Goal: Task Accomplishment & Management: Use online tool/utility

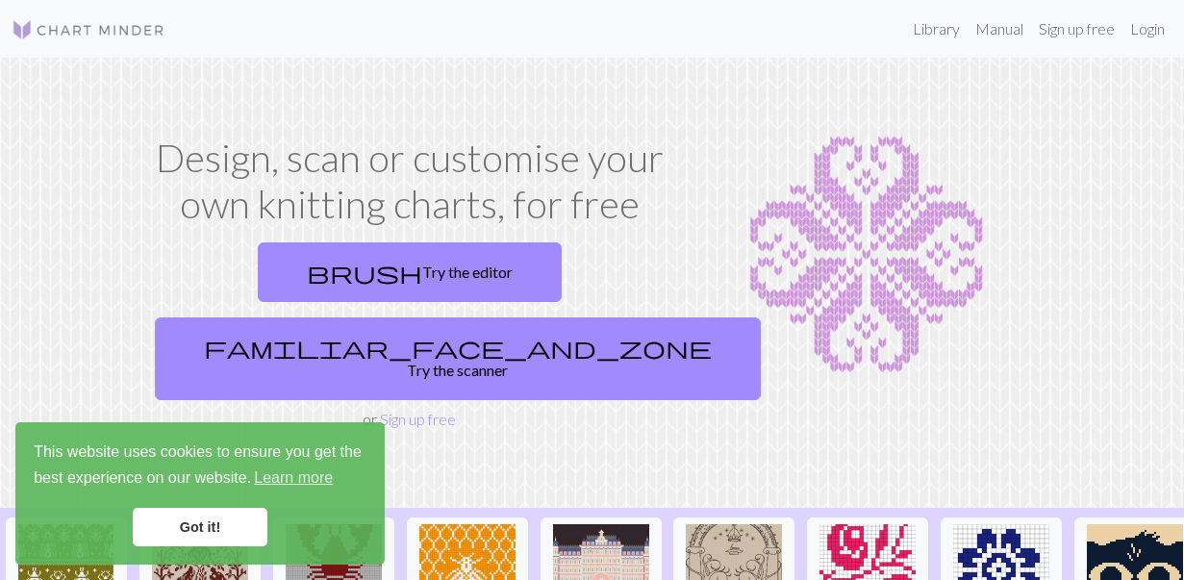
click at [183, 527] on link "Got it!" at bounding box center [200, 527] width 135 height 38
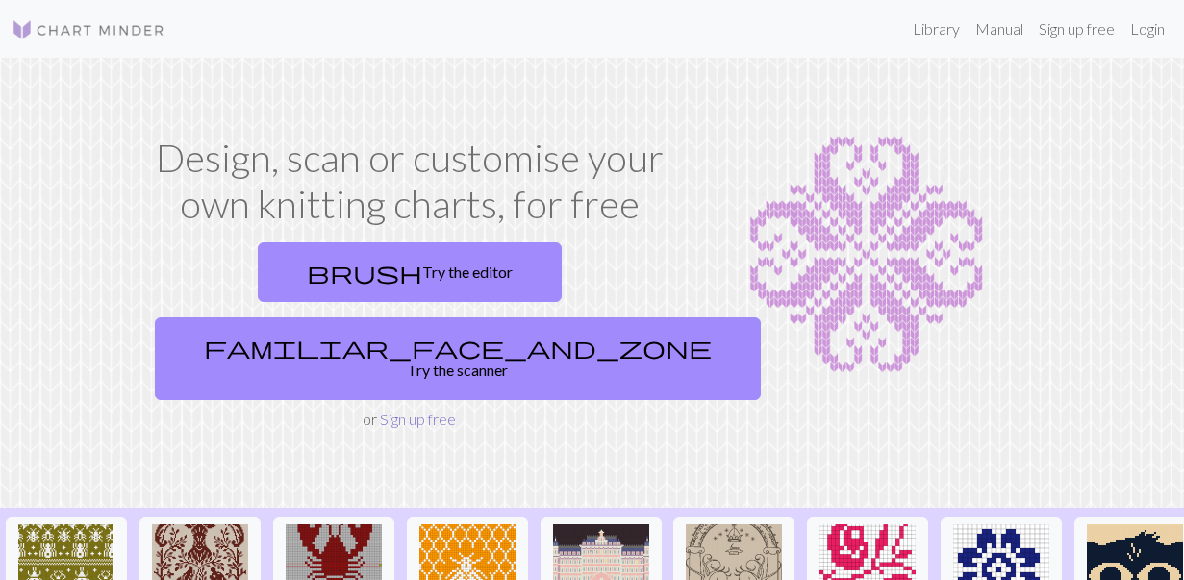
click at [408, 410] on link "Sign up free" at bounding box center [418, 419] width 76 height 18
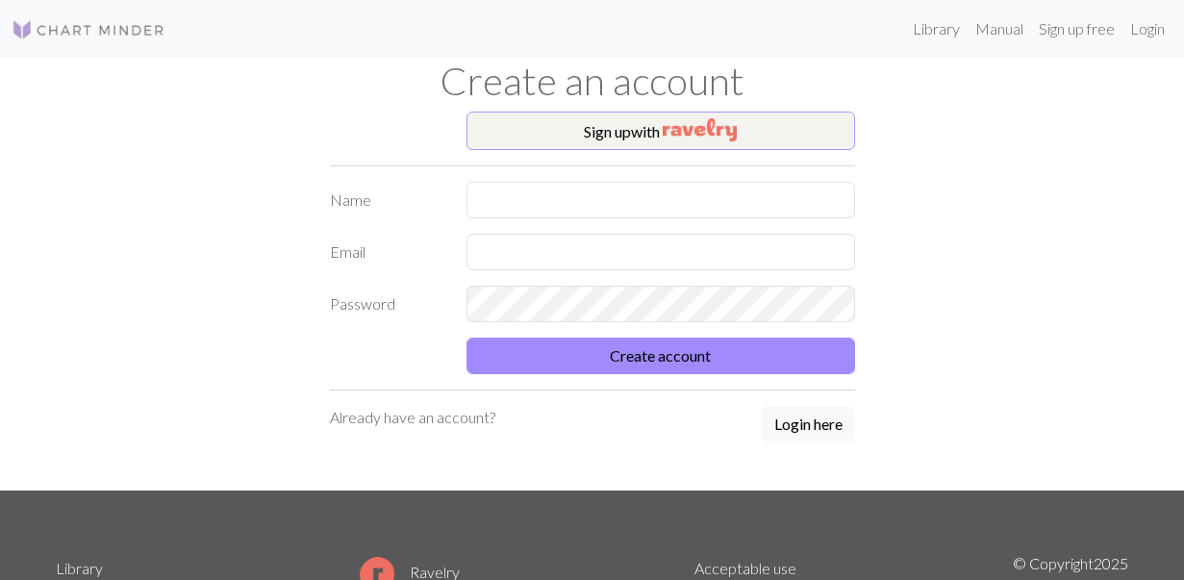
click at [602, 137] on button "Sign up with" at bounding box center [660, 131] width 389 height 38
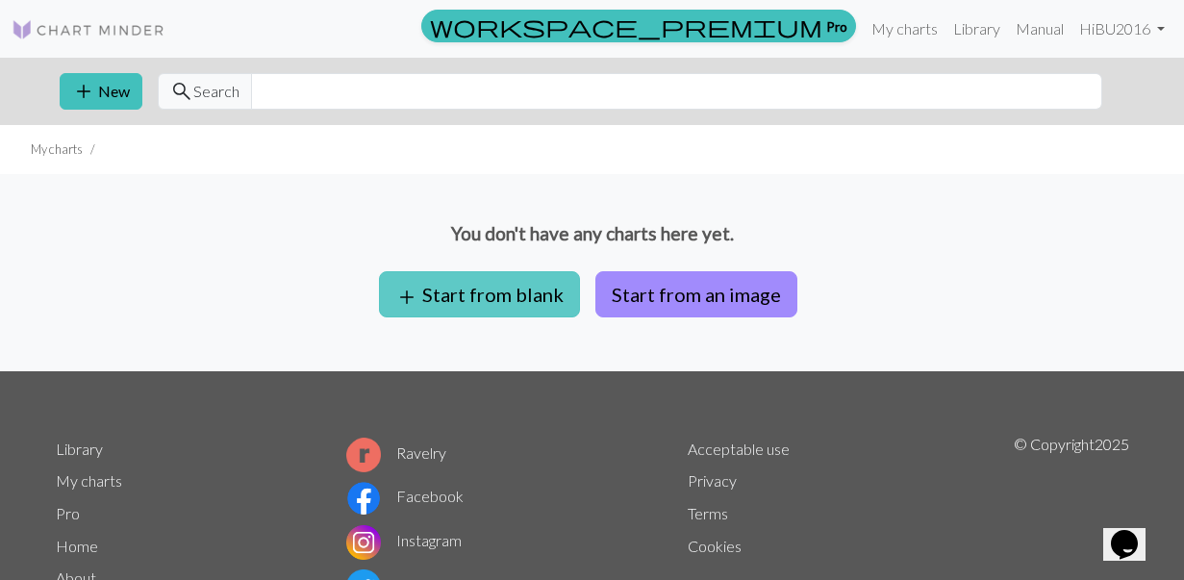
click at [495, 289] on button "add Start from blank" at bounding box center [479, 294] width 201 height 46
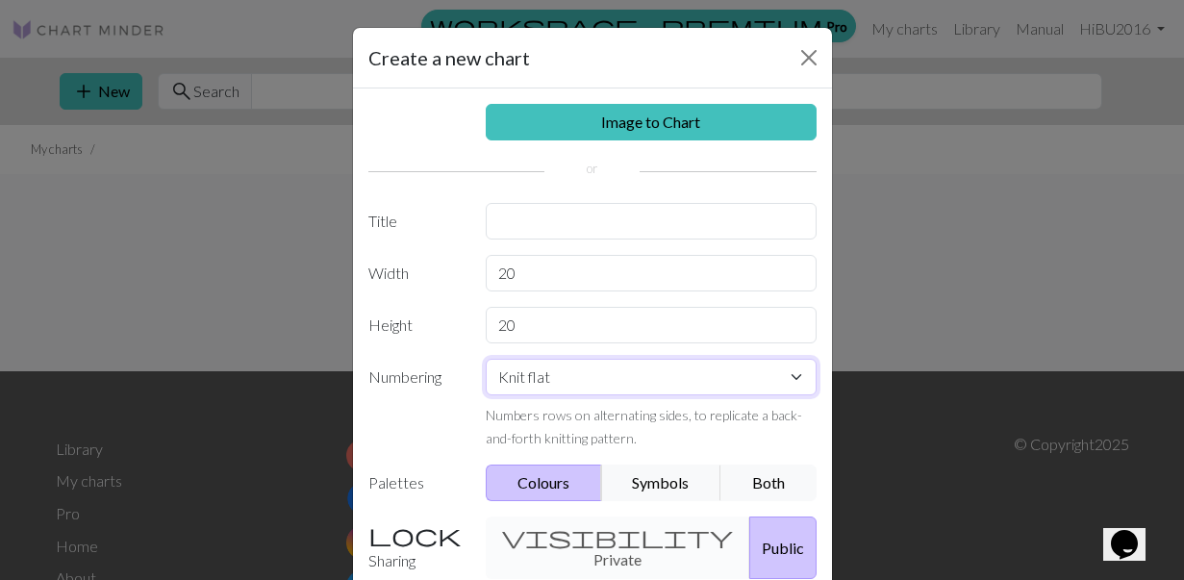
select select "round"
click at [689, 486] on button "Symbols" at bounding box center [661, 482] width 121 height 37
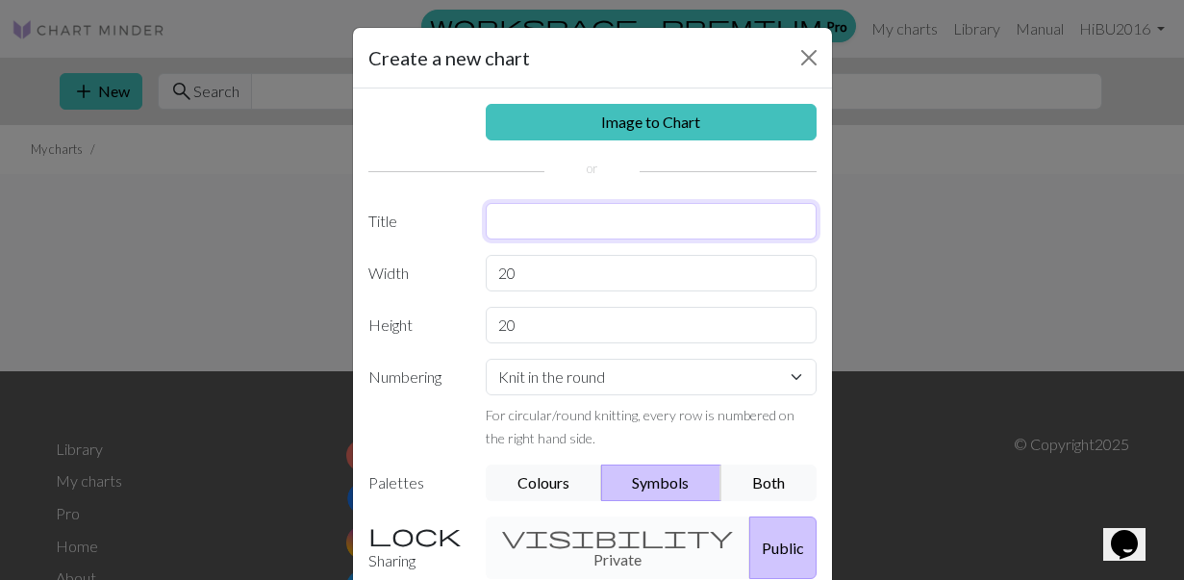
click at [602, 213] on input "text" at bounding box center [651, 221] width 331 height 37
type input "[PERSON_NAME]"
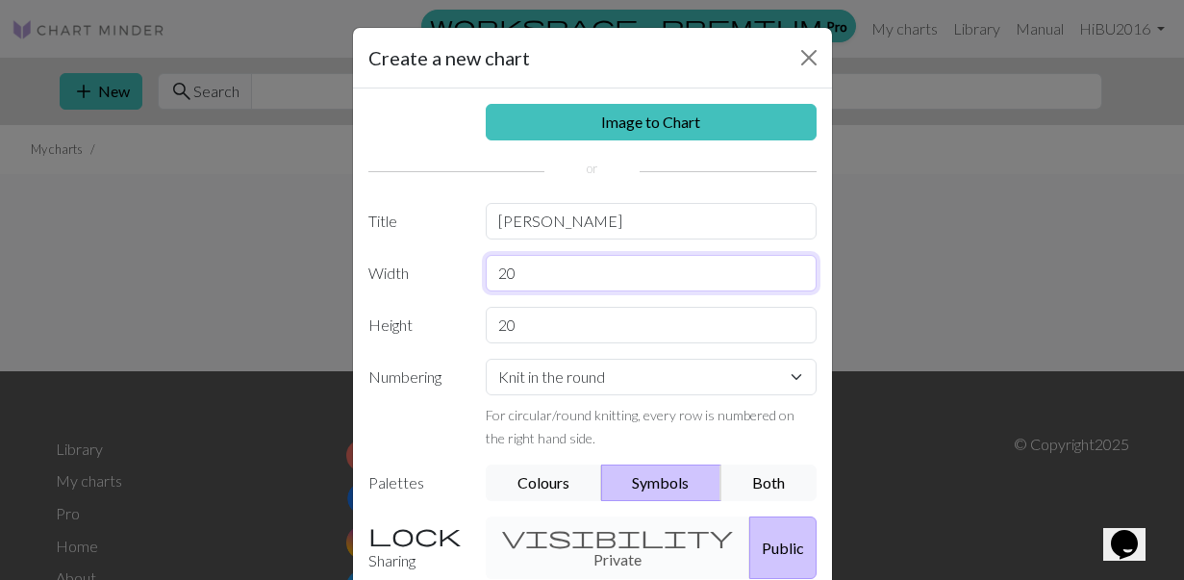
click at [594, 269] on input "20" at bounding box center [651, 273] width 331 height 37
type input "2"
type input "252"
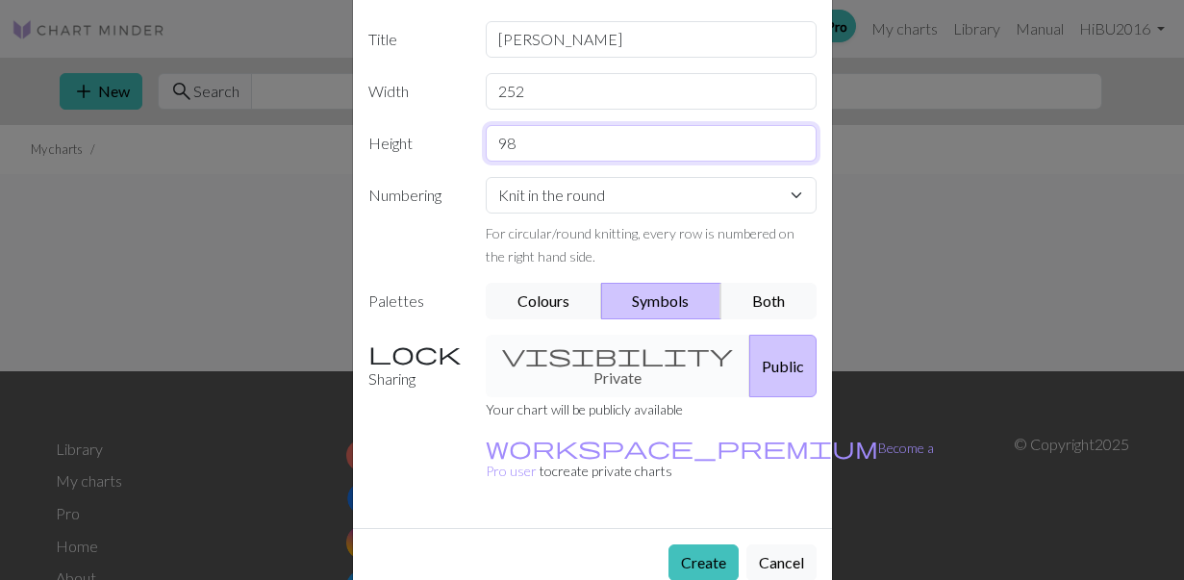
scroll to position [180, 0]
type input "98"
click at [709, 546] on button "Create" at bounding box center [703, 564] width 70 height 37
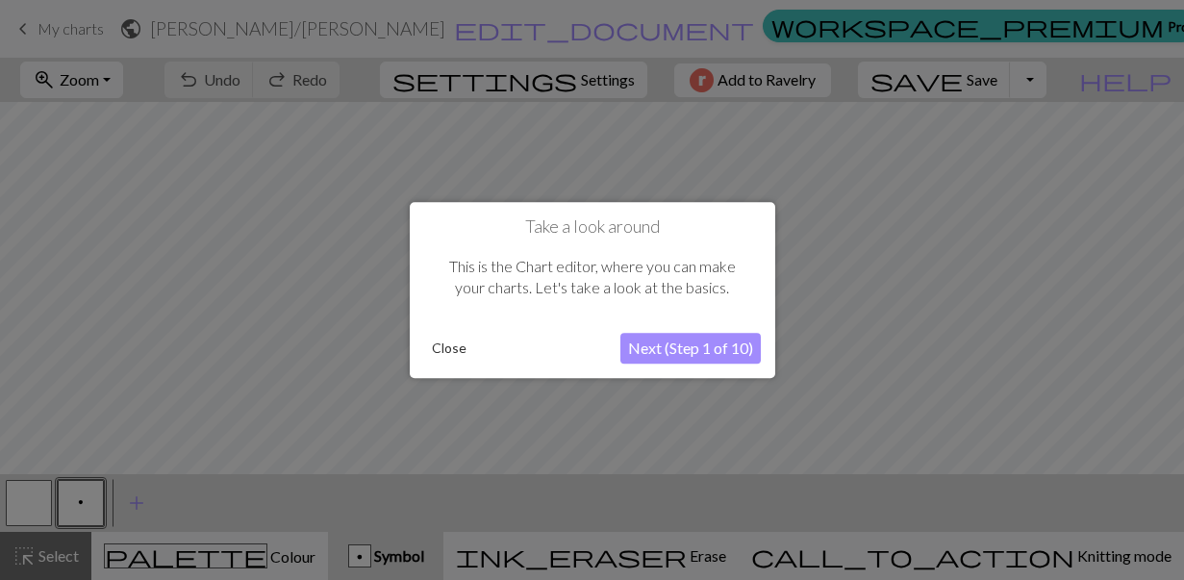
click at [710, 353] on button "Next (Step 1 of 10)" at bounding box center [690, 348] width 140 height 31
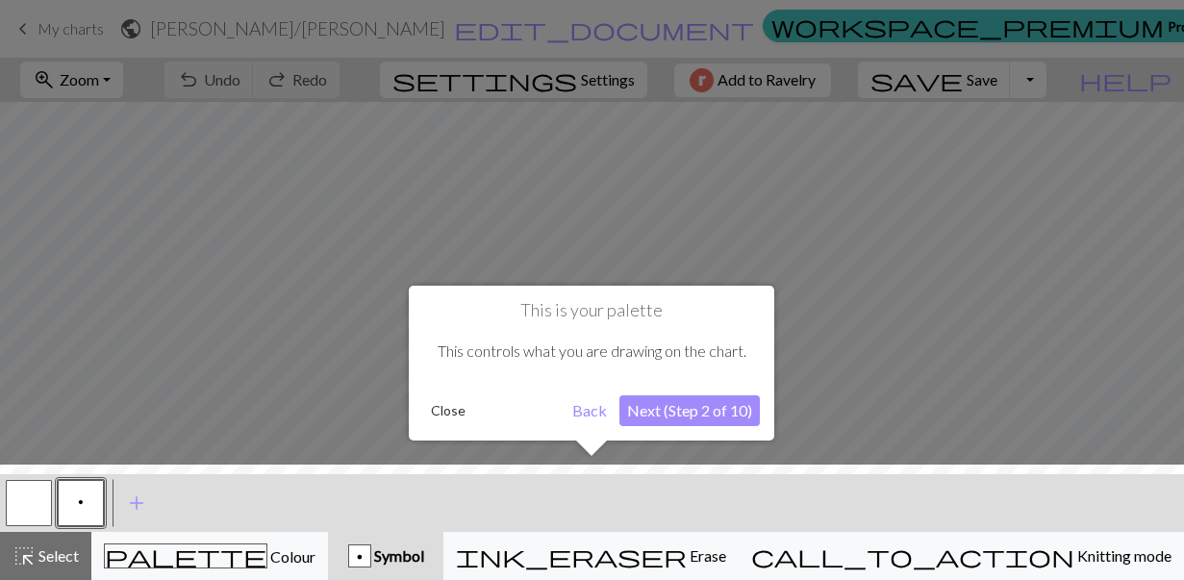
click at [691, 411] on button "Next (Step 2 of 10)" at bounding box center [689, 410] width 140 height 31
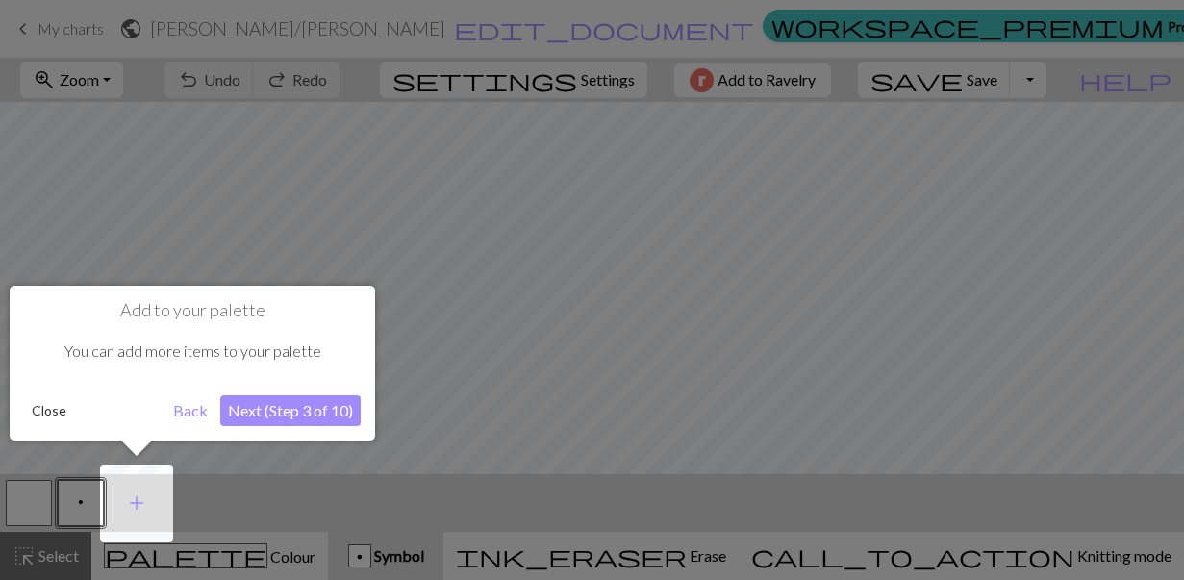
click at [288, 410] on button "Next (Step 3 of 10)" at bounding box center [290, 410] width 140 height 31
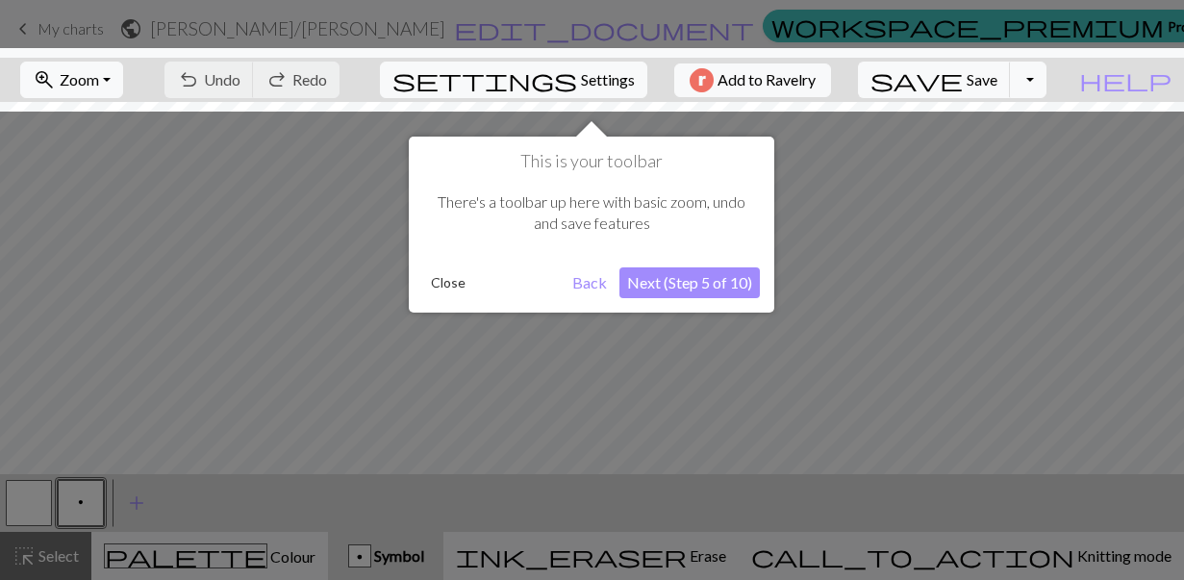
click at [707, 288] on button "Next (Step 5 of 10)" at bounding box center [689, 282] width 140 height 31
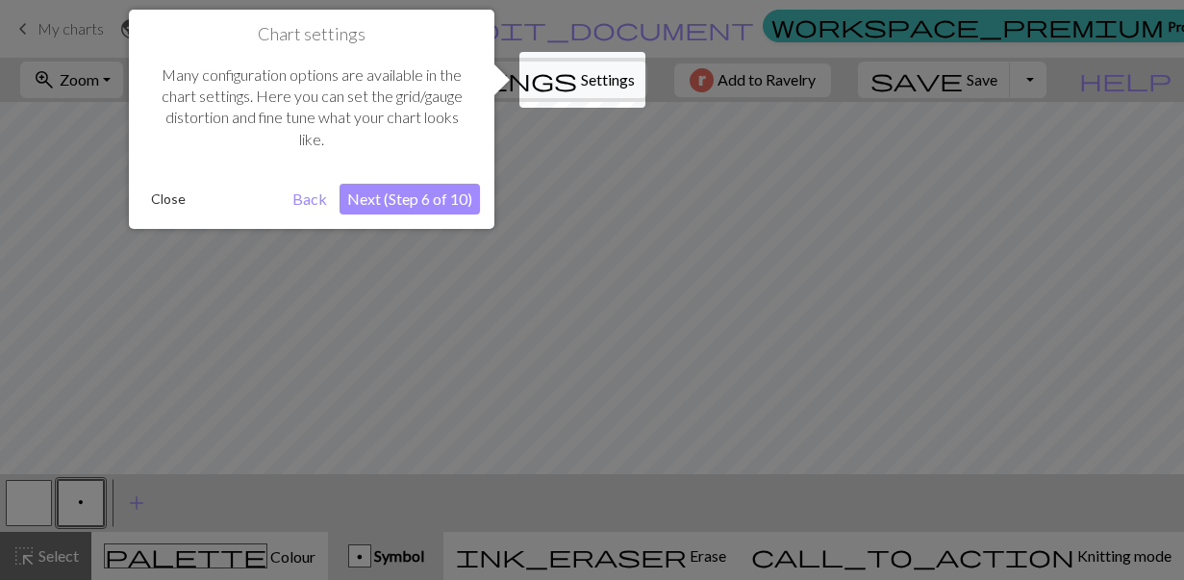
click at [436, 201] on button "Next (Step 6 of 10)" at bounding box center [409, 199] width 140 height 31
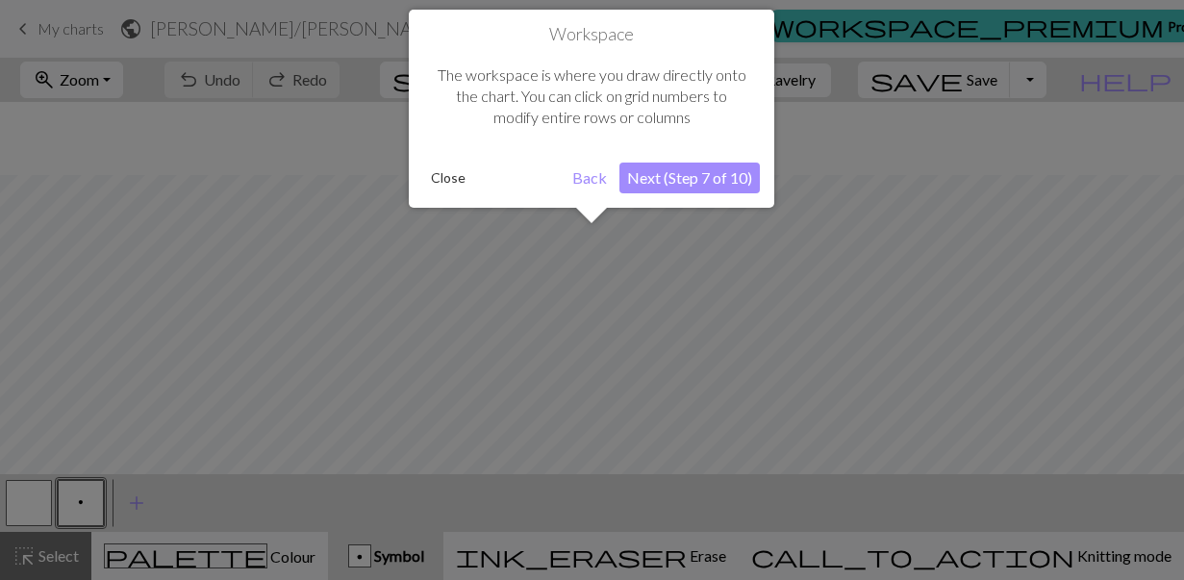
scroll to position [73, 0]
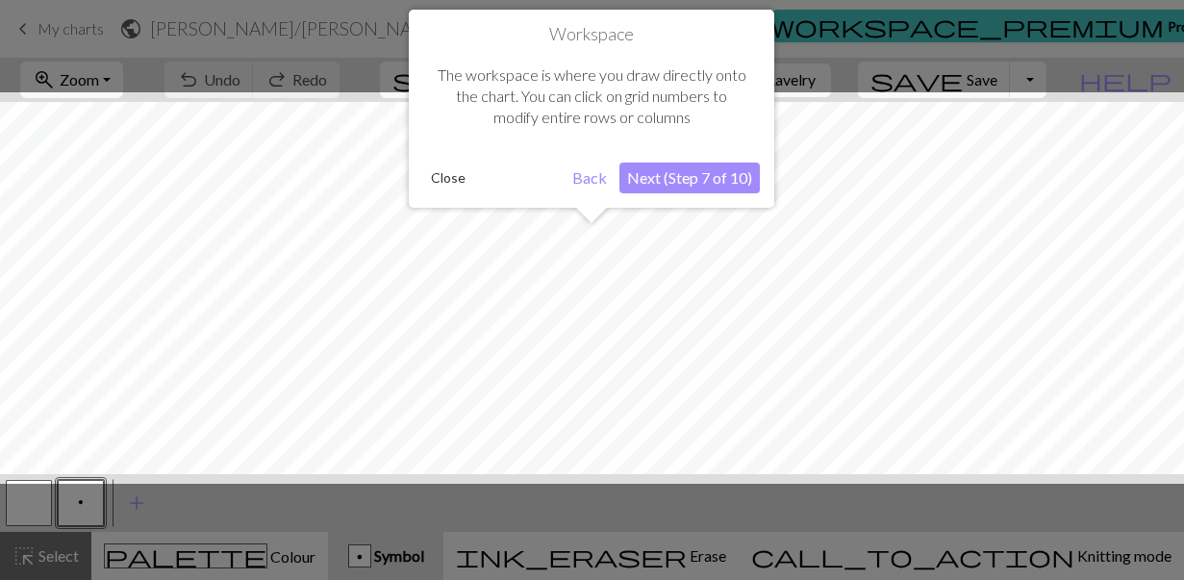
click at [678, 168] on button "Next (Step 7 of 10)" at bounding box center [689, 178] width 140 height 31
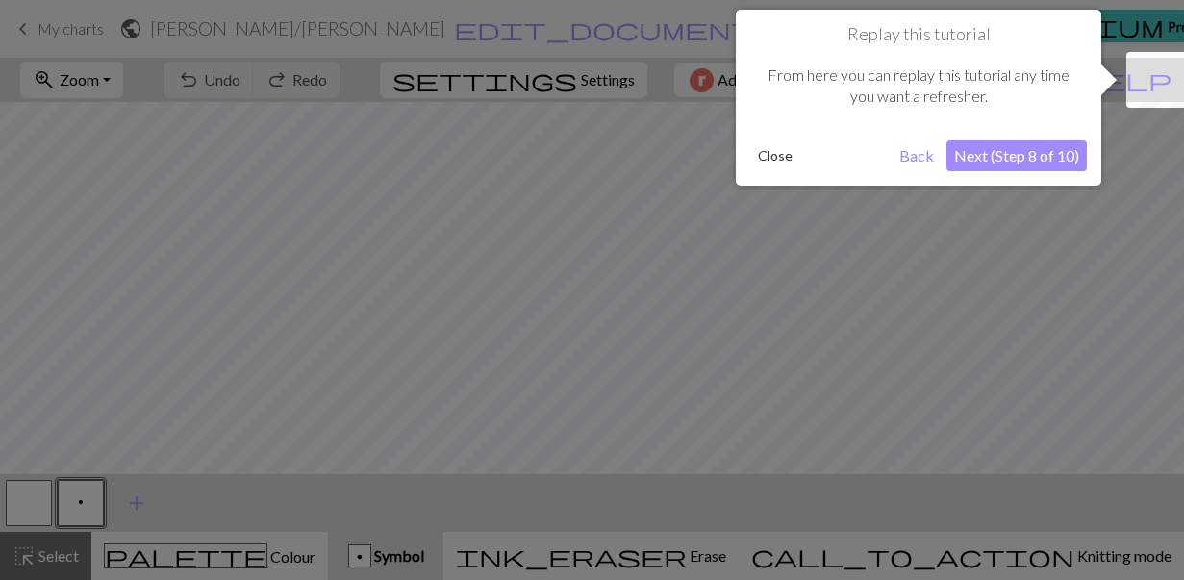
click at [1020, 163] on button "Next (Step 8 of 10)" at bounding box center [1016, 155] width 140 height 31
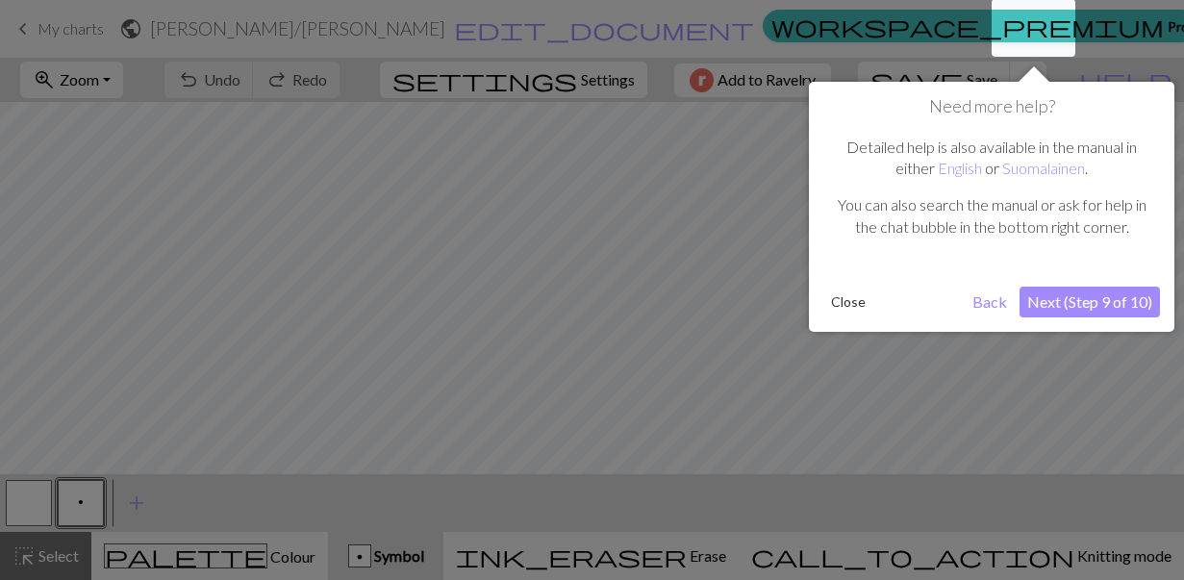
click at [1118, 311] on button "Next (Step 9 of 10)" at bounding box center [1089, 302] width 140 height 31
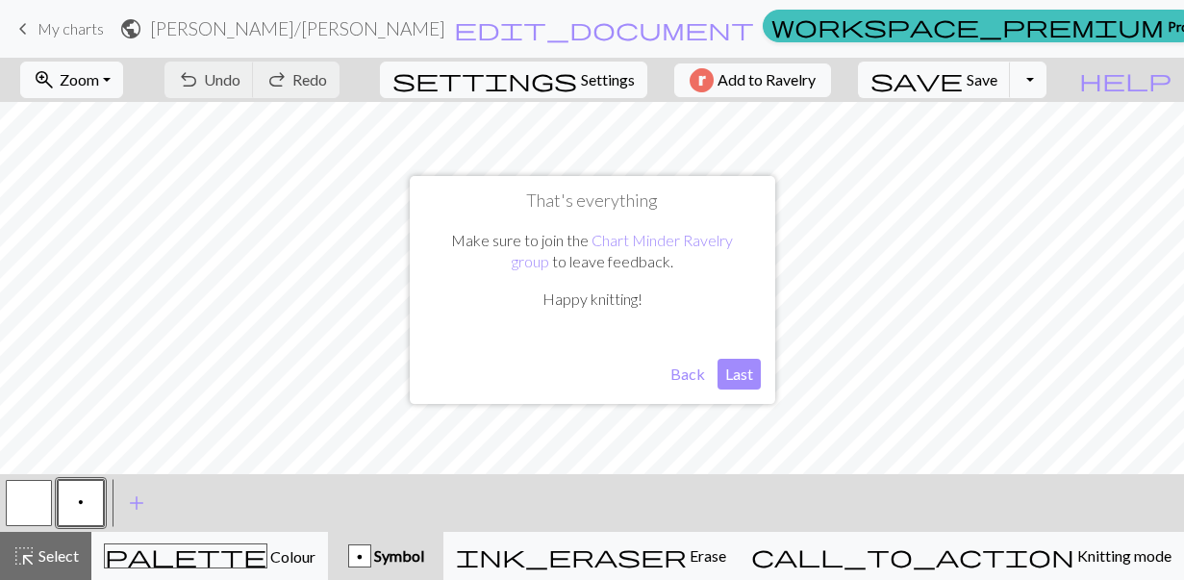
click at [742, 385] on button "Last" at bounding box center [738, 374] width 43 height 31
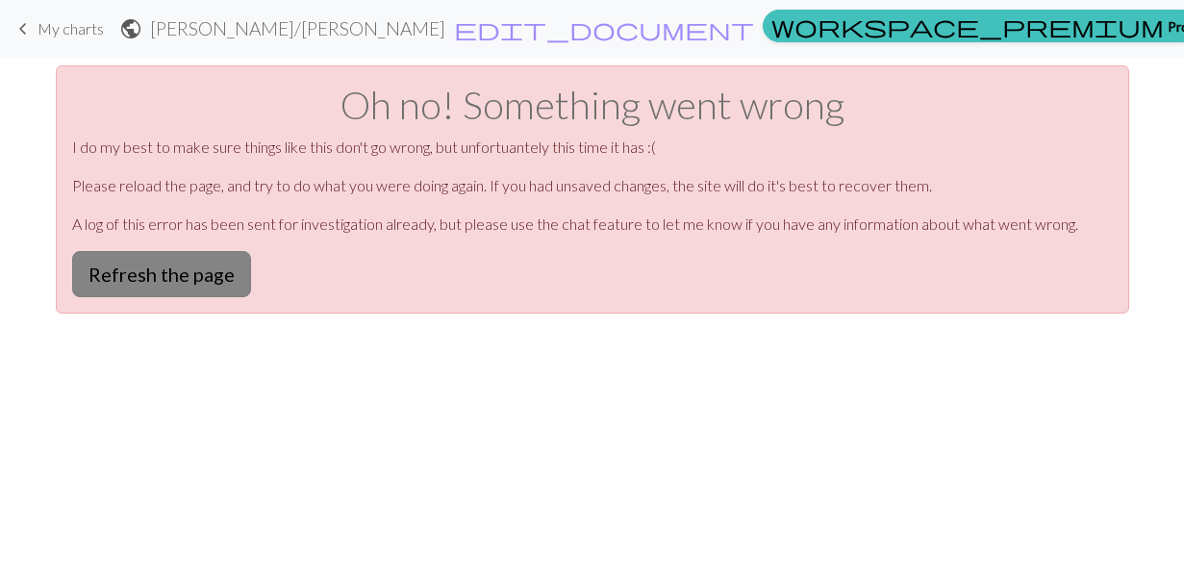
click at [132, 265] on button "Refresh the page" at bounding box center [161, 274] width 179 height 46
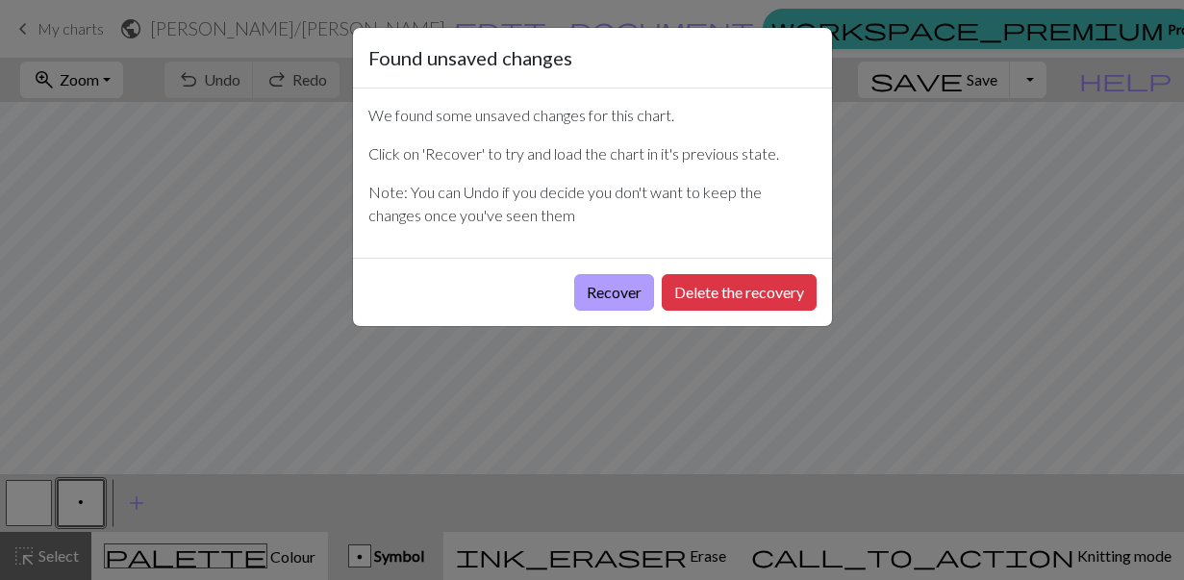
click at [609, 297] on button "Recover" at bounding box center [614, 292] width 80 height 37
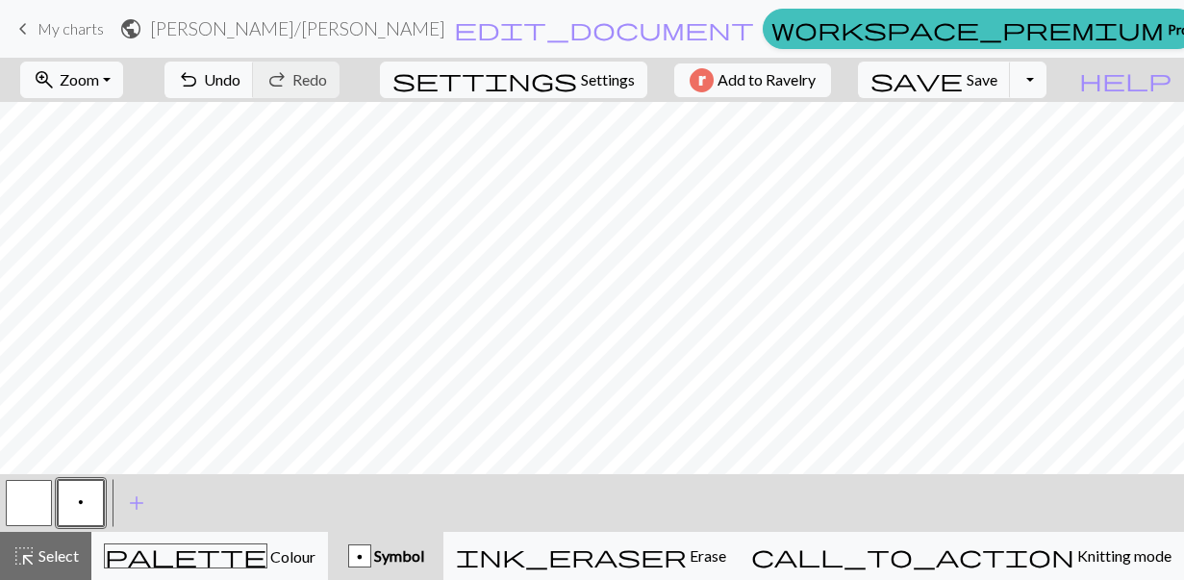
click at [424, 556] on span "Symbol" at bounding box center [397, 555] width 53 height 18
click at [137, 499] on span "add" at bounding box center [136, 502] width 23 height 27
click at [124, 503] on button "button" at bounding box center [133, 503] width 46 height 46
click at [139, 504] on button "button" at bounding box center [133, 503] width 46 height 46
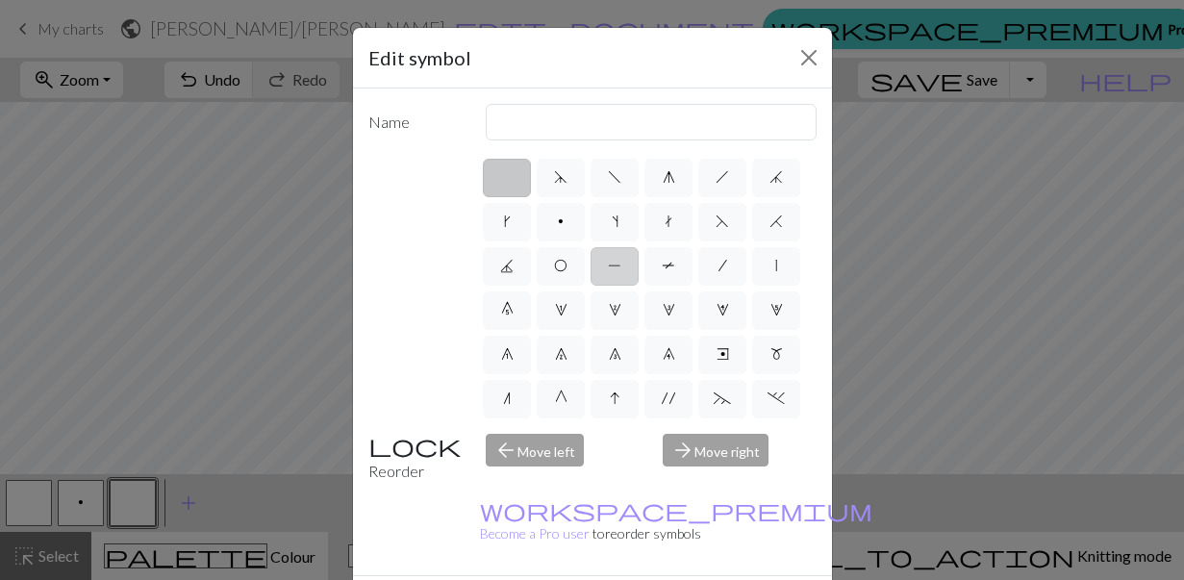
click at [618, 273] on span "P" at bounding box center [614, 265] width 13 height 15
click at [618, 266] on input "P" at bounding box center [614, 260] width 13 height 13
radio input "true"
type input "purl"
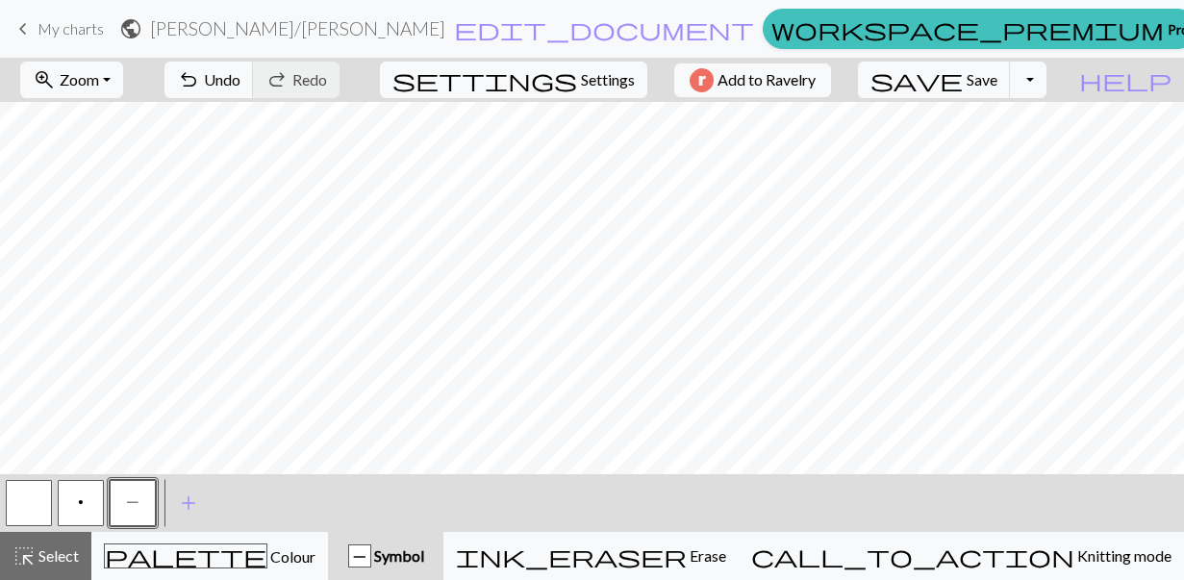
click at [37, 499] on button "button" at bounding box center [29, 503] width 46 height 46
click at [22, 506] on button "button" at bounding box center [29, 503] width 46 height 46
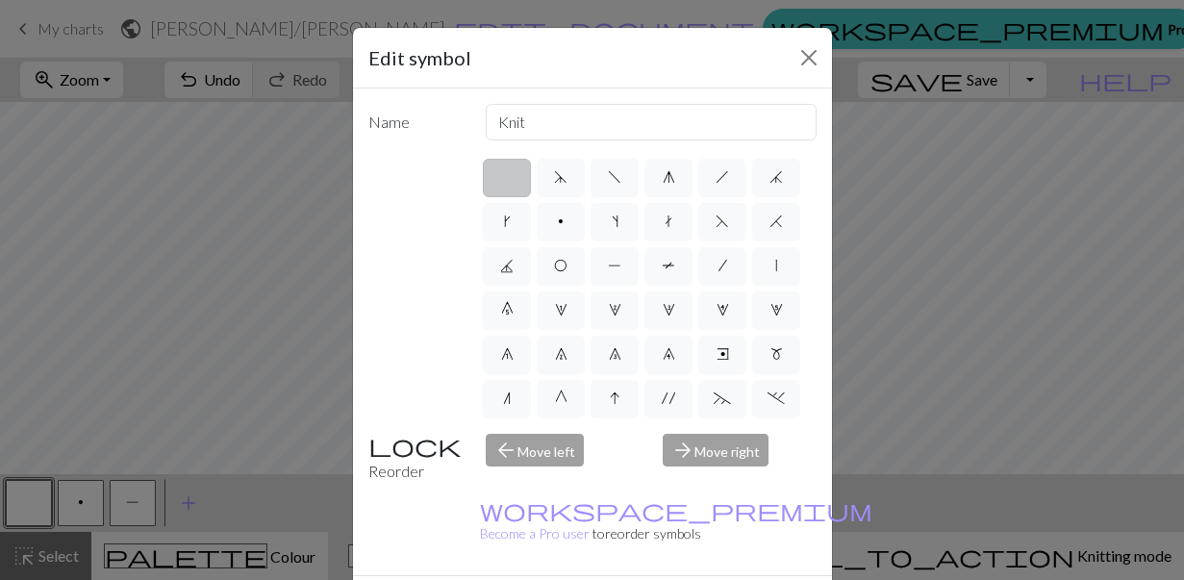
click at [80, 506] on div "Edit symbol Name Knit d f g h j k p s t F H J O P T / | 0 1 2 3 4 5 6 7 8 9 e m…" at bounding box center [592, 290] width 1184 height 580
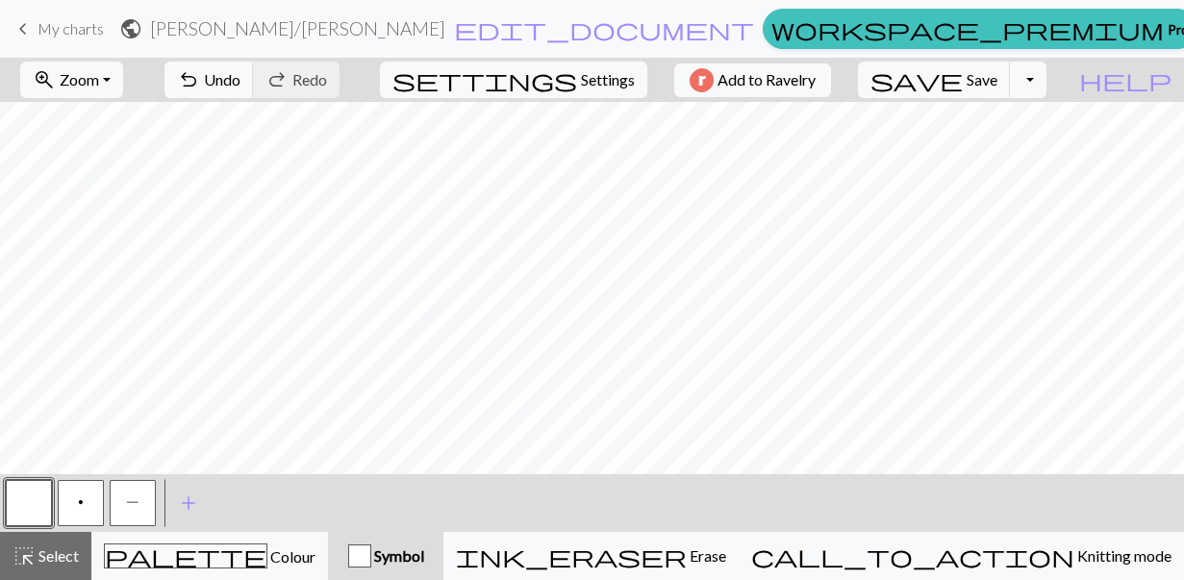
click at [80, 506] on span "p" at bounding box center [81, 501] width 6 height 15
click at [81, 506] on span "p" at bounding box center [81, 501] width 6 height 15
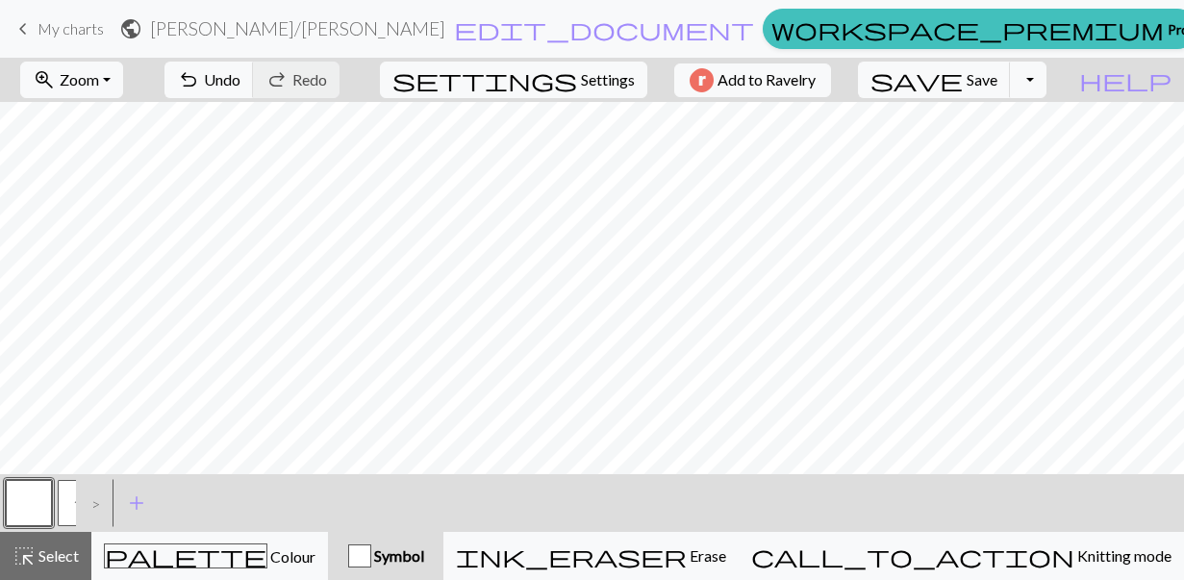
click at [52, 514] on div at bounding box center [29, 503] width 52 height 52
click at [90, 513] on div ">" at bounding box center [91, 503] width 31 height 52
click at [96, 504] on div ">" at bounding box center [91, 503] width 31 height 52
click at [65, 504] on button "P" at bounding box center [81, 503] width 46 height 46
click at [153, 499] on button "add Add a symbol" at bounding box center [137, 503] width 48 height 48
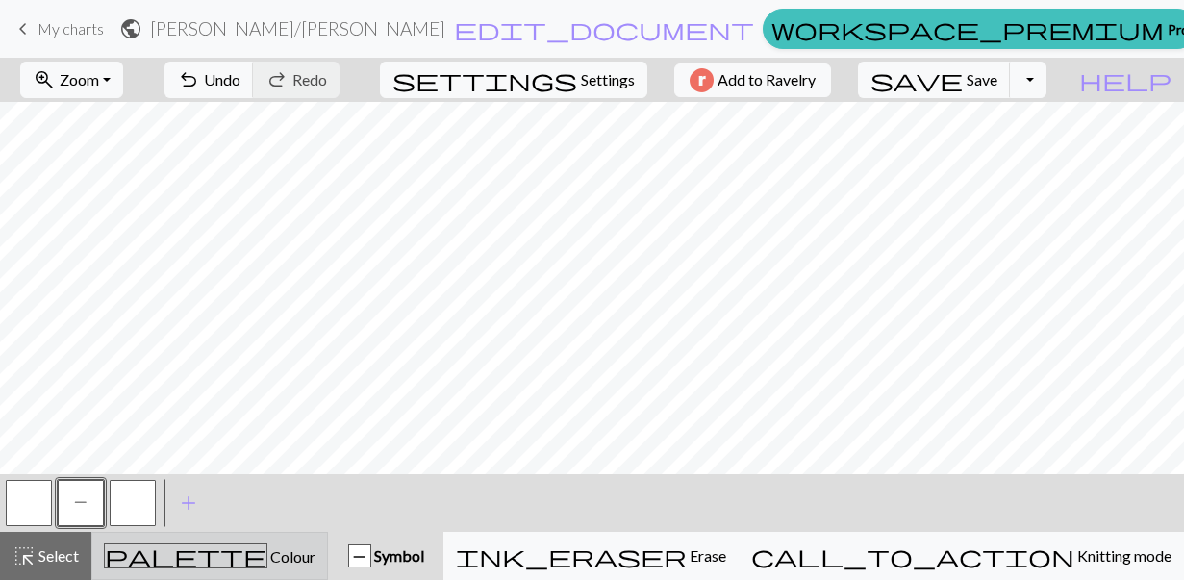
click at [267, 562] on span "Colour" at bounding box center [291, 556] width 48 height 18
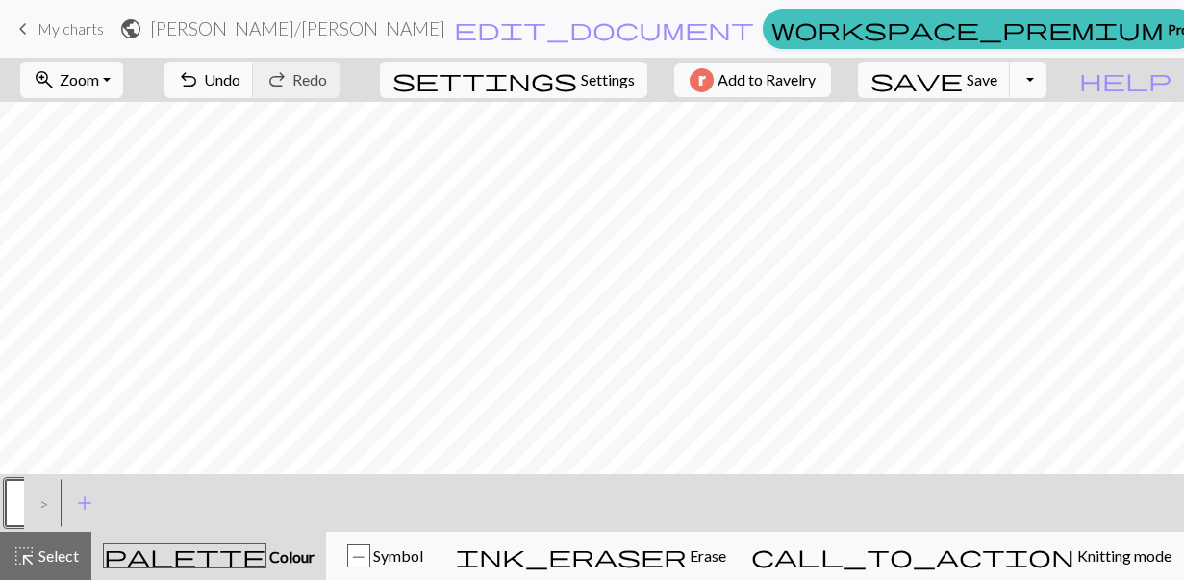
click at [43, 507] on div ">" at bounding box center [39, 503] width 31 height 52
click at [14, 501] on button "button" at bounding box center [29, 503] width 46 height 46
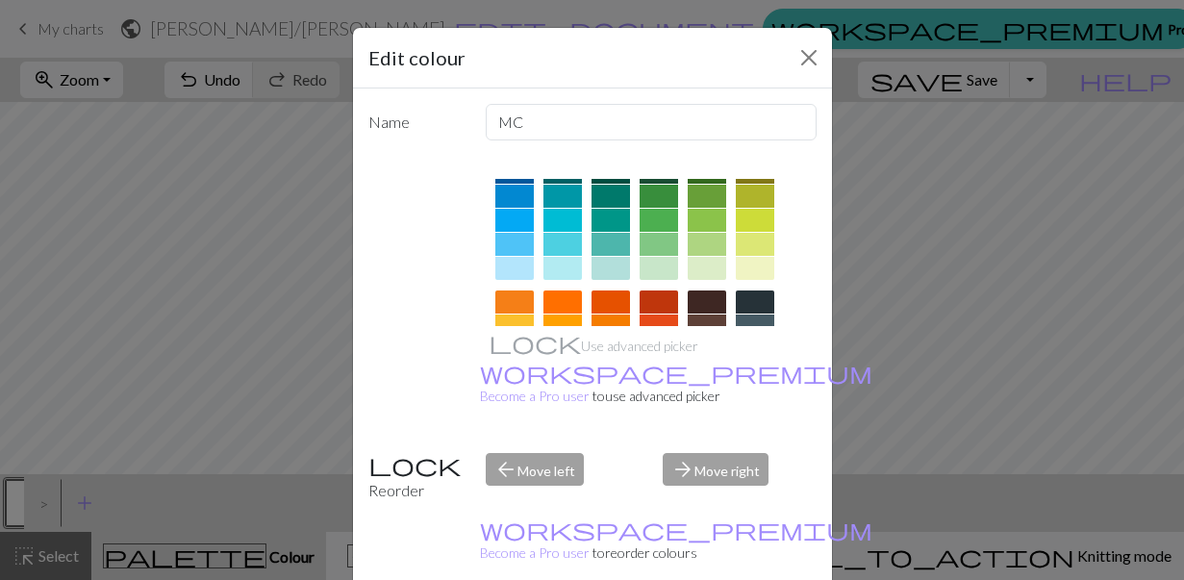
scroll to position [158, 0]
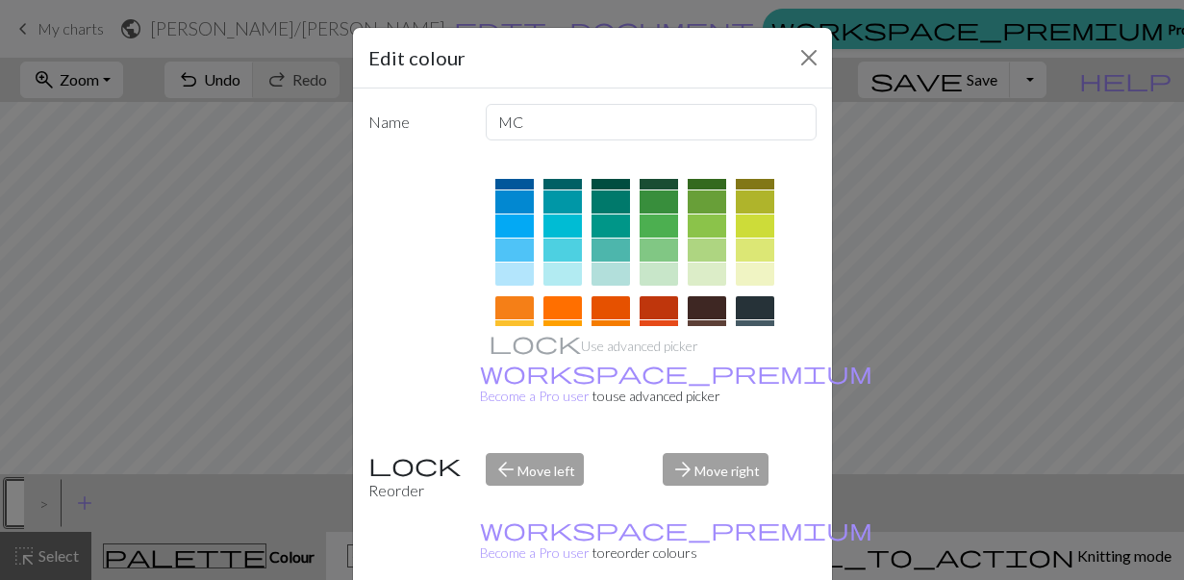
click at [659, 269] on div at bounding box center [659, 274] width 38 height 23
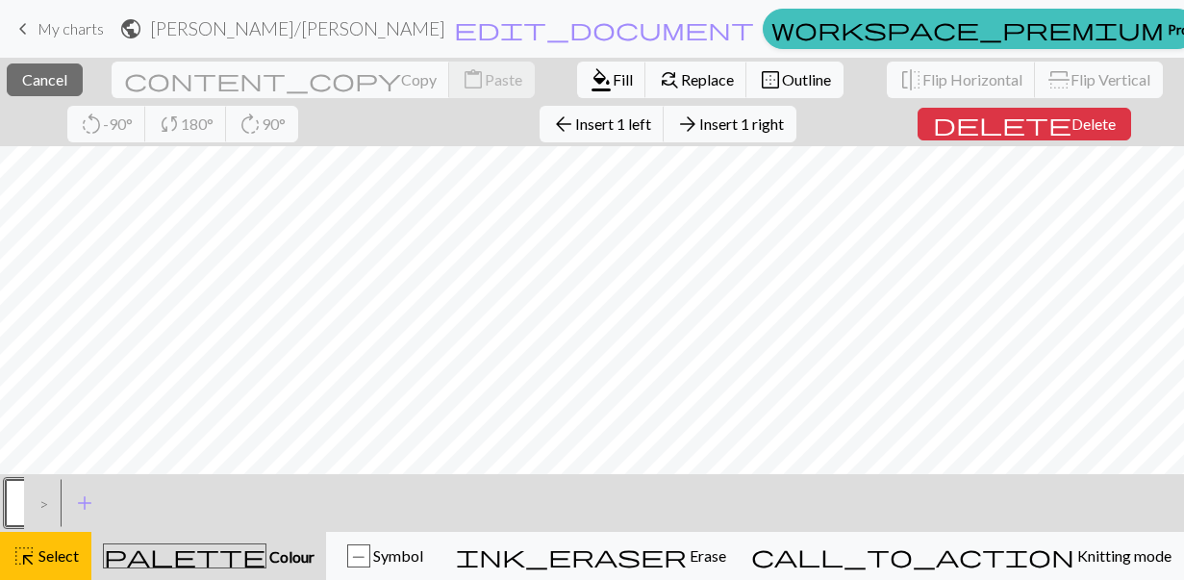
click at [49, 510] on div ">" at bounding box center [39, 503] width 31 height 52
click at [17, 503] on button "button" at bounding box center [29, 503] width 46 height 46
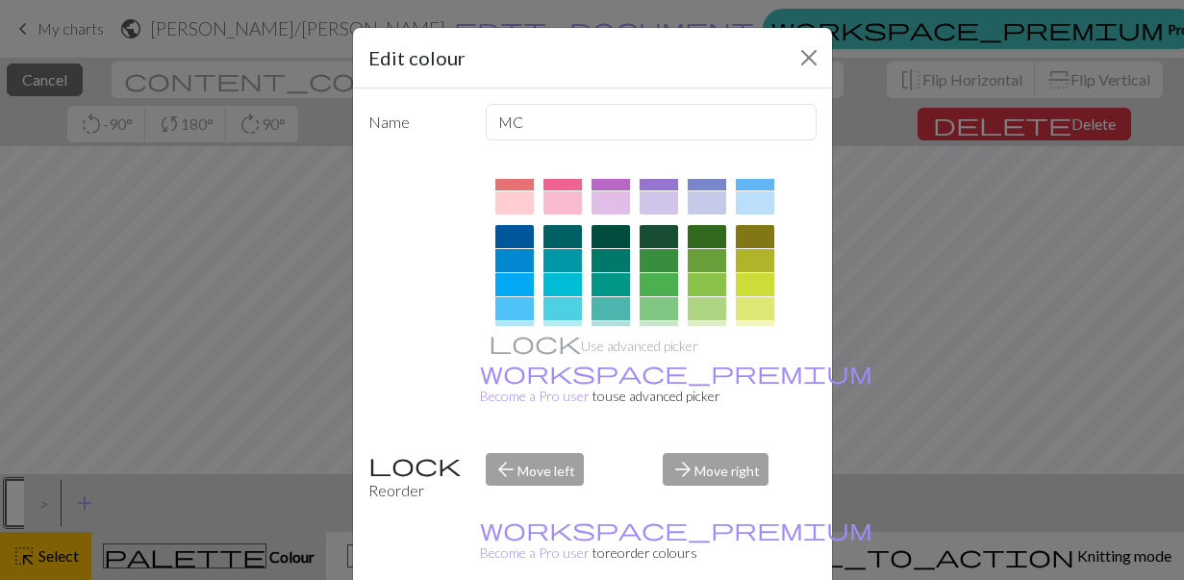
scroll to position [112, 0]
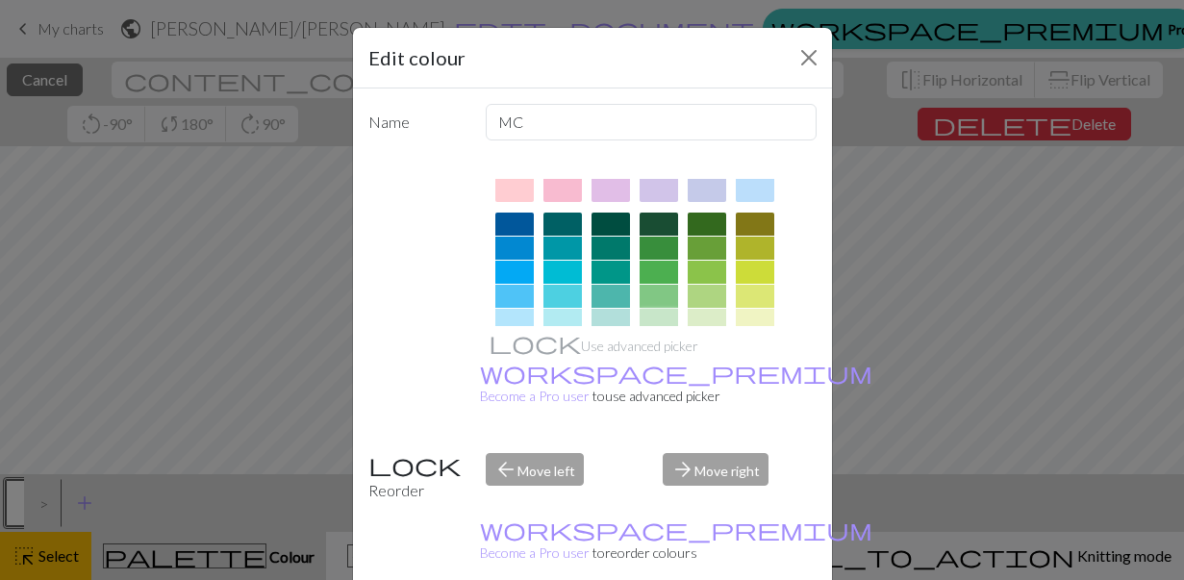
click at [663, 312] on div at bounding box center [659, 320] width 38 height 23
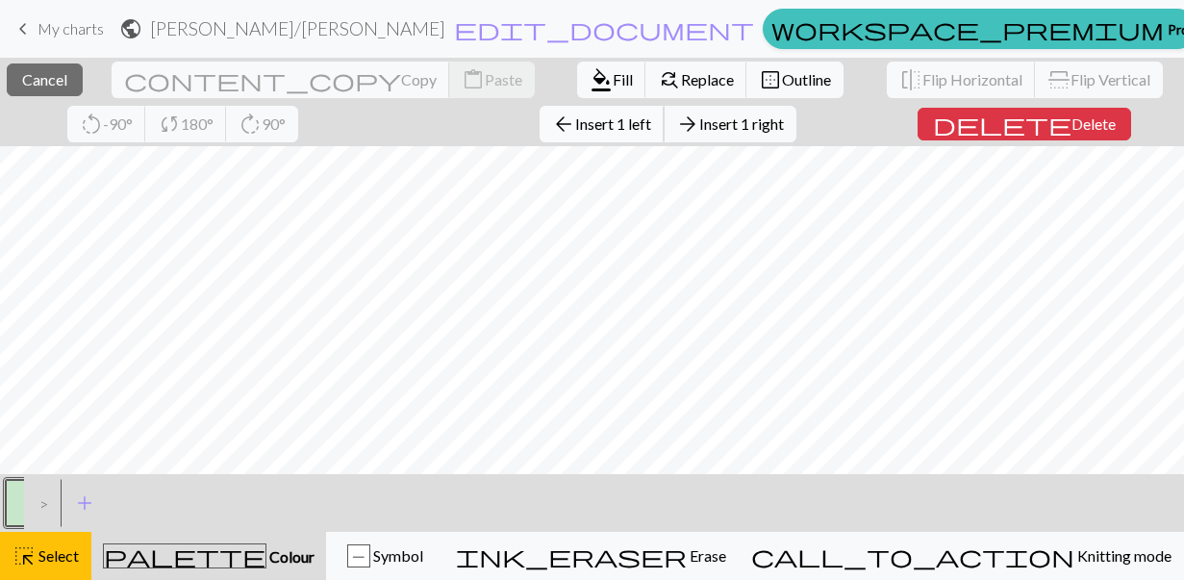
click at [575, 127] on span "Insert 1 left" at bounding box center [613, 123] width 76 height 18
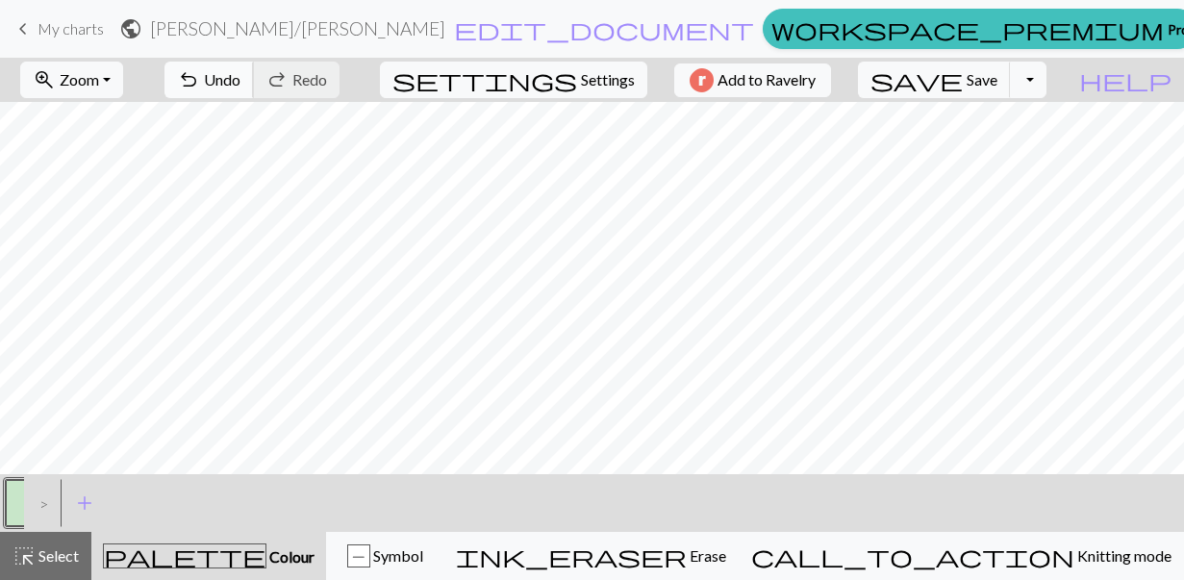
click at [240, 77] on span "Undo" at bounding box center [222, 79] width 37 height 18
click at [443, 567] on button "P Symbol" at bounding box center [384, 556] width 117 height 48
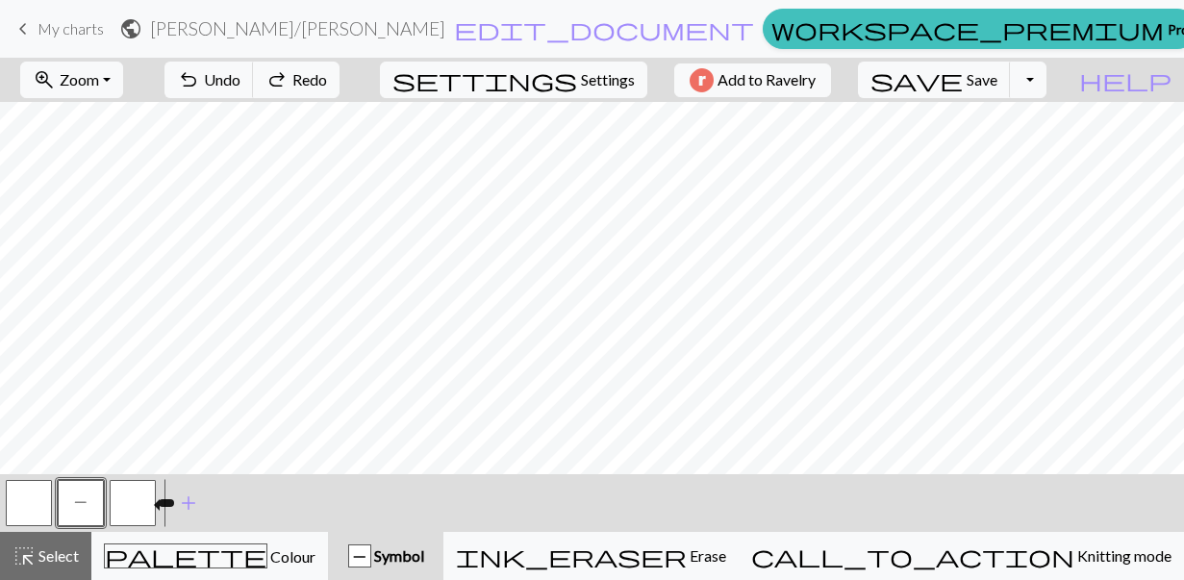
click at [138, 502] on button "button" at bounding box center [133, 503] width 46 height 46
click at [147, 510] on button "button" at bounding box center [133, 503] width 46 height 46
click at [147, 510] on div "Edit symbol Name d f g h j k p s t F H J O P T / | 0 1 2 3 4 5 6 7 8 9 e m n G …" at bounding box center [592, 290] width 1184 height 580
click at [126, 497] on button "button" at bounding box center [133, 503] width 46 height 46
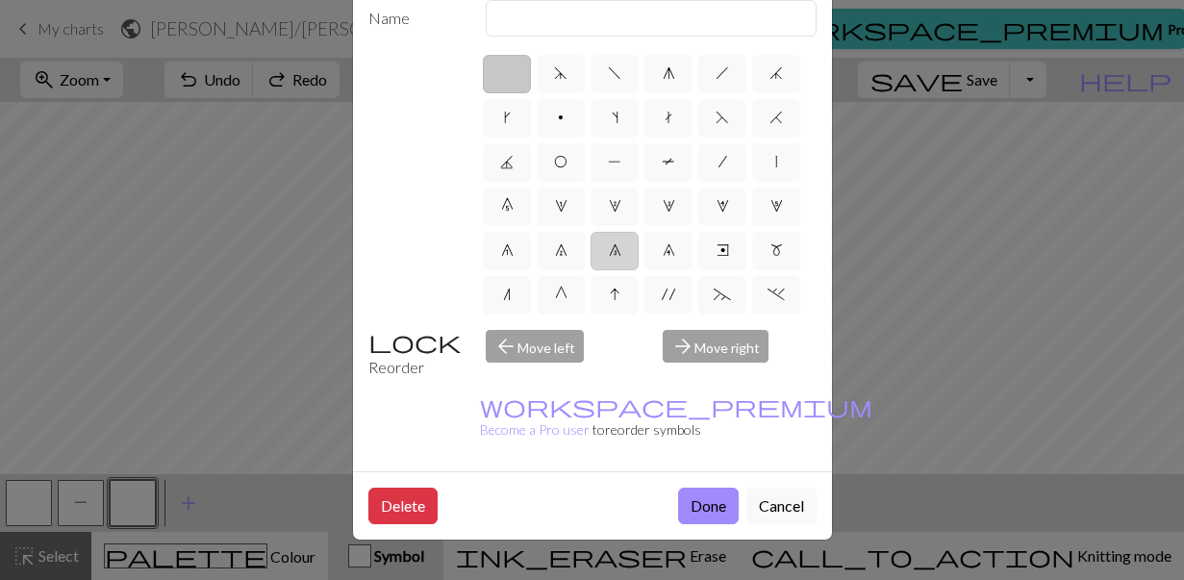
scroll to position [13, 0]
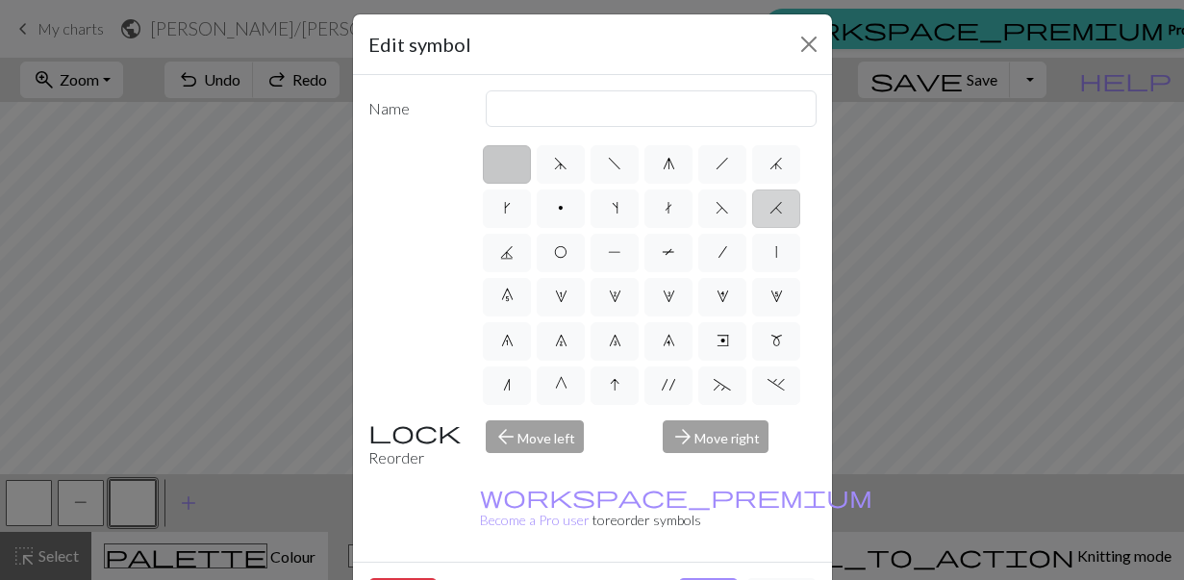
click at [766, 212] on label "H" at bounding box center [776, 208] width 48 height 38
click at [769, 209] on input "H" at bounding box center [775, 202] width 13 height 13
radio input "true"
type input "k2tog"
click at [733, 212] on label "F" at bounding box center [722, 208] width 48 height 38
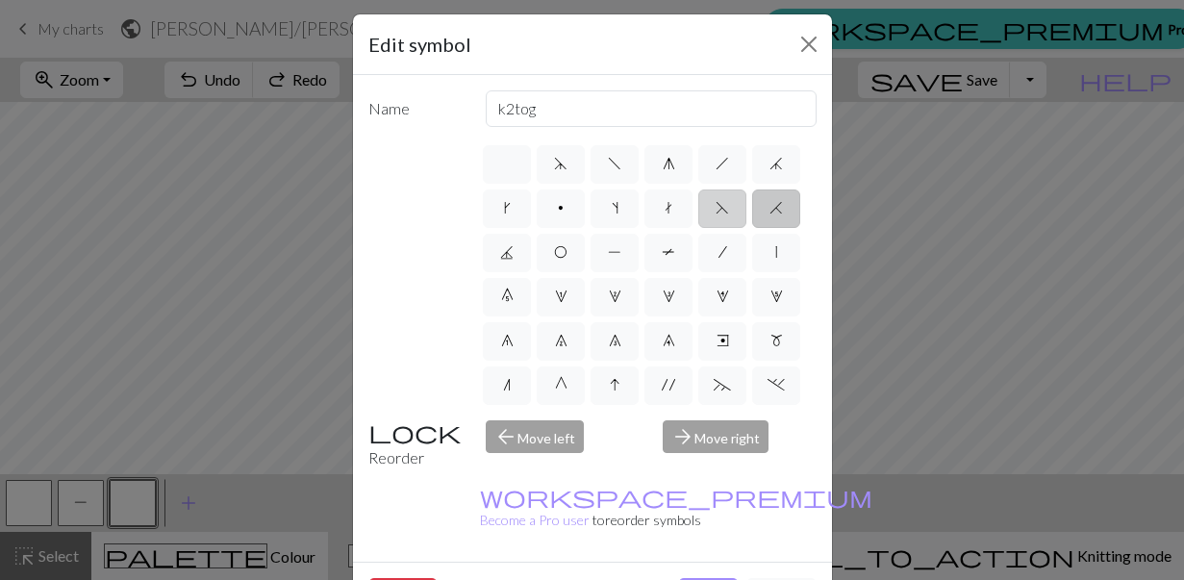
click at [728, 209] on input "F" at bounding box center [721, 202] width 13 height 13
radio input "true"
type input "ssk"
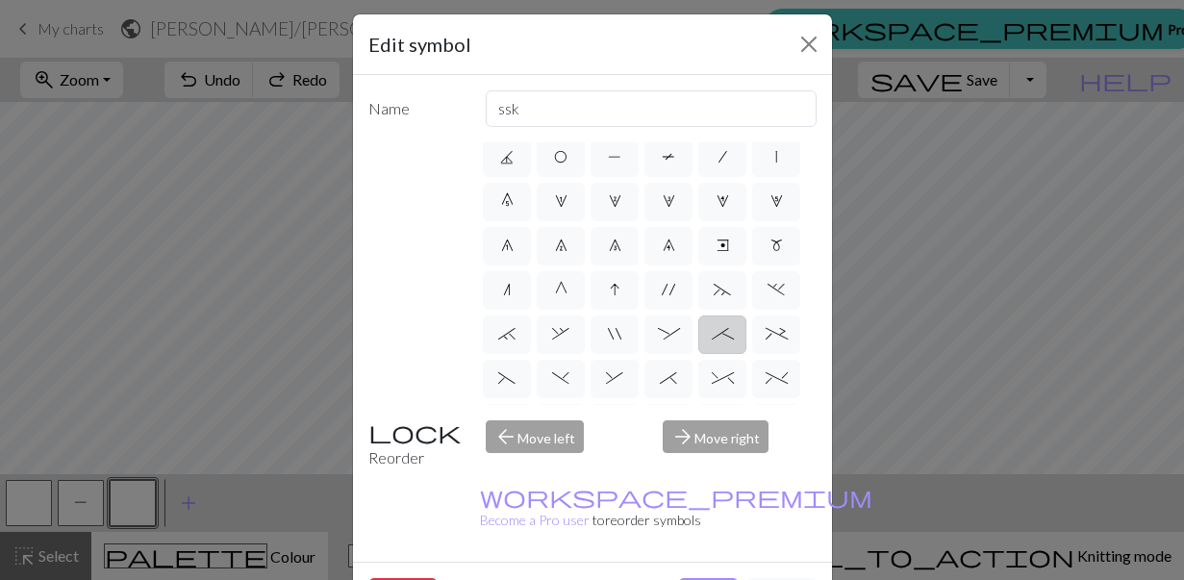
scroll to position [105, 0]
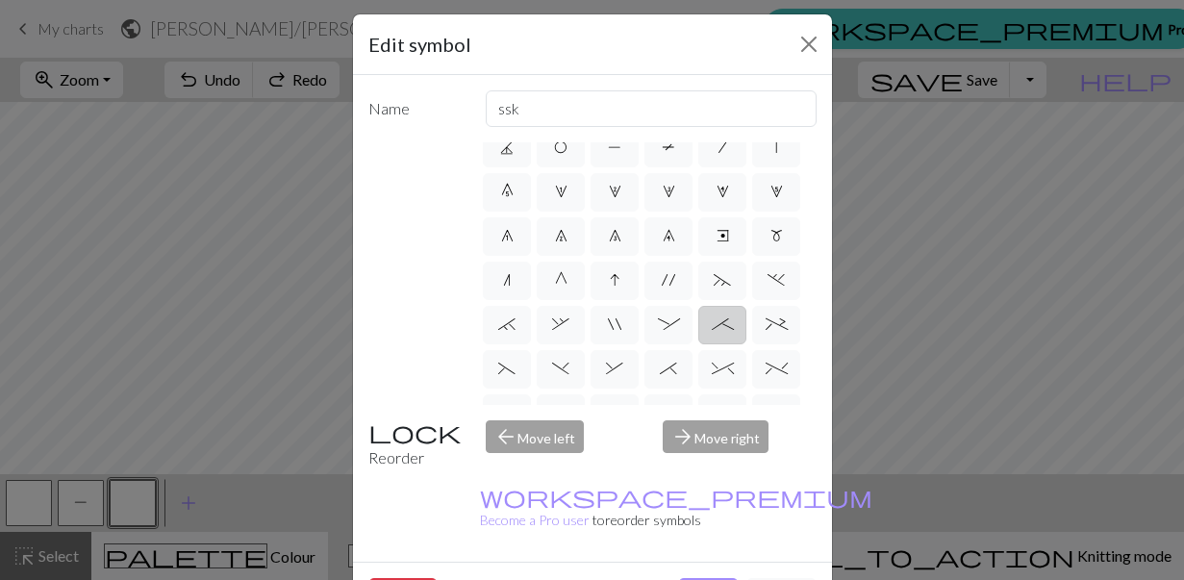
click at [727, 331] on span ";" at bounding box center [723, 323] width 22 height 15
click at [724, 417] on input ";" at bounding box center [718, 423] width 13 height 13
radio input "true"
type input "right part of 4+ stitch cable wyib"
click at [525, 369] on label "(" at bounding box center [507, 369] width 48 height 38
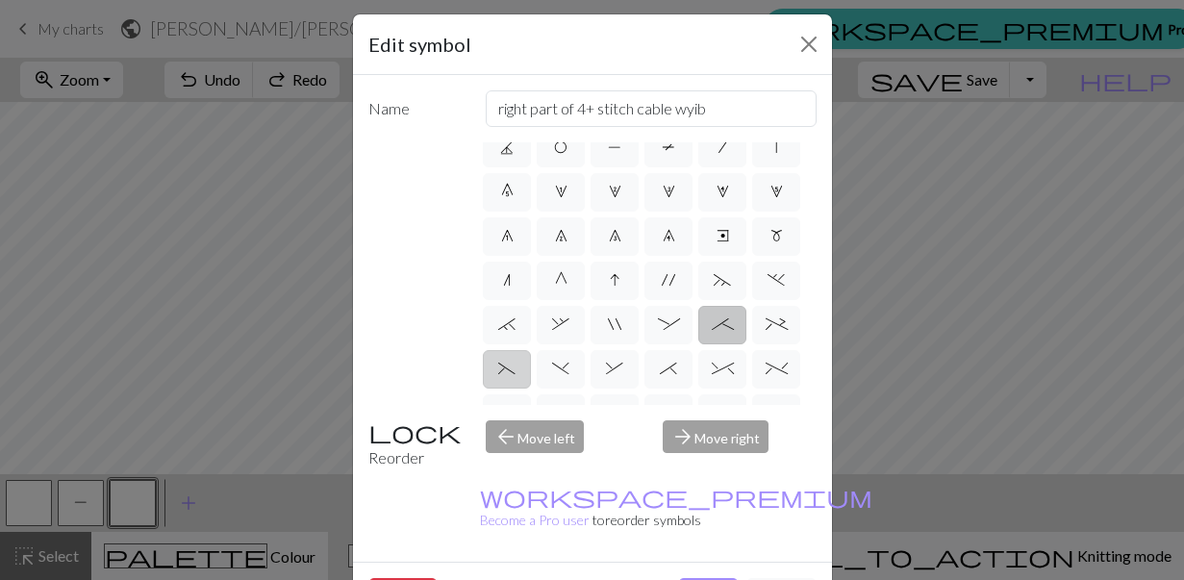
click at [511, 462] on input "(" at bounding box center [504, 468] width 13 height 13
radio input "true"
type input "left part of left 3+ stitch cable, wyif"
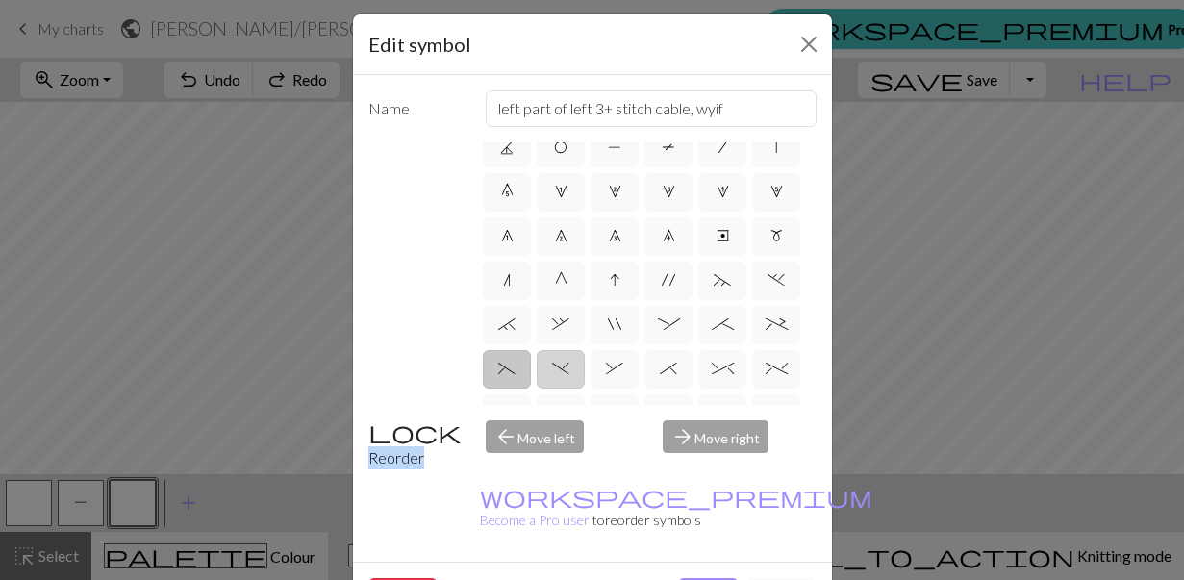
click at [553, 371] on span ")" at bounding box center [560, 368] width 17 height 15
click at [553, 462] on input ")" at bounding box center [558, 468] width 13 height 13
radio input "true"
type input "right part of left 3+ stitch cable, wyif"
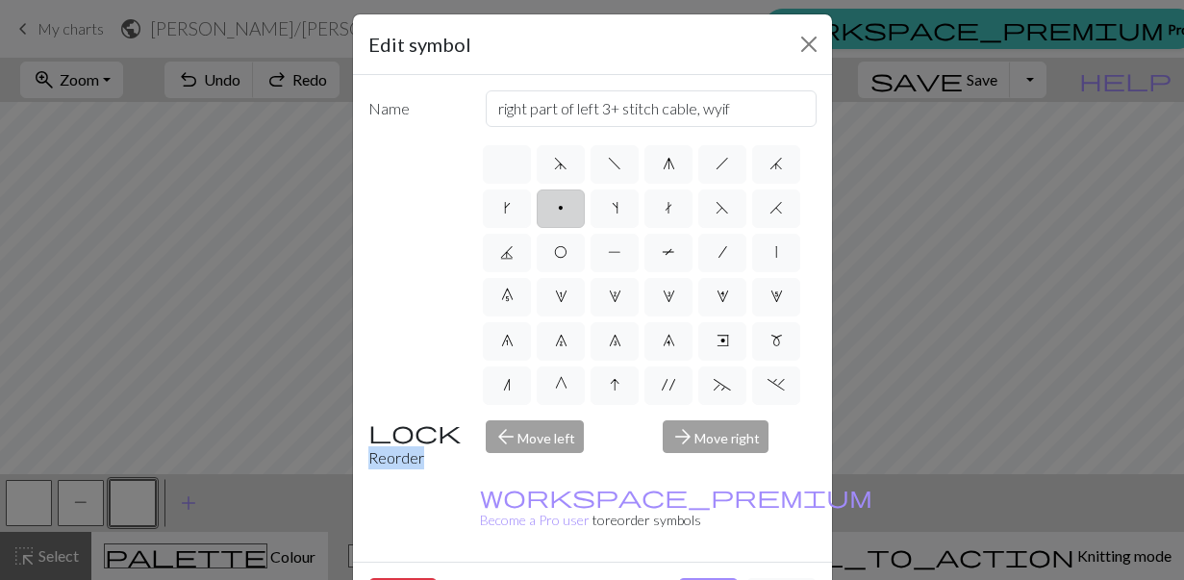
scroll to position [0, 0]
click at [564, 182] on label "d" at bounding box center [561, 164] width 48 height 38
click at [564, 164] on input "d" at bounding box center [560, 158] width 13 height 13
radio input "true"
type input "sk2p"
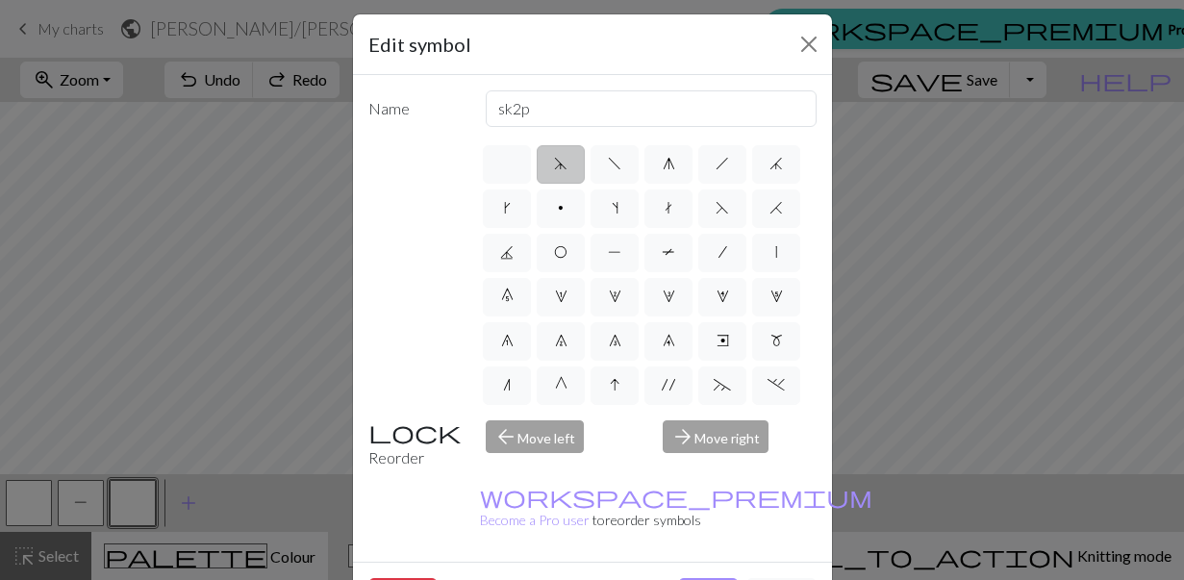
click at [590, 186] on div "d f g h j k p s t F H J O P T / | 0 1 2 3 4 5 6 7 8 9 e m n G I ' ~ . ` , " : ;…" at bounding box center [648, 273] width 337 height 263
click at [609, 177] on label "f" at bounding box center [614, 164] width 48 height 38
click at [609, 164] on input "f" at bounding box center [614, 158] width 13 height 13
radio input "true"
type input "left leaning decrease"
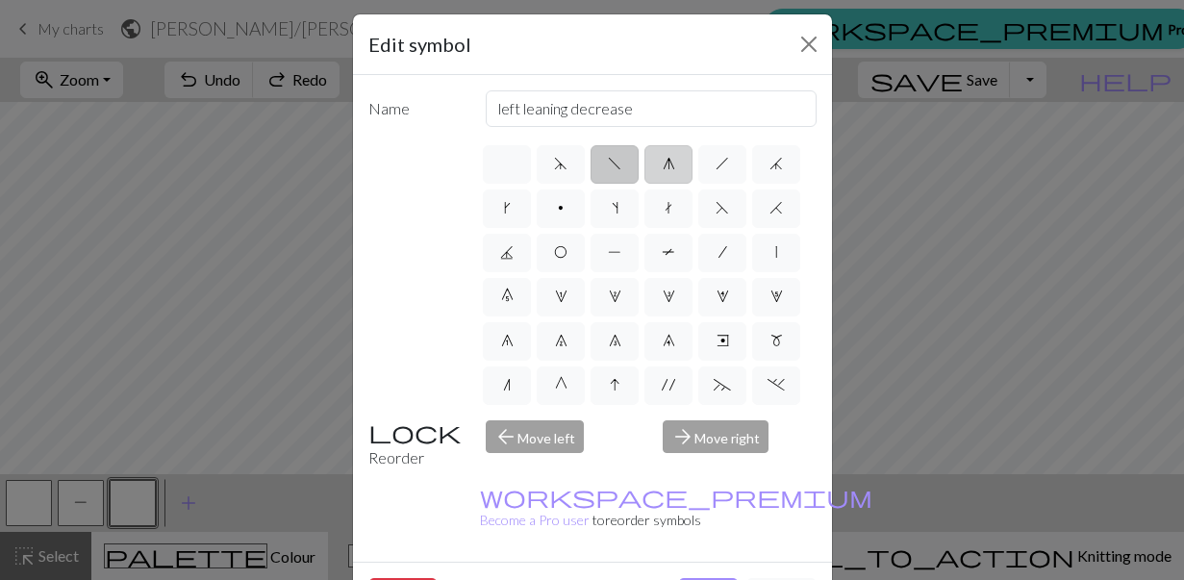
click at [670, 175] on label "g" at bounding box center [668, 164] width 48 height 38
click at [670, 164] on input "g" at bounding box center [669, 158] width 13 height 13
radio input "true"
type input "sk2p"
click at [722, 173] on label "h" at bounding box center [722, 164] width 48 height 38
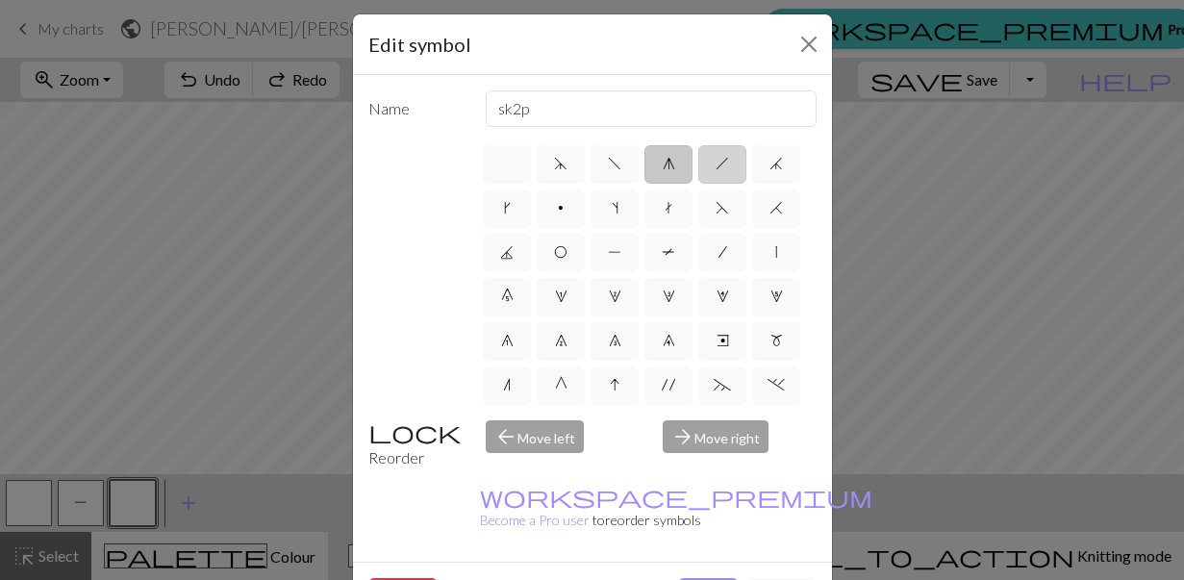
click at [722, 164] on input "h" at bounding box center [721, 158] width 13 height 13
radio input "true"
type input "right leaning decrease"
click at [766, 171] on label "j" at bounding box center [776, 164] width 48 height 38
click at [769, 164] on input "j" at bounding box center [775, 158] width 13 height 13
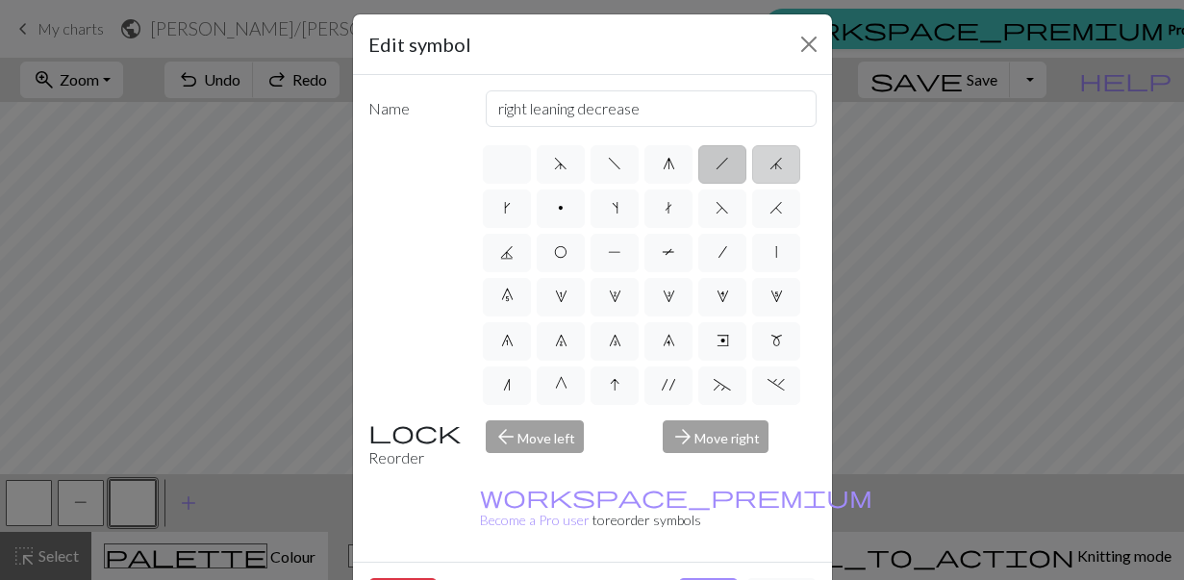
radio input "true"
type input "k3tog"
click at [521, 201] on label "k" at bounding box center [507, 208] width 48 height 38
click at [516, 201] on input "k" at bounding box center [510, 202] width 13 height 13
radio input "true"
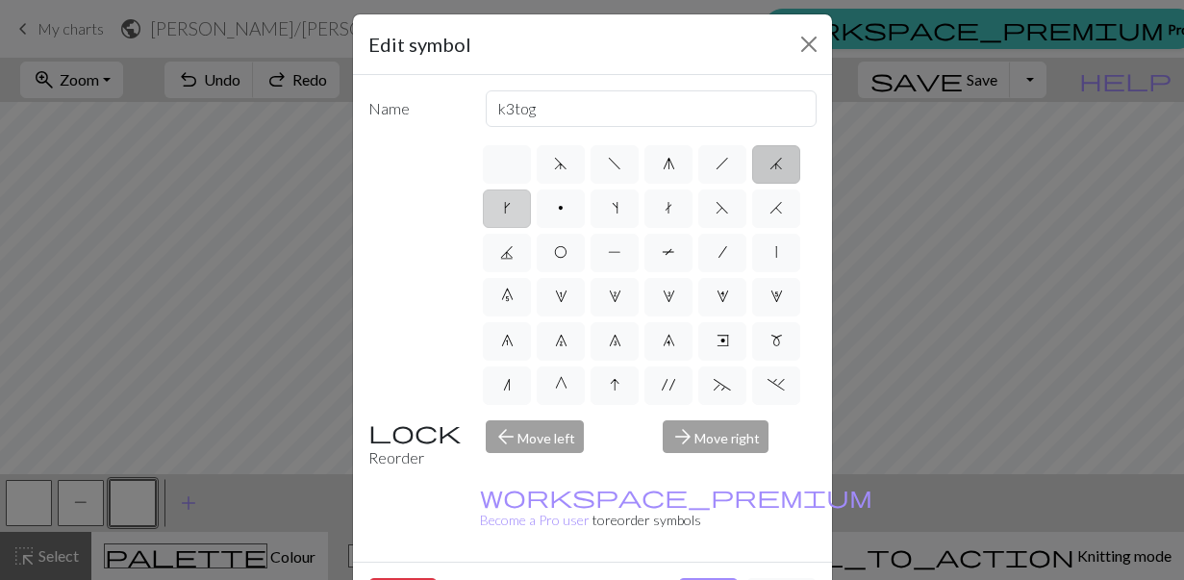
type input "right leaning increase"
click at [665, 209] on span "t" at bounding box center [669, 207] width 8 height 15
click at [665, 209] on input "t" at bounding box center [671, 202] width 13 height 13
radio input "true"
type input "ktbl"
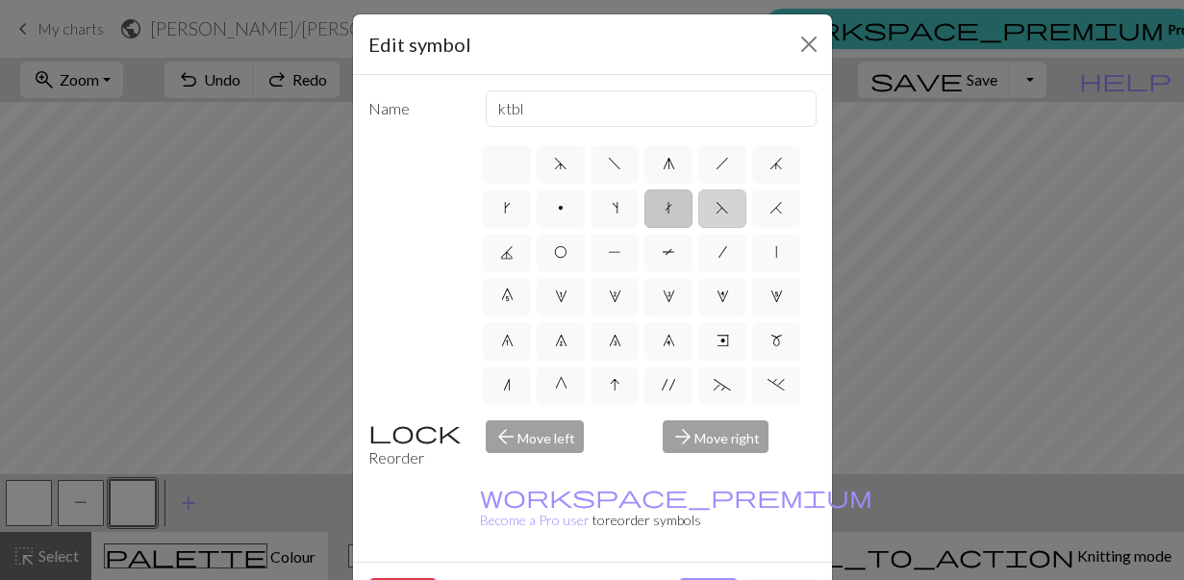
click at [712, 209] on label "F" at bounding box center [722, 208] width 48 height 38
click at [715, 209] on input "F" at bounding box center [721, 202] width 13 height 13
radio input "true"
type input "ssk"
click at [769, 213] on span "H" at bounding box center [775, 207] width 13 height 15
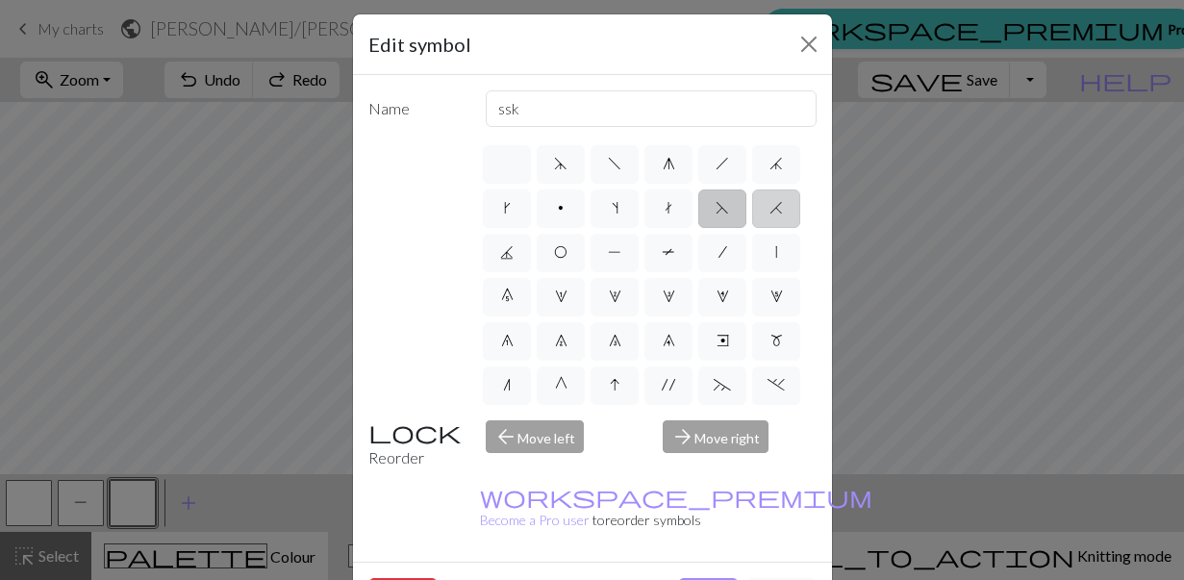
click at [769, 209] on input "H" at bounding box center [775, 202] width 13 height 13
radio input "true"
type input "k2tog"
click at [514, 263] on label "J" at bounding box center [507, 253] width 48 height 38
click at [513, 253] on input "J" at bounding box center [506, 246] width 13 height 13
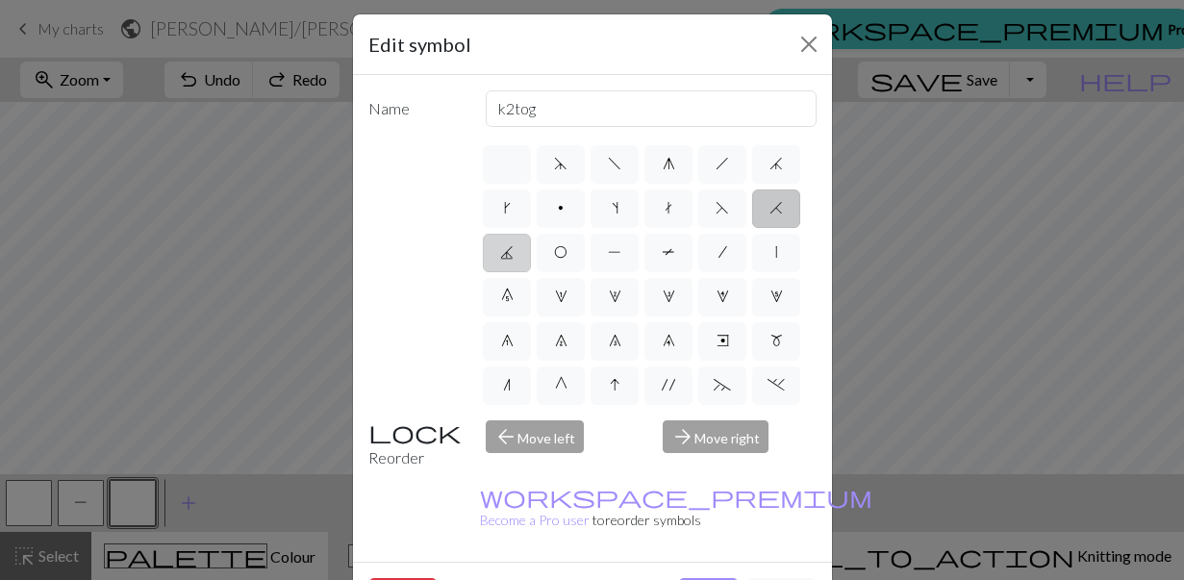
radio input "true"
type input "p3tog"
click at [571, 272] on div "d f g h j k p s t F H J O P T / | 0 1 2 3 4 5 6 7 8 9 e m n G I ' ~ . ` , " : ;…" at bounding box center [648, 273] width 337 height 263
click at [567, 259] on label "O" at bounding box center [561, 253] width 48 height 38
click at [566, 253] on input "O" at bounding box center [560, 246] width 13 height 13
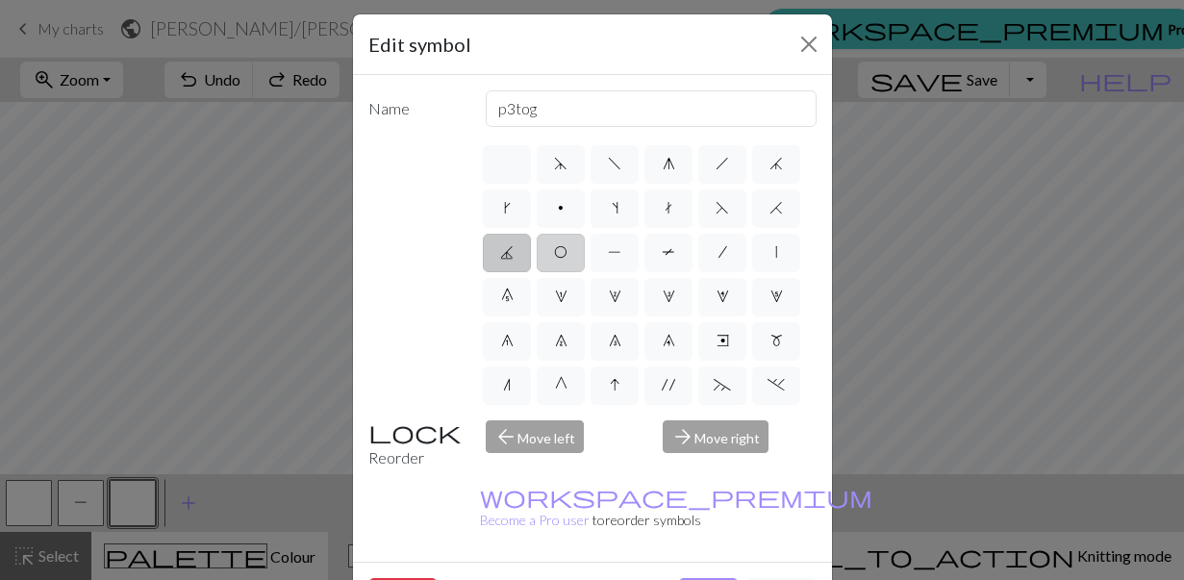
radio input "true"
type input "yo"
click at [605, 257] on label "P" at bounding box center [614, 253] width 48 height 38
click at [608, 253] on input "P" at bounding box center [614, 246] width 13 height 13
radio input "true"
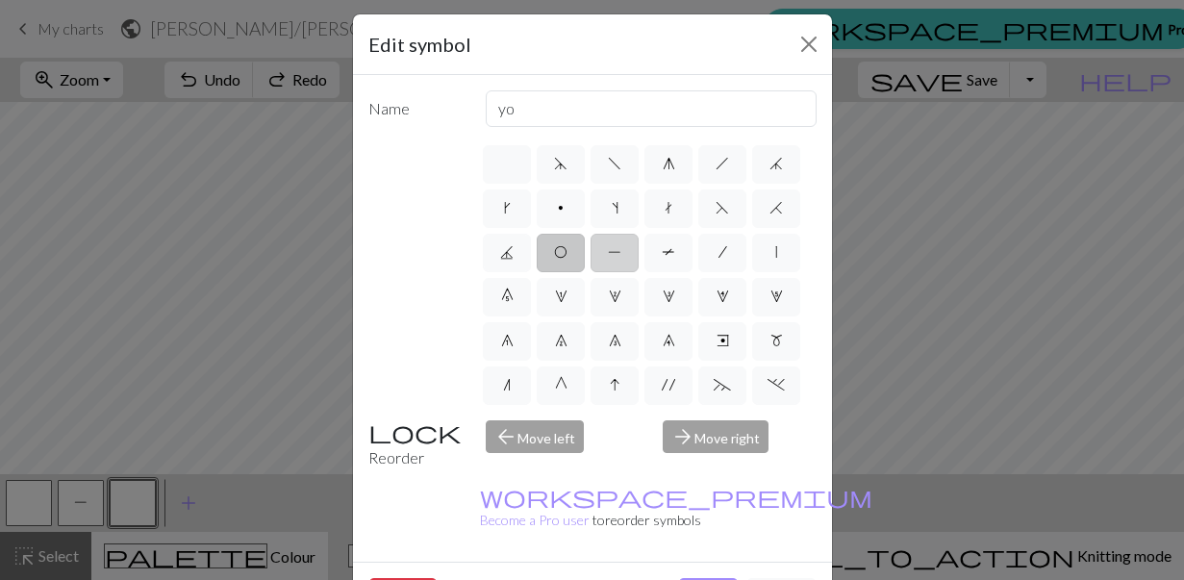
type input "purl"
click at [665, 256] on span "T" at bounding box center [668, 251] width 13 height 15
click at [665, 253] on input "T" at bounding box center [668, 246] width 13 height 13
radio input "true"
type input "ptbl"
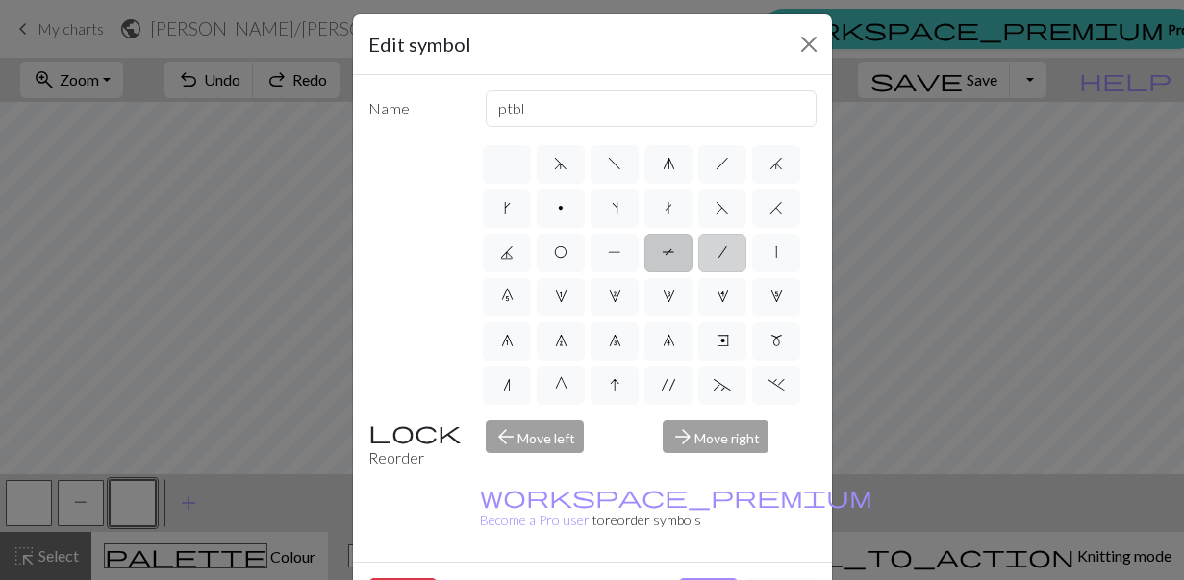
click at [710, 256] on label "/" at bounding box center [722, 253] width 48 height 38
click at [718, 253] on input "/" at bounding box center [724, 246] width 13 height 13
radio input "true"
type input "right leaning decrease"
click at [775, 251] on span "|" at bounding box center [776, 251] width 2 height 15
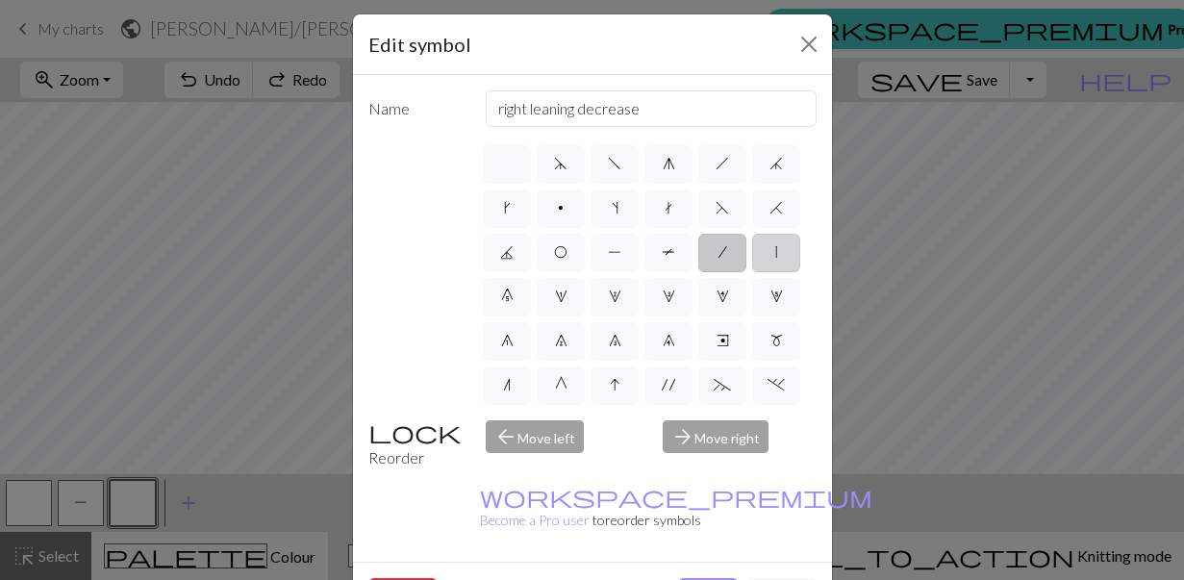
click at [775, 251] on input "|" at bounding box center [781, 246] width 13 height 13
radio input "true"
type input "slip stitch"
click at [514, 303] on label "0" at bounding box center [507, 297] width 48 height 38
click at [514, 297] on input "0" at bounding box center [507, 291] width 13 height 13
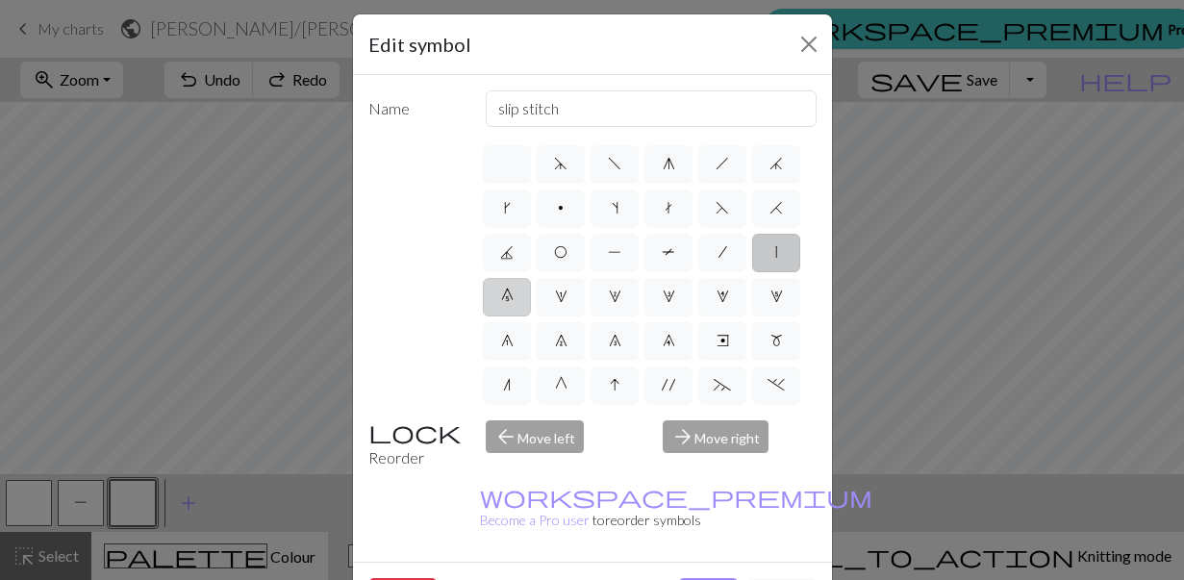
radio input "true"
type input "decrease 5"
click at [720, 340] on span "e" at bounding box center [722, 340] width 13 height 15
click at [720, 340] on input "e" at bounding box center [722, 335] width 13 height 13
radio input "true"
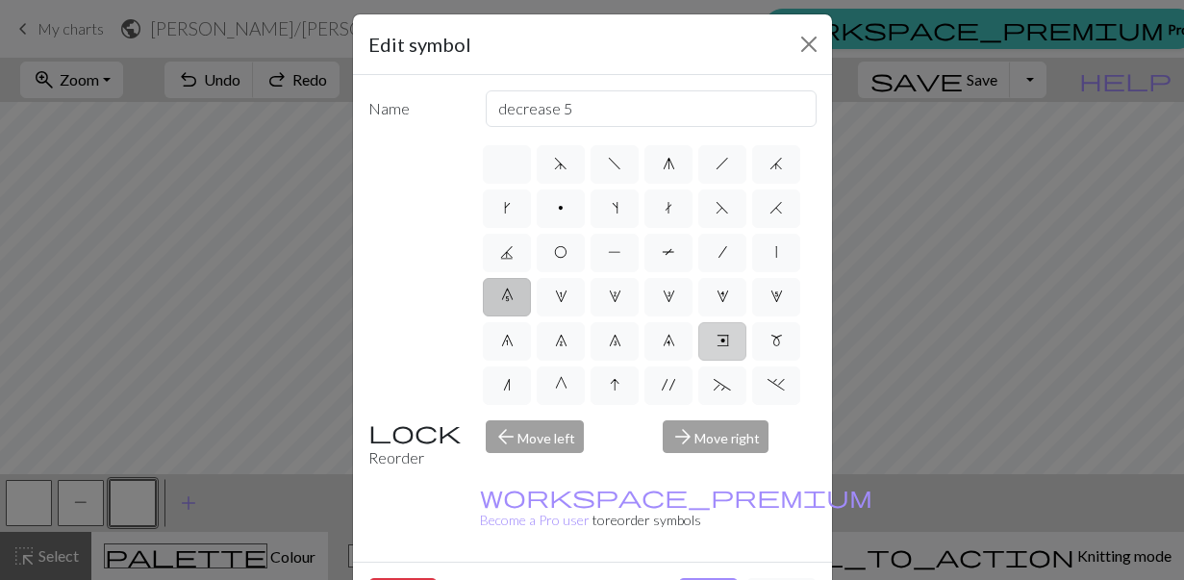
type input "Right end"
click at [788, 339] on label "m" at bounding box center [776, 341] width 48 height 38
click at [783, 339] on input "m" at bounding box center [776, 335] width 13 height 13
radio input "true"
type input "m1"
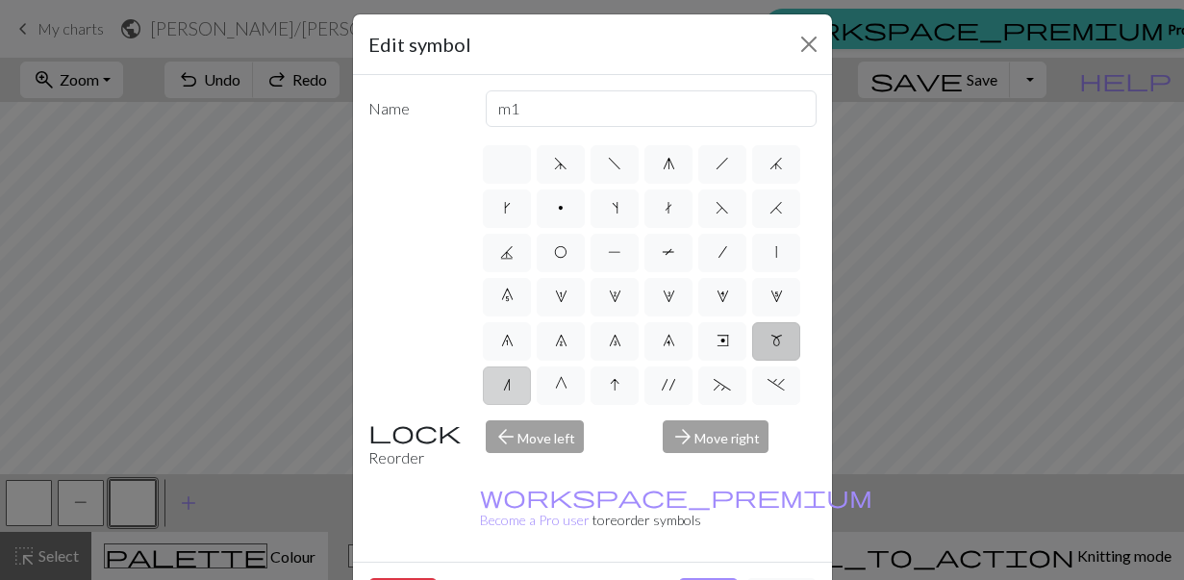
click at [508, 378] on span "n" at bounding box center [507, 384] width 8 height 15
click at [508, 378] on input "n" at bounding box center [509, 379] width 13 height 13
radio input "true"
type input "k2tog"
click at [565, 378] on span "G" at bounding box center [561, 384] width 13 height 15
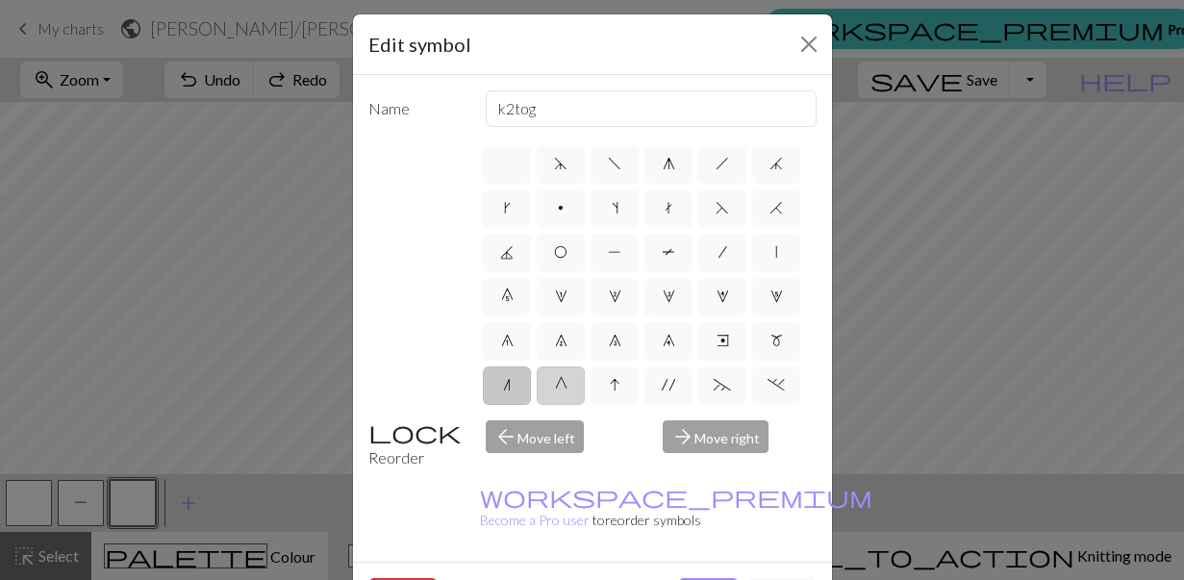
click at [565, 378] on input "G" at bounding box center [561, 379] width 13 height 13
radio input "true"
type input "psso"
click at [640, 382] on div "d f g h j k p s t F H J O P T / | 0 1 2 3 4 5 6 7 8 9 e m n G I ' ~ . ` , " : ;…" at bounding box center [648, 273] width 337 height 263
click at [673, 382] on span "'" at bounding box center [668, 384] width 13 height 15
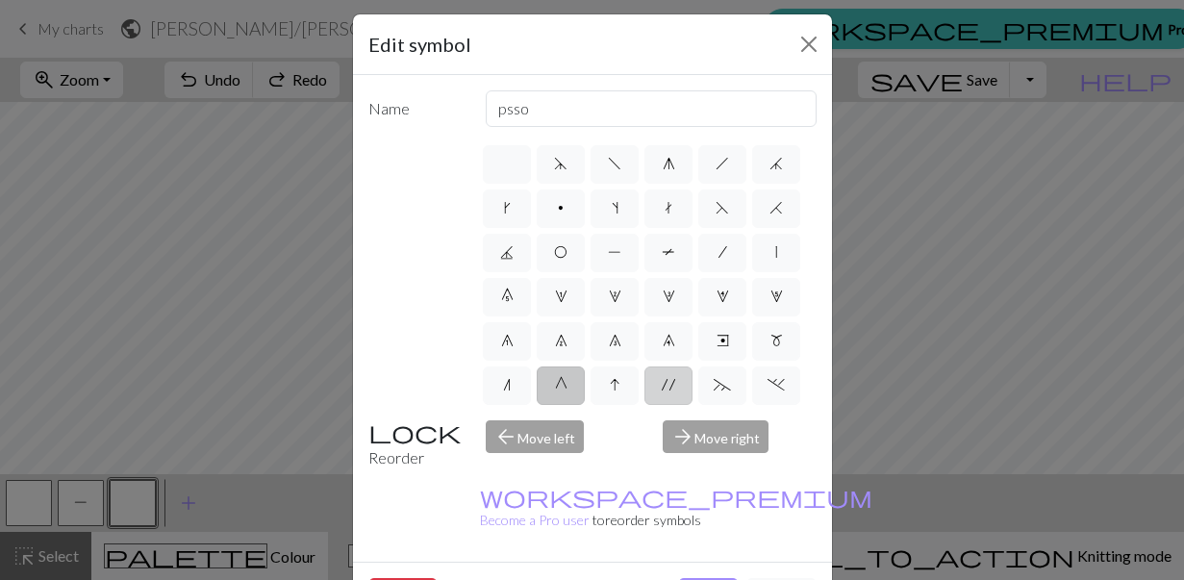
click at [673, 382] on input "'" at bounding box center [668, 379] width 13 height 13
radio input "true"
type input "cable extra"
click at [714, 383] on span "~" at bounding box center [722, 384] width 17 height 15
click at [714, 383] on input "~" at bounding box center [720, 379] width 13 height 13
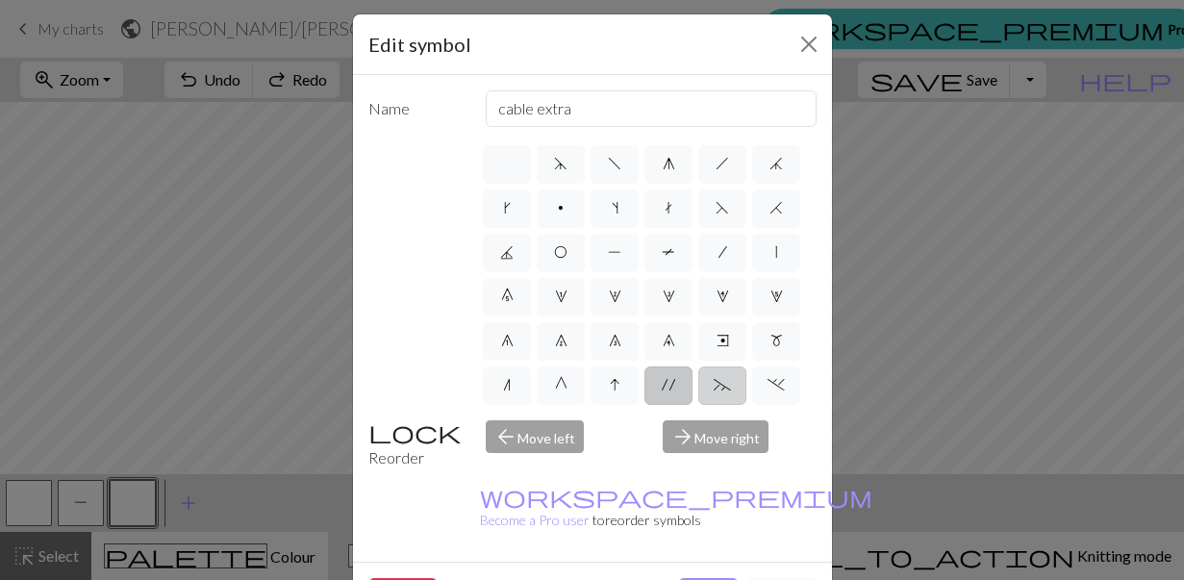
radio input "true"
type input "3+ stitch left twist"
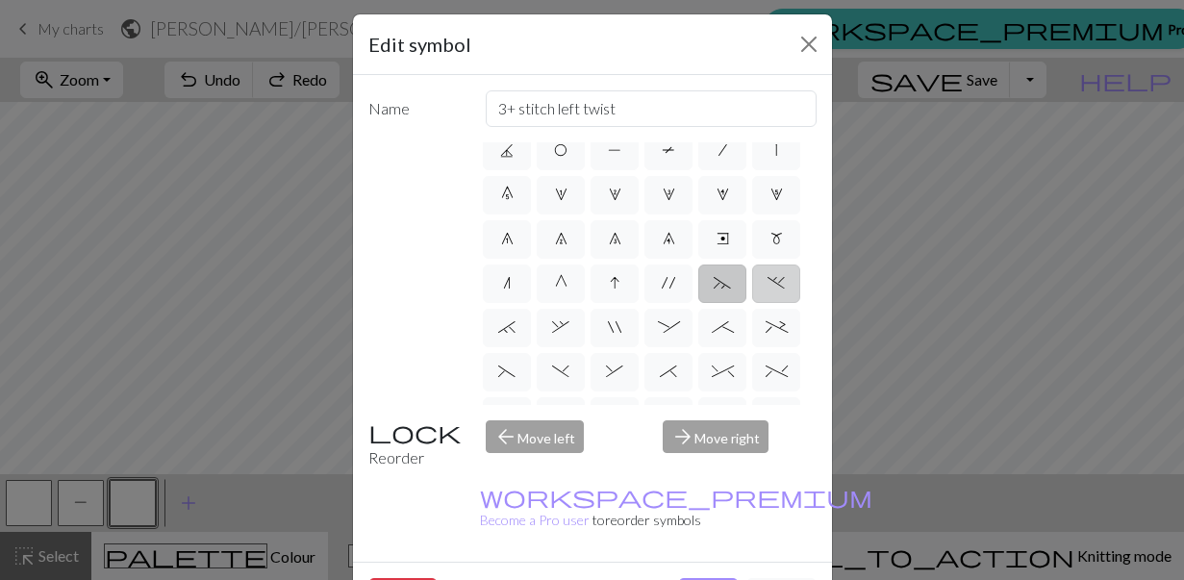
scroll to position [107, 0]
click at [514, 321] on span "`" at bounding box center [506, 321] width 17 height 15
click at [511, 417] on input "`" at bounding box center [504, 423] width 13 height 13
radio input "true"
type input "3+ stitch right twist"
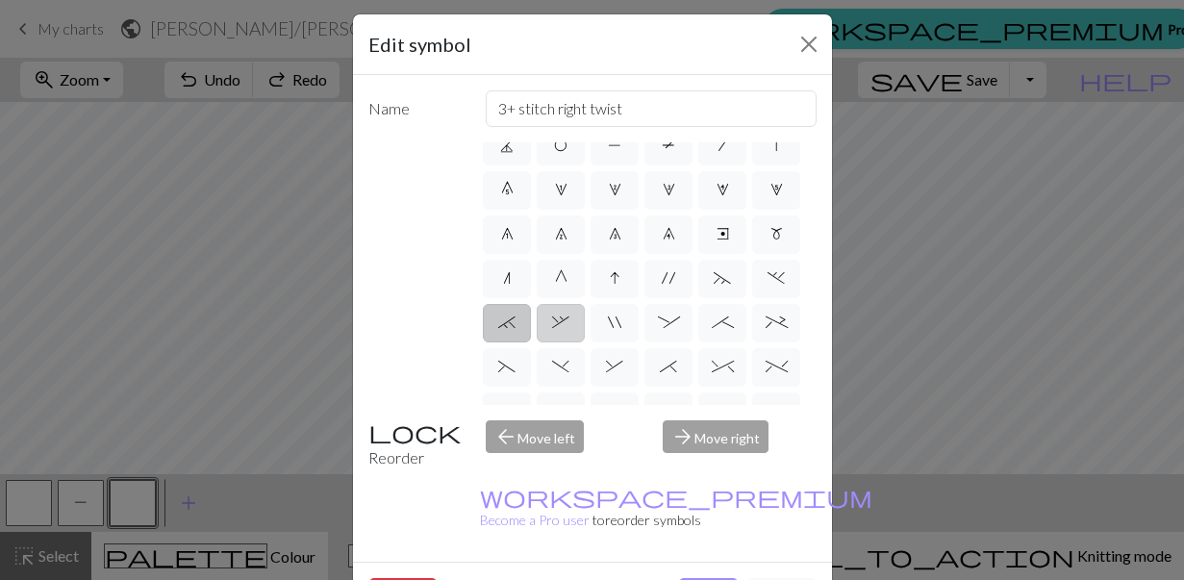
click at [551, 323] on label "," at bounding box center [561, 323] width 48 height 38
click at [552, 417] on input "," at bounding box center [558, 423] width 13 height 13
radio input "true"
click at [613, 335] on label """ at bounding box center [614, 323] width 48 height 38
click at [613, 417] on input """ at bounding box center [614, 423] width 13 height 13
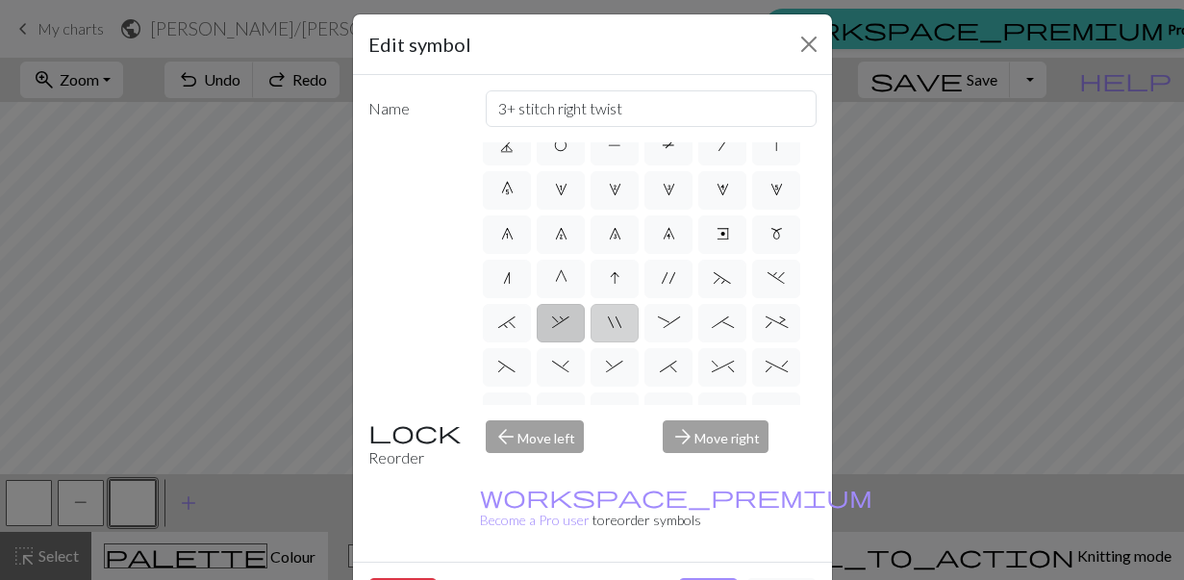
radio input "true"
type input "cable extra"
click at [665, 335] on label ":" at bounding box center [668, 323] width 48 height 38
click at [665, 417] on input ":" at bounding box center [664, 423] width 13 height 13
radio input "true"
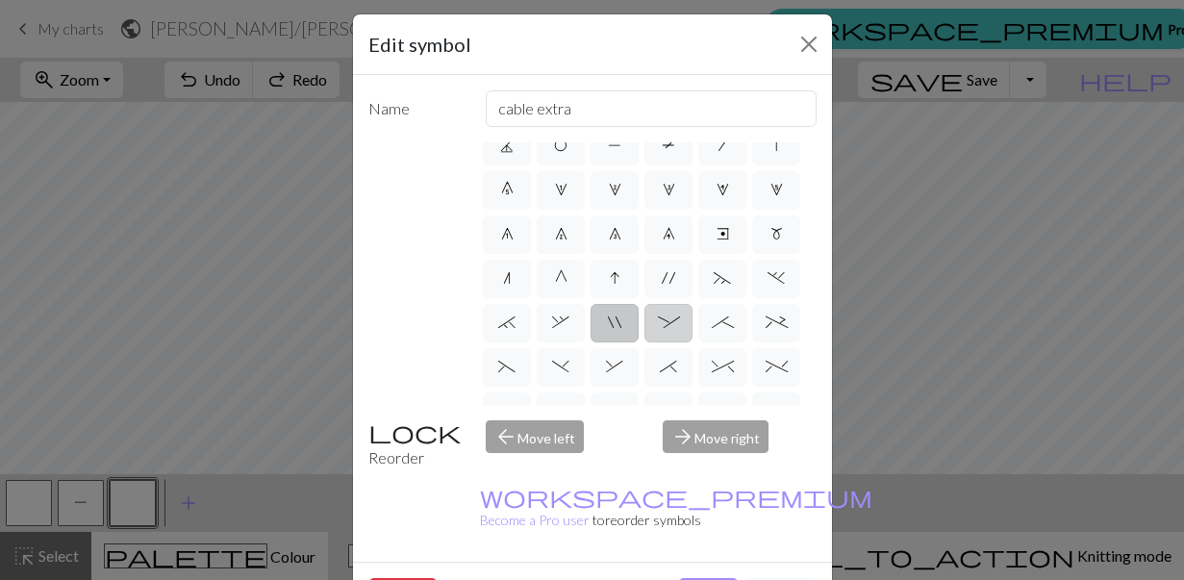
type input "left part of 4+ stitch cable wyib"
click at [706, 335] on label ";" at bounding box center [722, 323] width 48 height 38
click at [712, 417] on input ";" at bounding box center [718, 423] width 13 height 13
radio input "true"
type input "right part of 4+ stitch cable wyib"
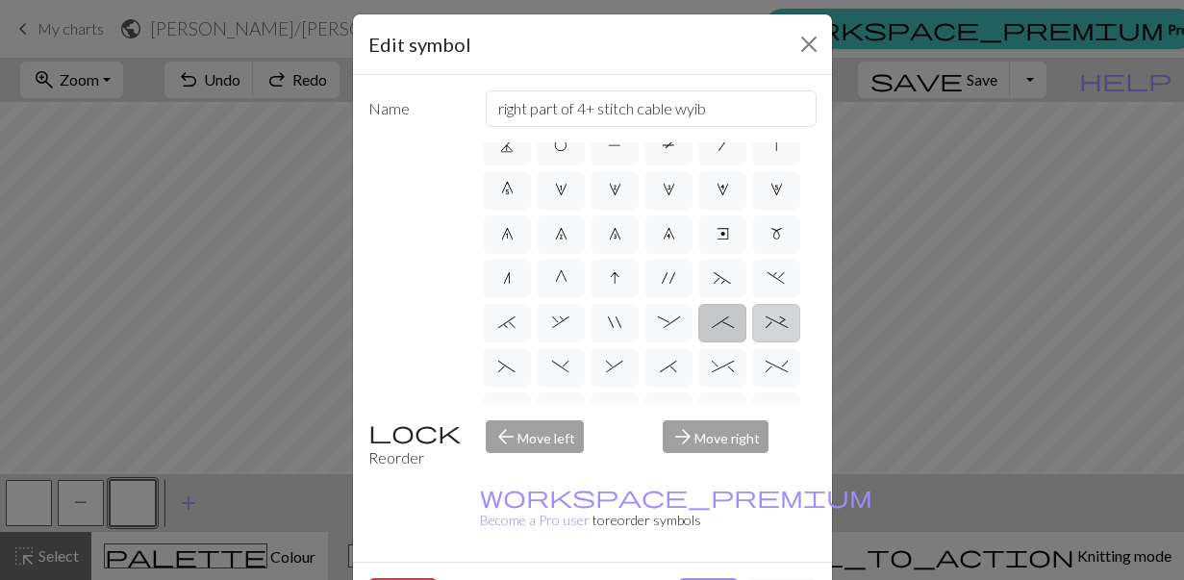
click at [777, 339] on label "+" at bounding box center [776, 323] width 48 height 38
click at [777, 417] on input "+" at bounding box center [771, 423] width 13 height 13
radio input "true"
type input "2 stitch left purl twist cable"
click at [517, 367] on label "(" at bounding box center [507, 367] width 48 height 38
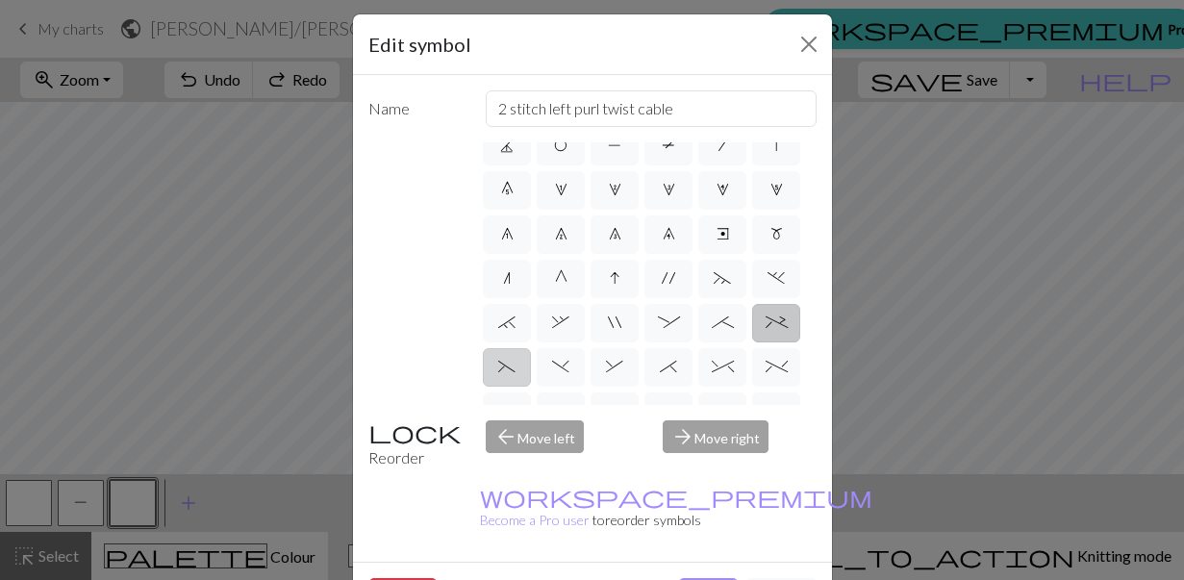
click at [511, 462] on input "(" at bounding box center [504, 468] width 13 height 13
radio input "true"
type input "left part of left 3+ stitch cable, wyif"
click at [612, 363] on span "&" at bounding box center [614, 366] width 17 height 15
click at [612, 462] on input "&" at bounding box center [612, 468] width 13 height 13
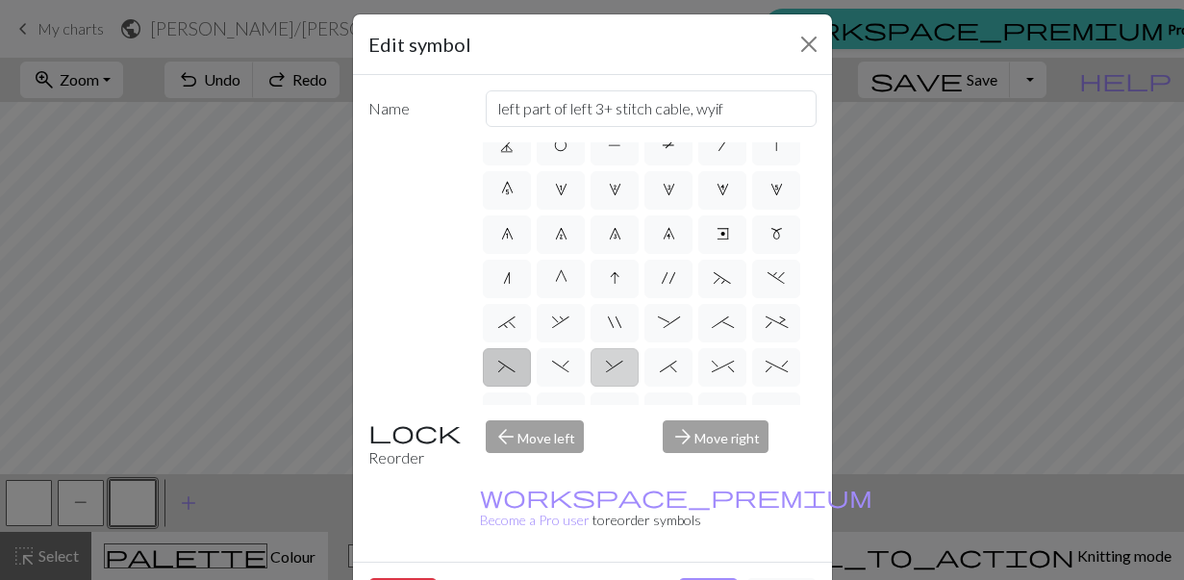
radio input "true"
type input "left part of right 3+ stitch cable, wyib"
click at [555, 365] on span ")" at bounding box center [560, 366] width 17 height 15
click at [555, 462] on input ")" at bounding box center [558, 468] width 13 height 13
radio input "true"
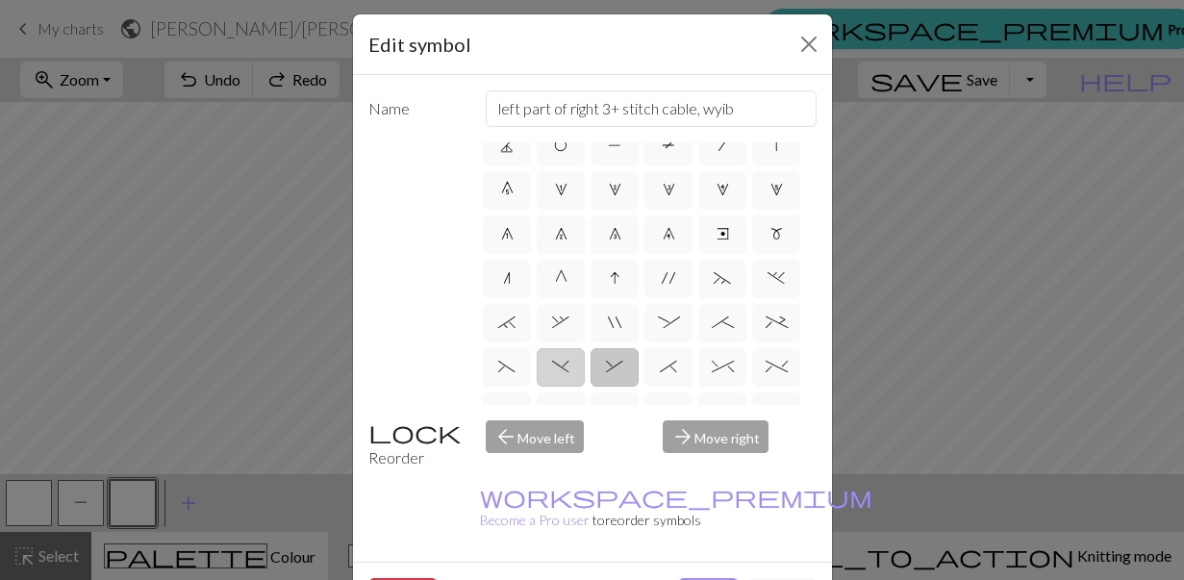
type input "right part of left 3+ stitch cable, wyif"
click at [499, 371] on span "(" at bounding box center [506, 366] width 17 height 15
click at [499, 462] on input "(" at bounding box center [504, 468] width 13 height 13
radio input "true"
type input "left part of left 3+ stitch cable, wyif"
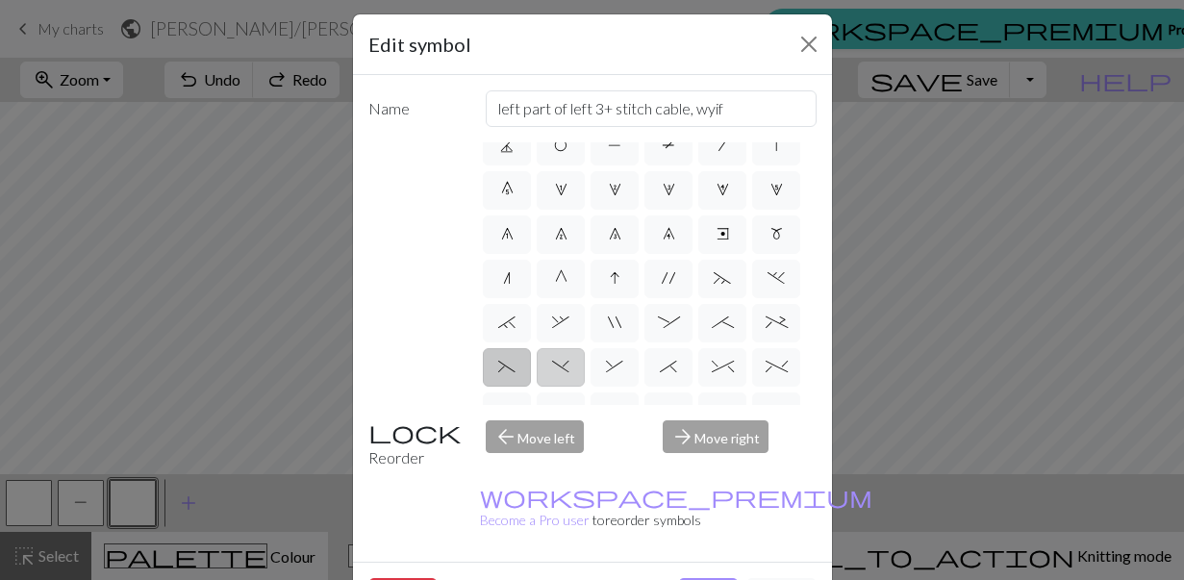
click at [545, 368] on label ")" at bounding box center [561, 367] width 48 height 38
click at [552, 462] on input ")" at bounding box center [558, 468] width 13 height 13
radio input "true"
type input "right part of left 3+ stitch cable, wyif"
click at [624, 361] on label "&" at bounding box center [614, 367] width 48 height 38
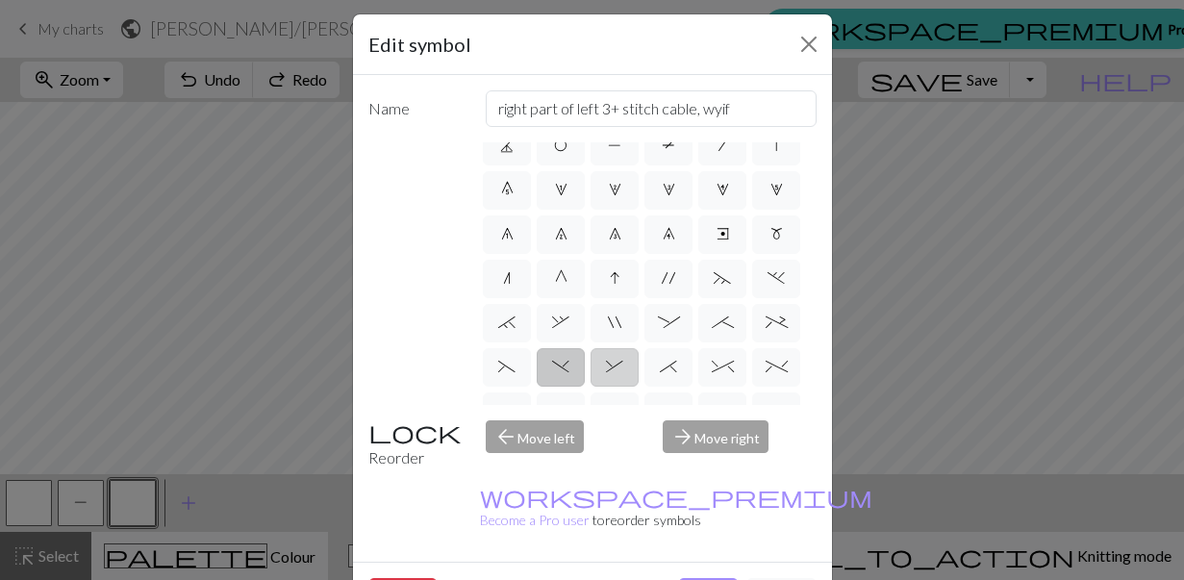
click at [618, 462] on input "&" at bounding box center [612, 468] width 13 height 13
radio input "true"
type input "left part of right 3+ stitch cable, wyib"
click at [672, 368] on span "*" at bounding box center [668, 366] width 17 height 15
click at [672, 462] on input "*" at bounding box center [666, 468] width 13 height 13
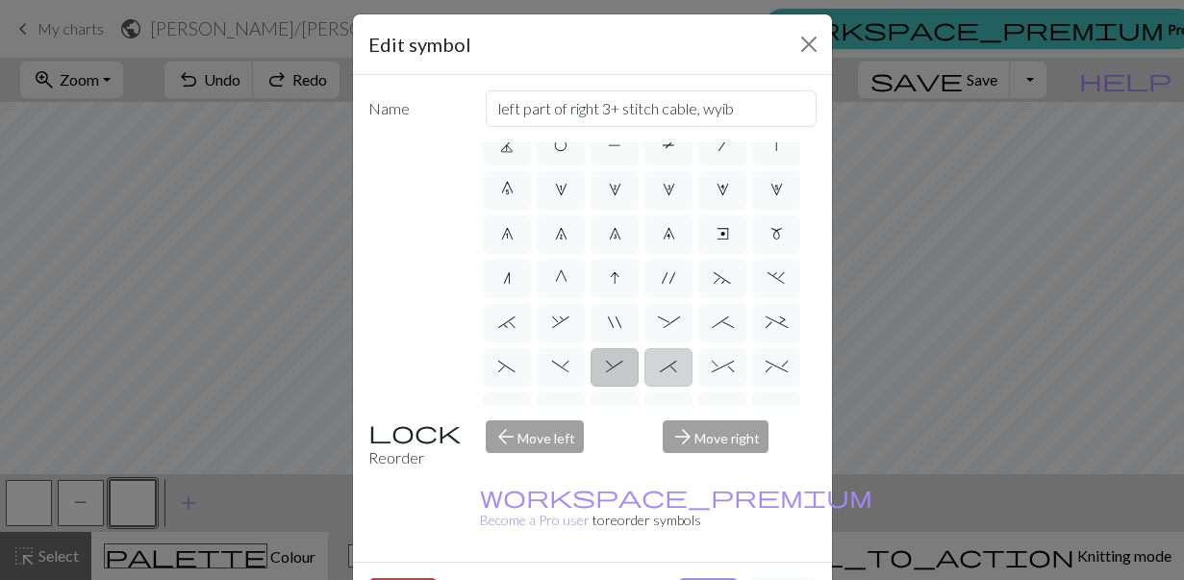
radio input "true"
type input "right part of right 3+ stitch cable, wyib"
click at [719, 365] on span "^" at bounding box center [723, 366] width 22 height 15
click at [719, 462] on input "^" at bounding box center [718, 468] width 13 height 13
radio input "true"
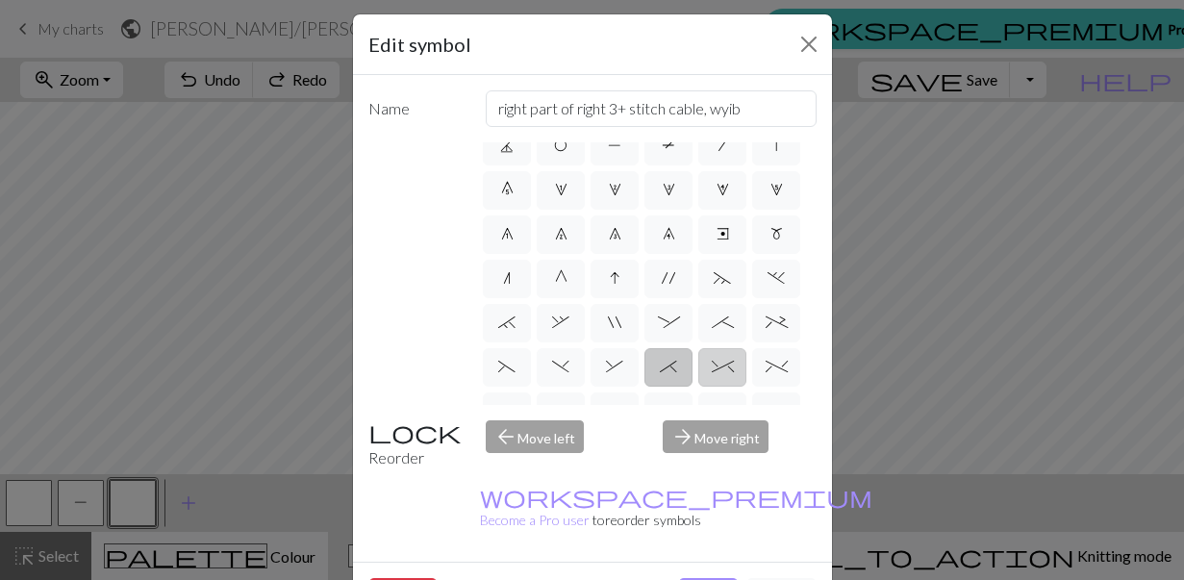
type input "2 stitch right twist cable"
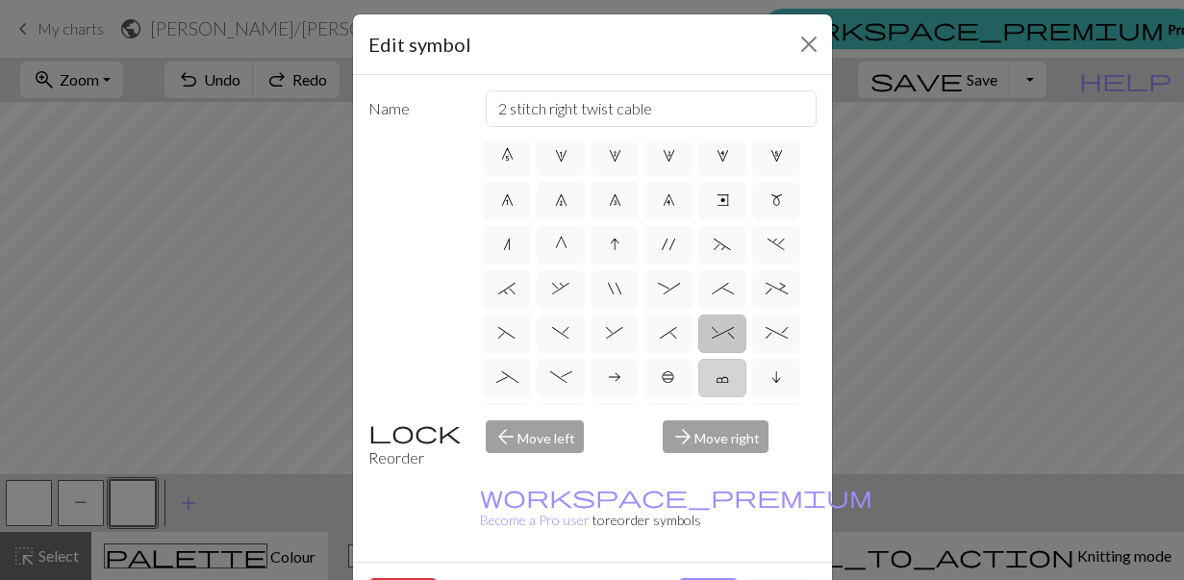
scroll to position [141, 0]
click at [516, 370] on span "_" at bounding box center [507, 375] width 22 height 15
click at [509, 506] on input "_" at bounding box center [502, 512] width 13 height 13
radio input "true"
type input "Left part of left 4+ cable"
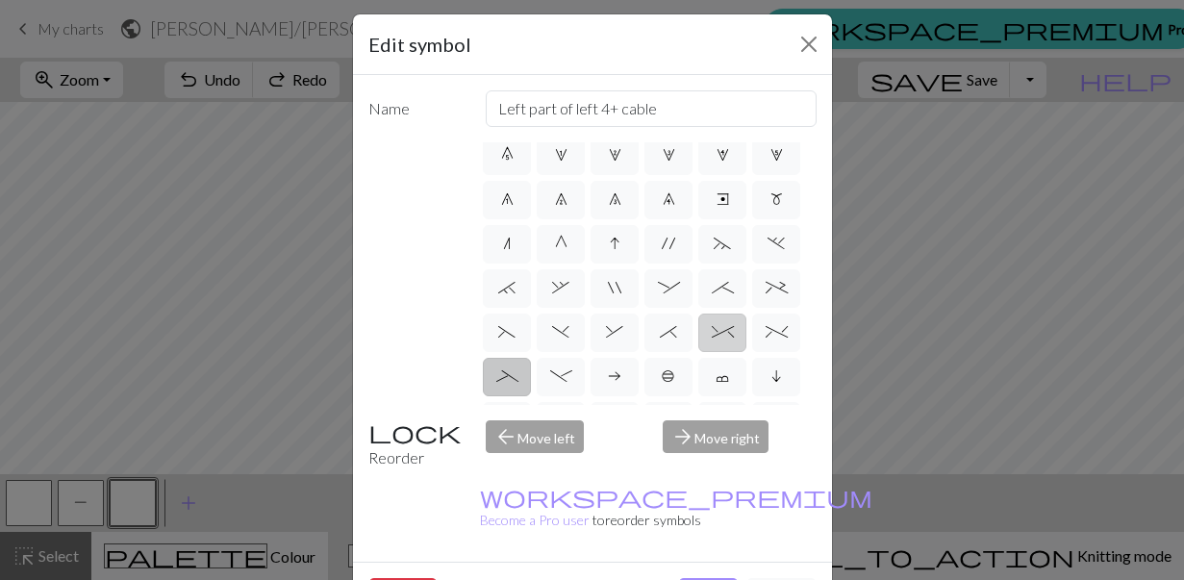
click at [711, 343] on label "^" at bounding box center [722, 333] width 48 height 38
click at [712, 462] on input "^" at bounding box center [718, 468] width 13 height 13
radio input "true"
type input "2 stitch right twist cable"
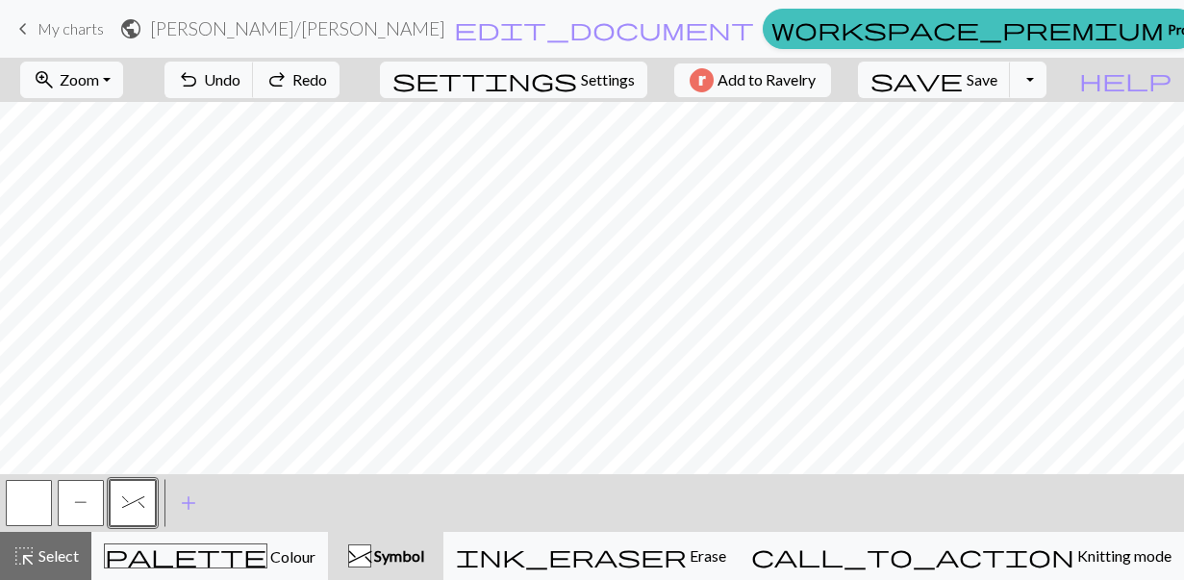
click at [148, 512] on button "^" at bounding box center [133, 503] width 46 height 46
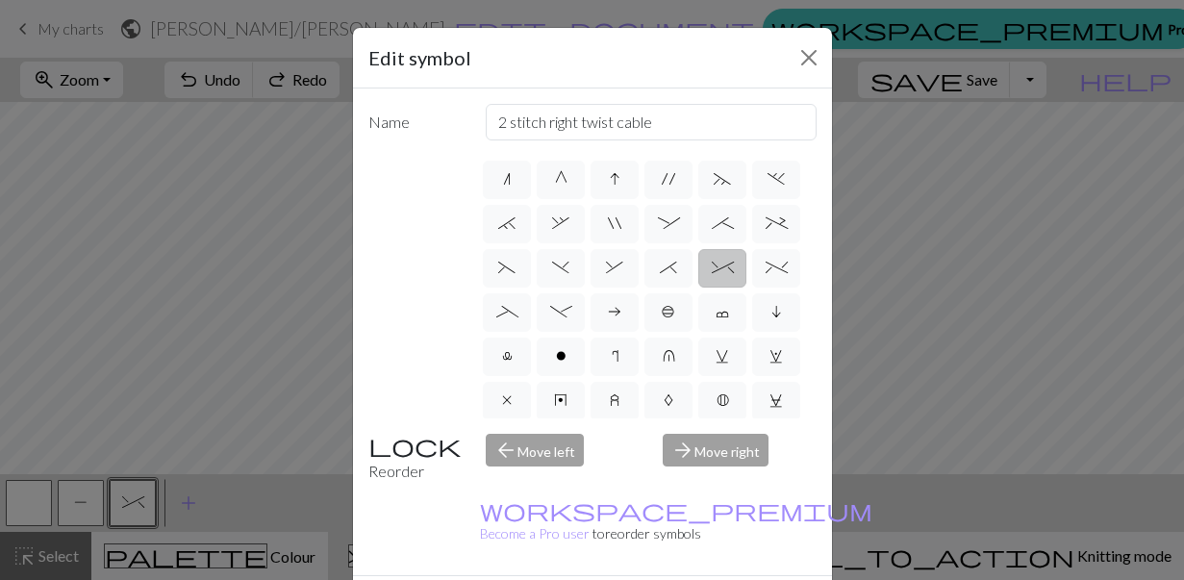
scroll to position [220, 0]
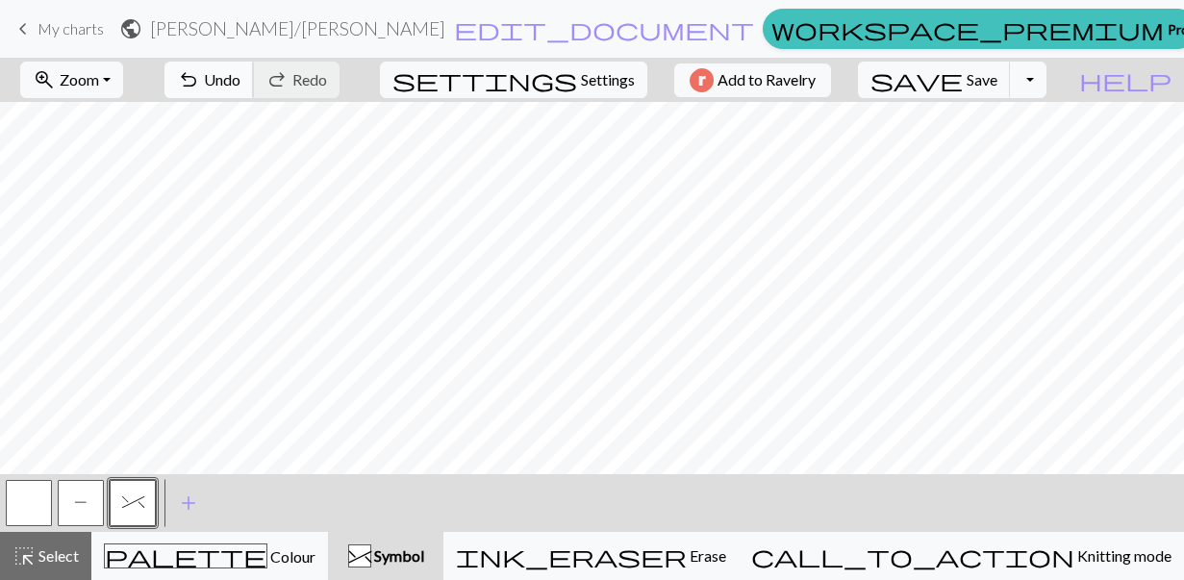
click at [200, 76] on span "undo" at bounding box center [188, 79] width 23 height 27
click at [138, 490] on button "^" at bounding box center [133, 503] width 46 height 46
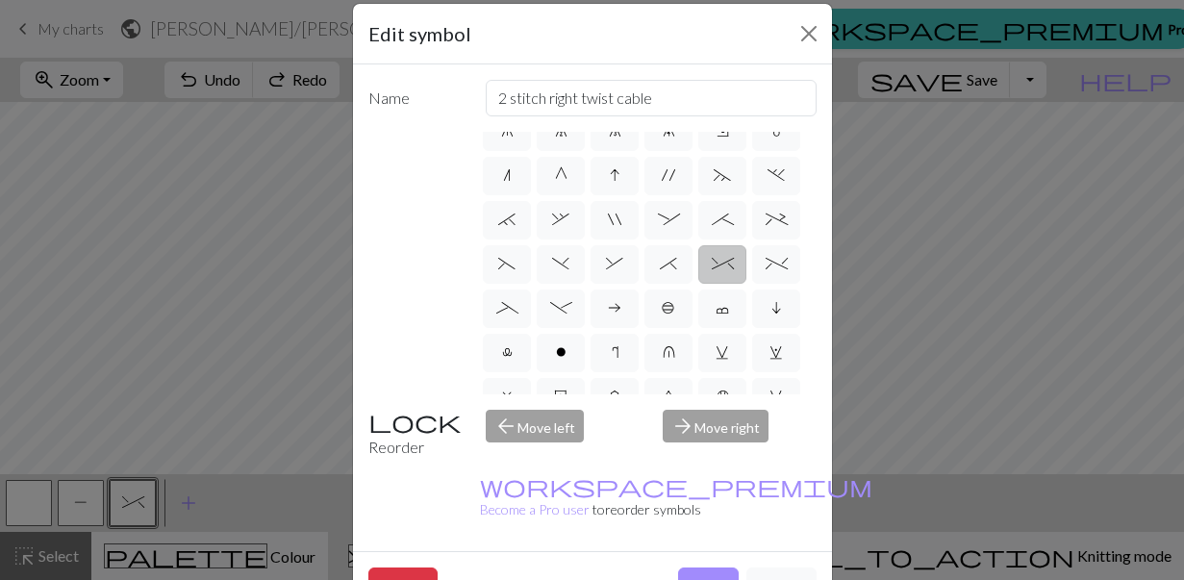
scroll to position [10, 0]
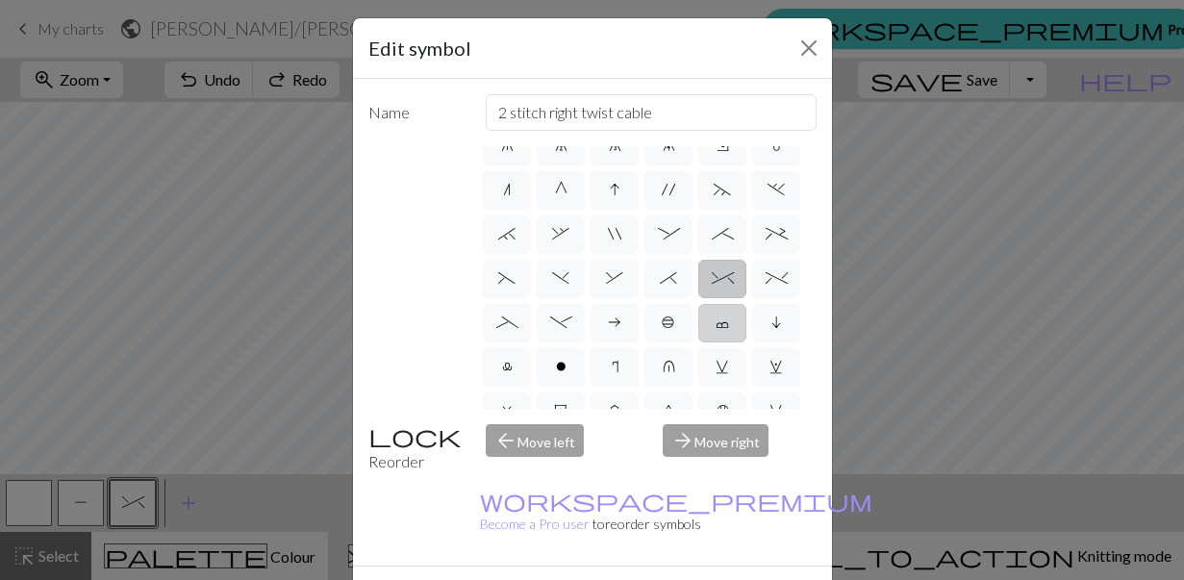
click at [722, 325] on span "c" at bounding box center [721, 321] width 13 height 15
click at [722, 510] on input "c" at bounding box center [721, 516] width 13 height 13
radio input "true"
type input "Bind off"
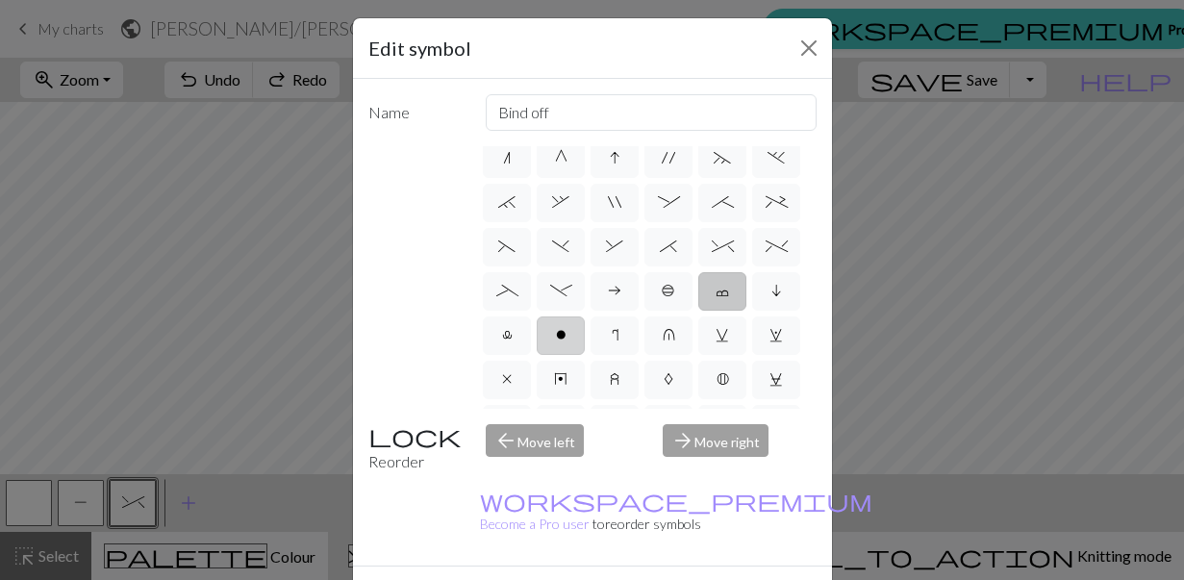
click at [546, 342] on label "o" at bounding box center [561, 335] width 48 height 38
click at [556, 554] on input "o" at bounding box center [562, 560] width 13 height 13
radio input "true"
type input "purl"
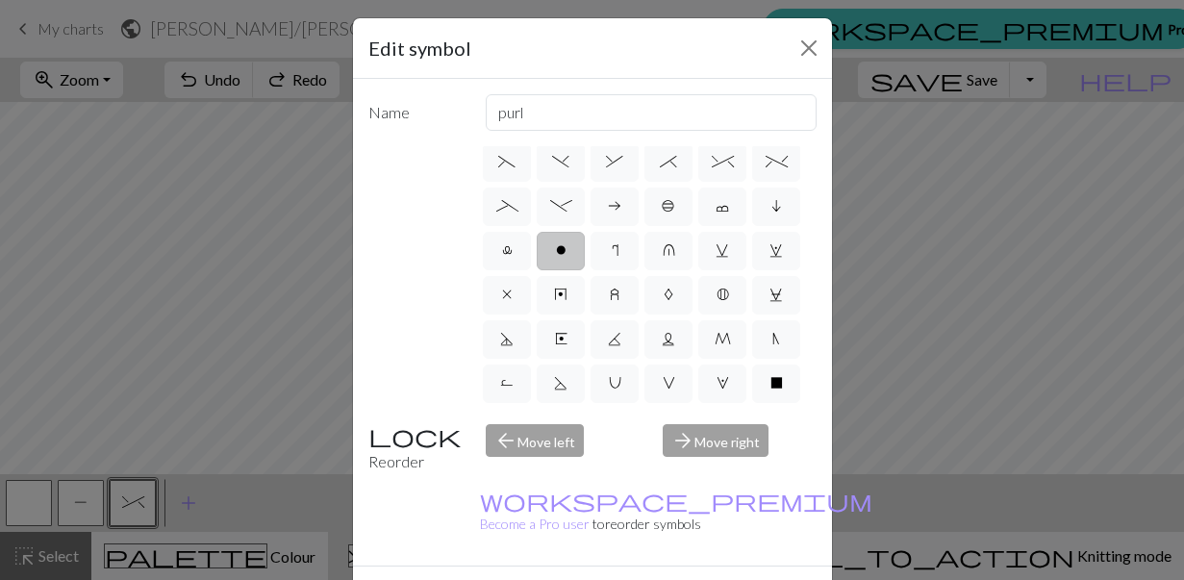
scroll to position [322, 0]
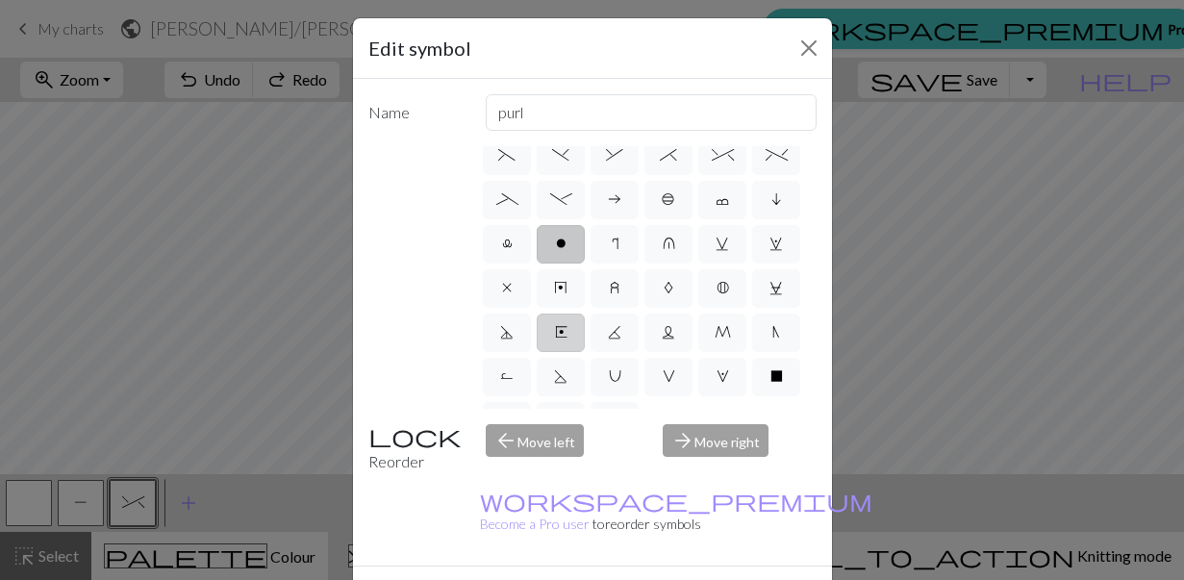
click at [572, 334] on label "E" at bounding box center [561, 333] width 48 height 38
radio input "true"
type input "Left end"
click at [568, 370] on label "S" at bounding box center [561, 377] width 48 height 38
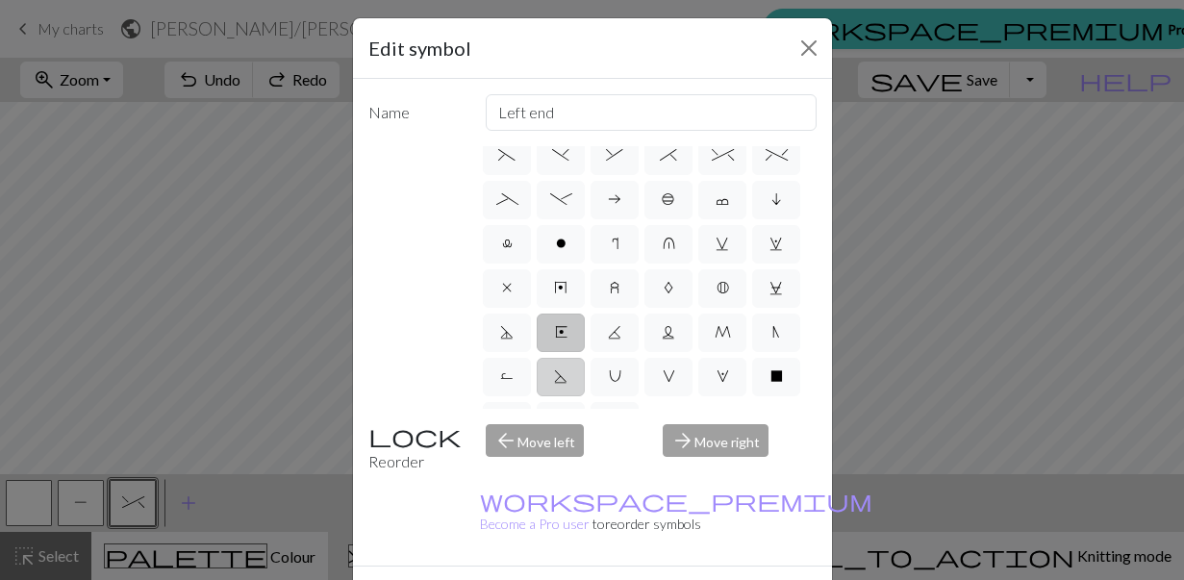
radio input "true"
type input "p2tog tbl"
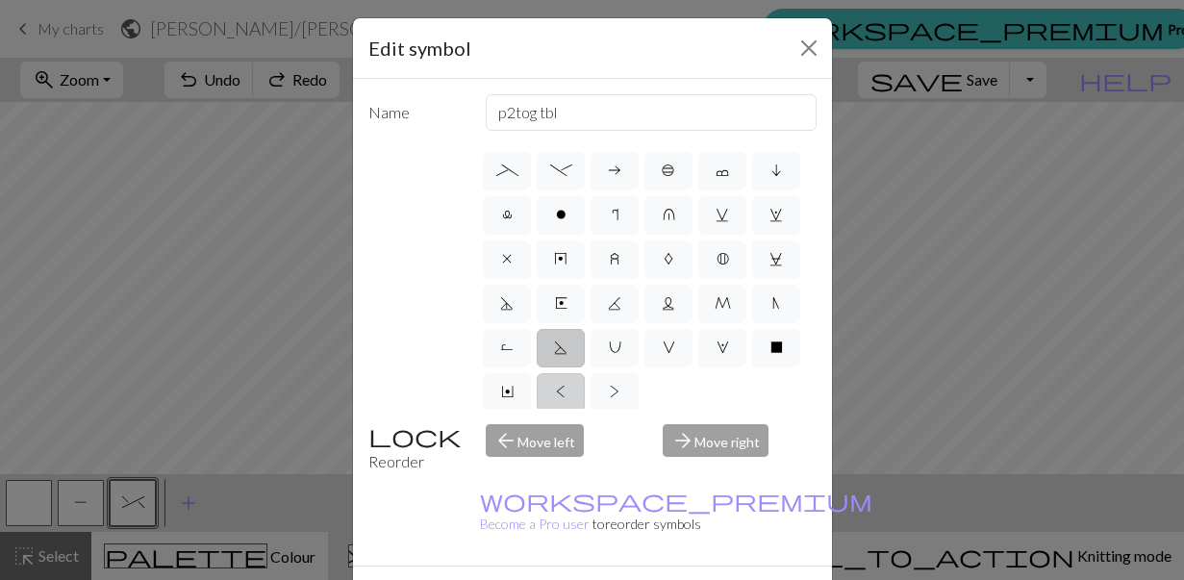
scroll to position [353, 0]
click at [612, 311] on label "K" at bounding box center [614, 302] width 48 height 38
radio input "true"
click at [609, 388] on label ">" at bounding box center [614, 390] width 48 height 38
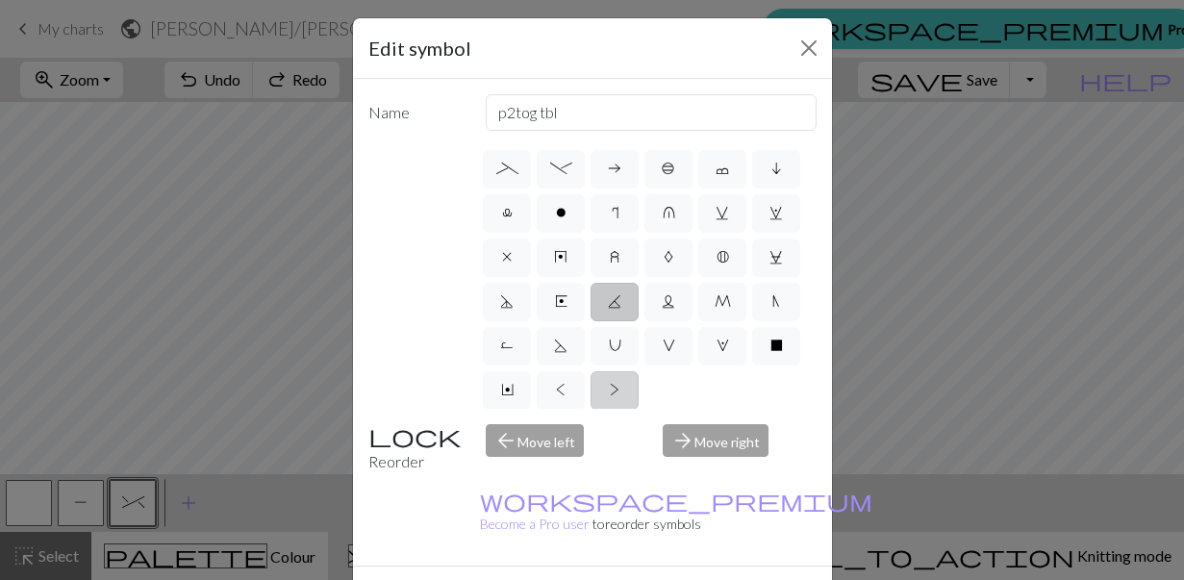
radio input "true"
type input "twisted purl"
click at [573, 390] on label "<" at bounding box center [561, 390] width 48 height 38
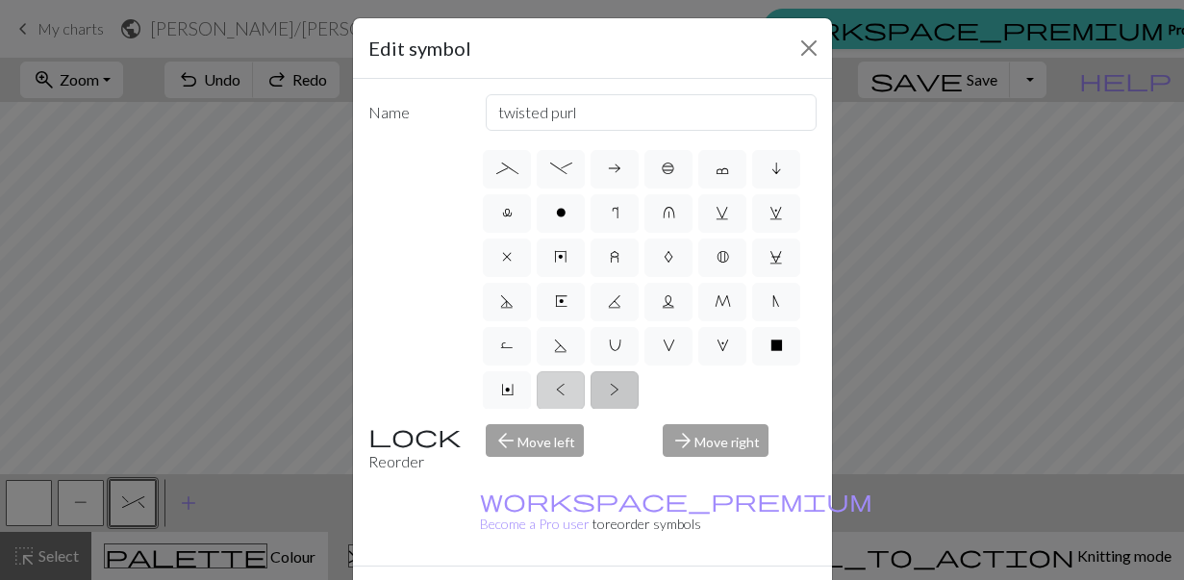
radio input "true"
type input "twisted knit"
click at [536, 389] on div "d f g h j k p s t F H J O P T / | 0 1 2 3 4 5 6 7 8 9 e m n G I ' ~ . ` , " : ;…" at bounding box center [648, 277] width 337 height 263
click at [509, 384] on span "Y" at bounding box center [507, 389] width 13 height 15
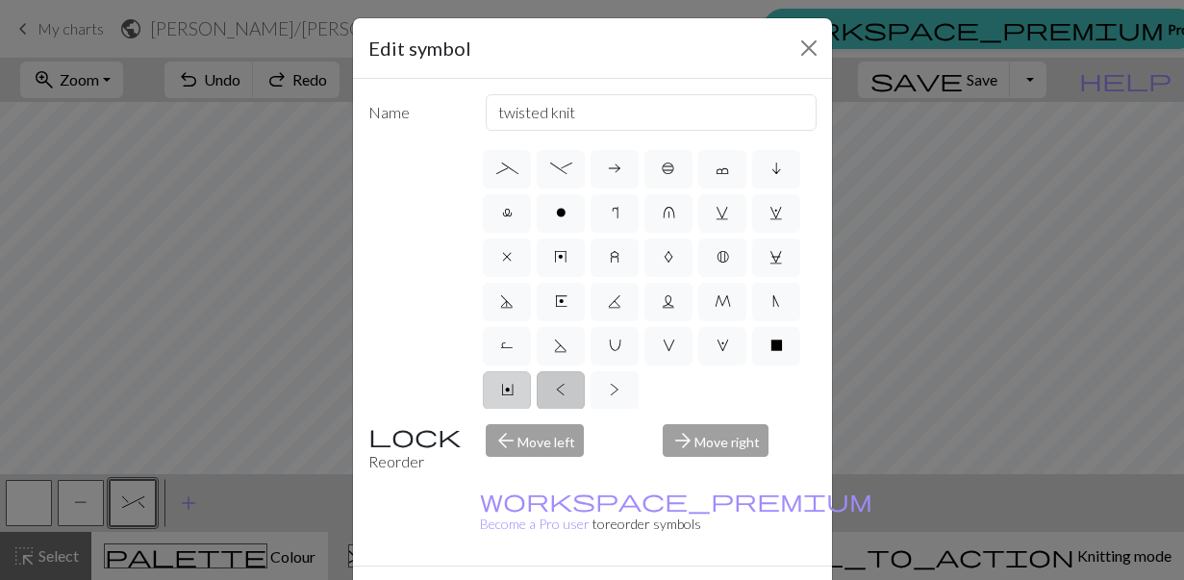
radio input "true"
type input "place bead"
click at [771, 347] on span "X" at bounding box center [776, 345] width 13 height 15
radio input "true"
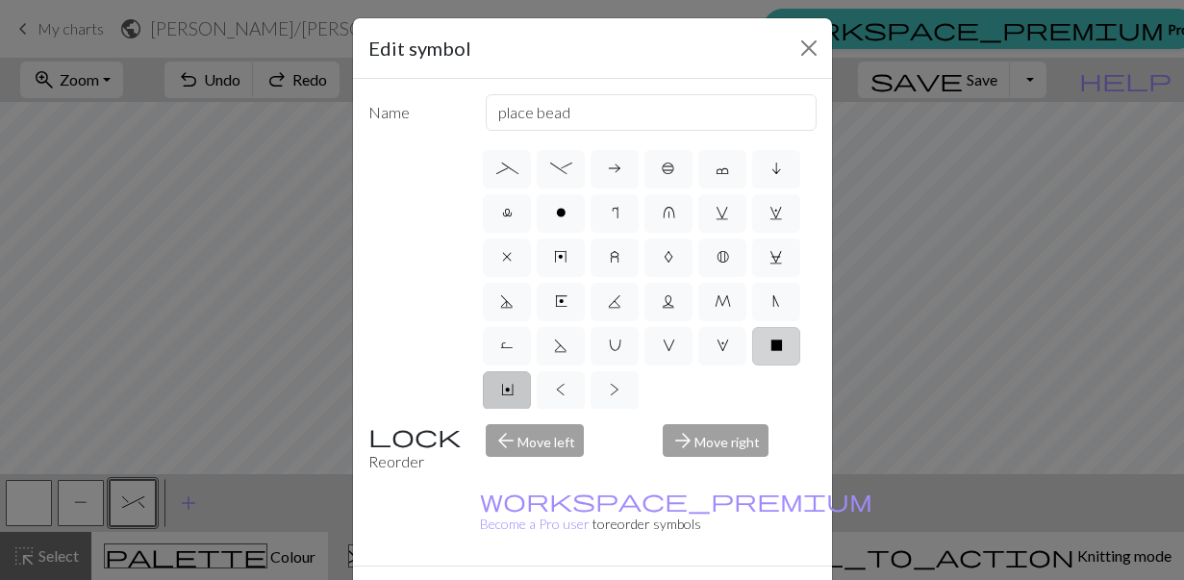
type input "no stitch"
click at [772, 311] on label "N" at bounding box center [776, 302] width 48 height 38
radio input "true"
type input "skp"
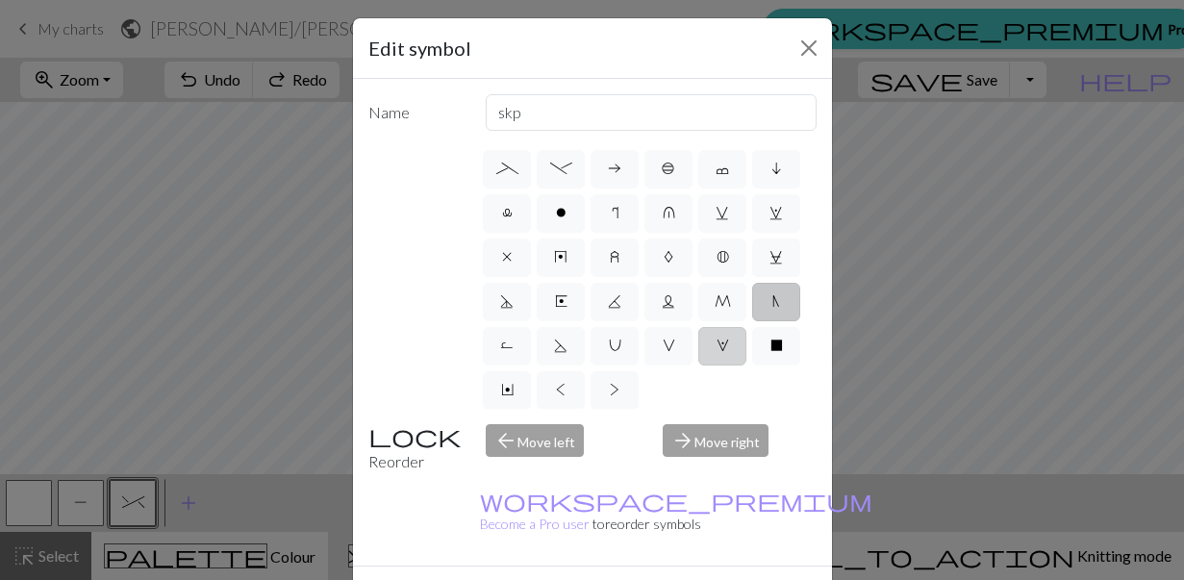
click at [738, 354] on label "W" at bounding box center [722, 346] width 48 height 38
radio input "true"
type input "k1, yo, k1"
click at [769, 259] on span "C" at bounding box center [775, 256] width 13 height 15
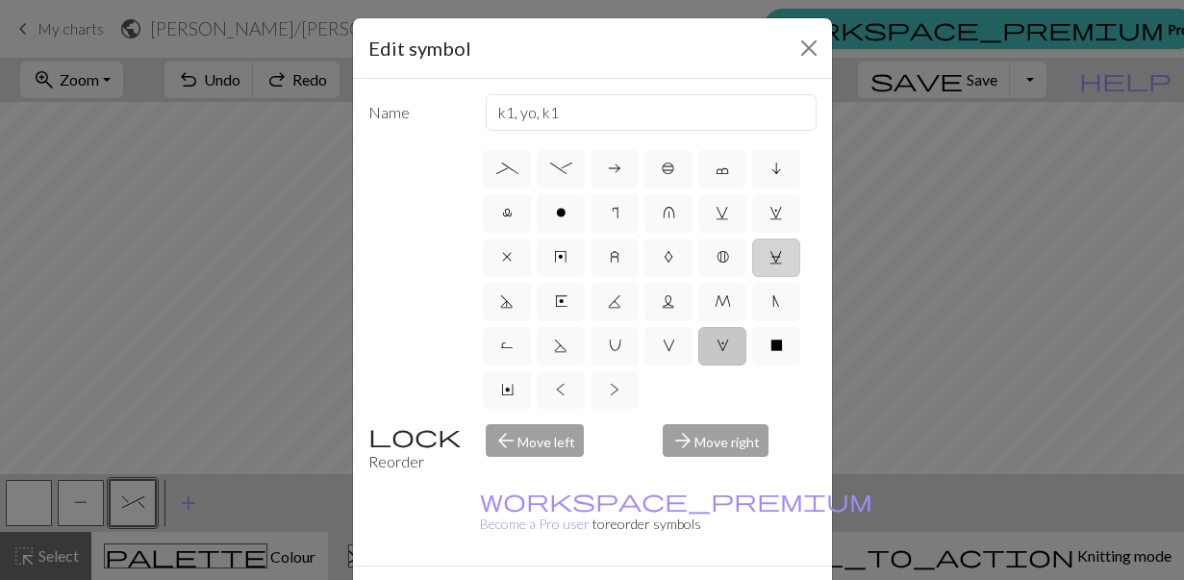
radio input "true"
type input "slp wyif"
click at [727, 447] on div "arrow_forward Move right" at bounding box center [739, 448] width 177 height 49
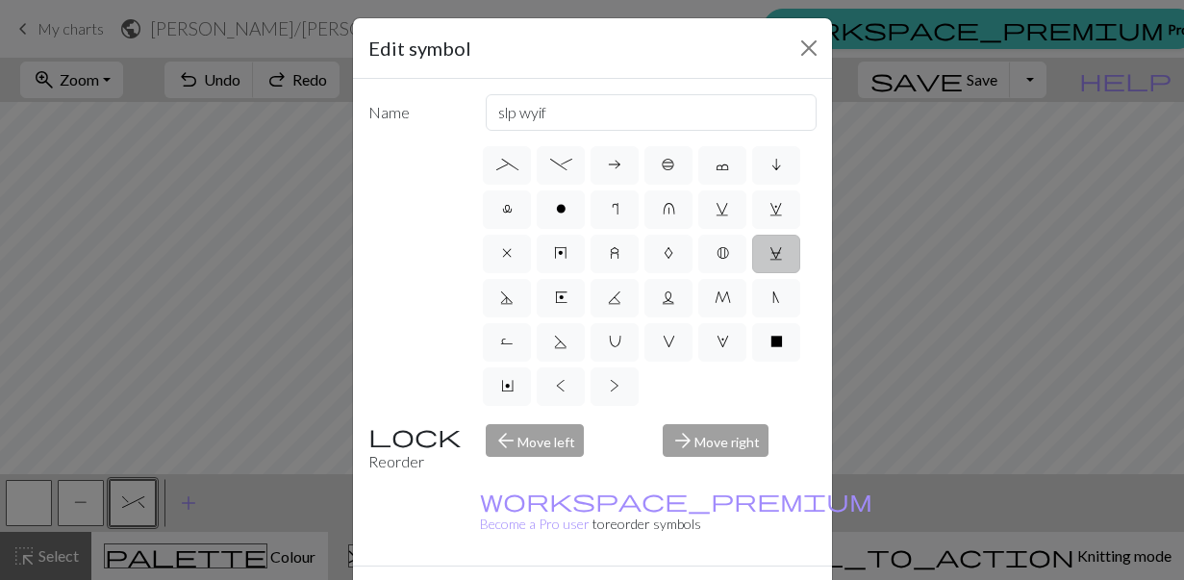
click at [535, 442] on div "arrow_back Move left" at bounding box center [562, 448] width 177 height 49
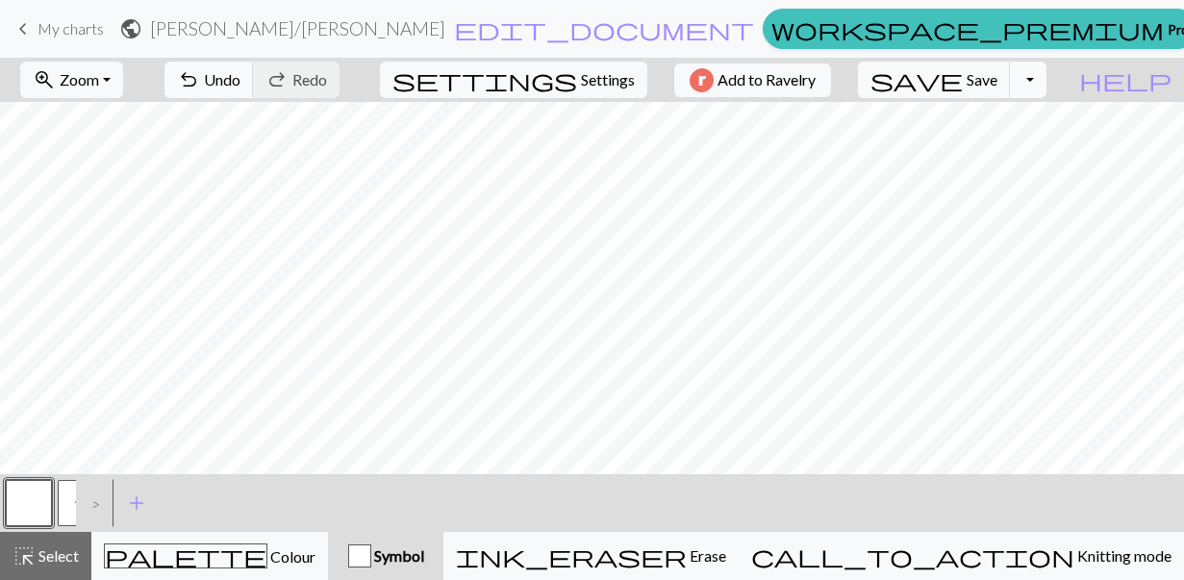
click at [1046, 85] on button "Toggle Dropdown" at bounding box center [1028, 80] width 37 height 37
click at [1046, 65] on button "Toggle Dropdown" at bounding box center [1028, 80] width 37 height 37
click at [432, 551] on div "Symbol" at bounding box center [385, 555] width 92 height 23
click at [371, 553] on div "button" at bounding box center [359, 555] width 23 height 23
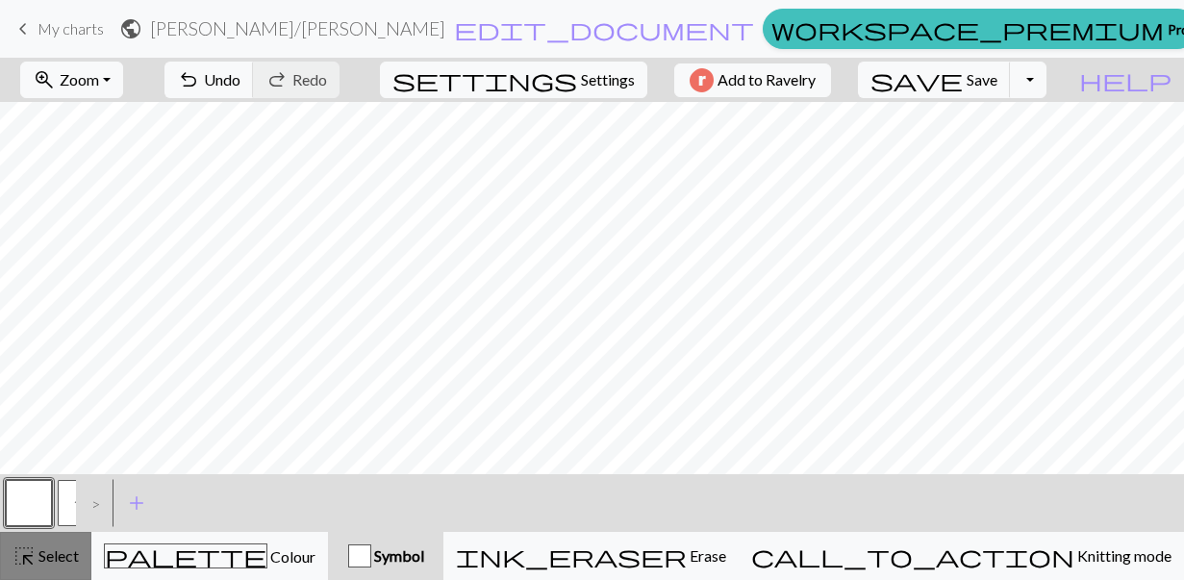
click at [60, 564] on span "Select" at bounding box center [57, 555] width 43 height 18
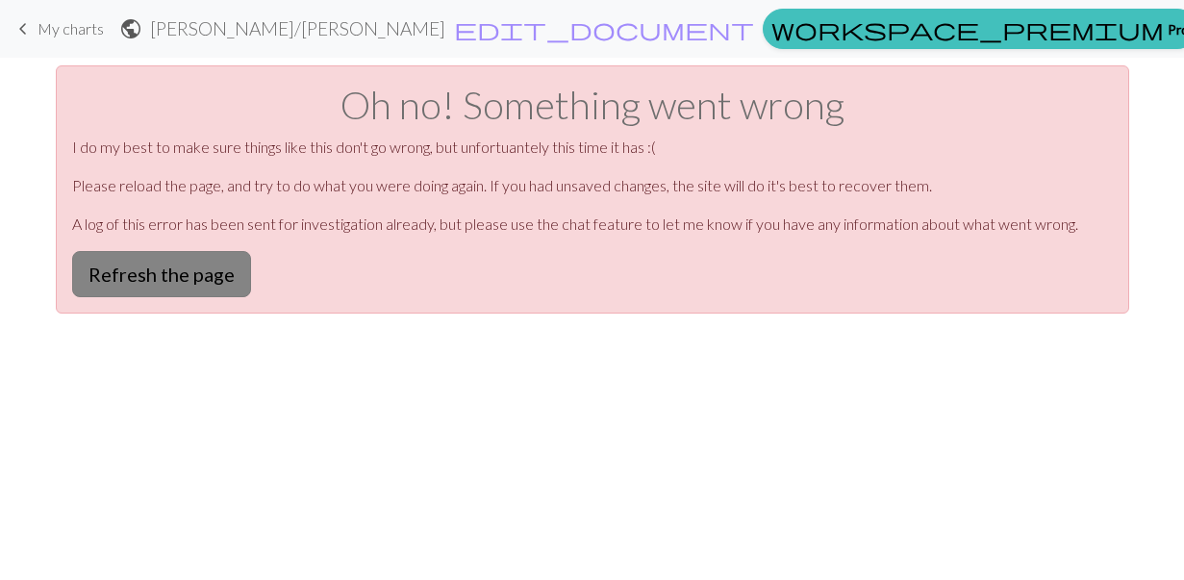
click at [208, 289] on button "Refresh the page" at bounding box center [161, 274] width 179 height 46
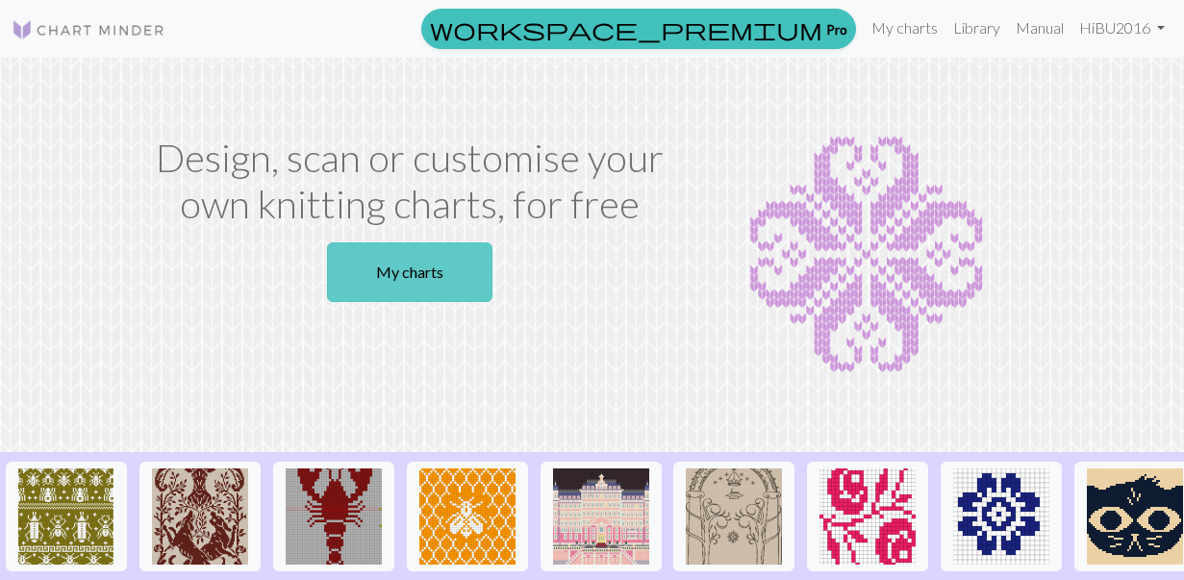
click at [439, 256] on link "My charts" at bounding box center [409, 272] width 165 height 60
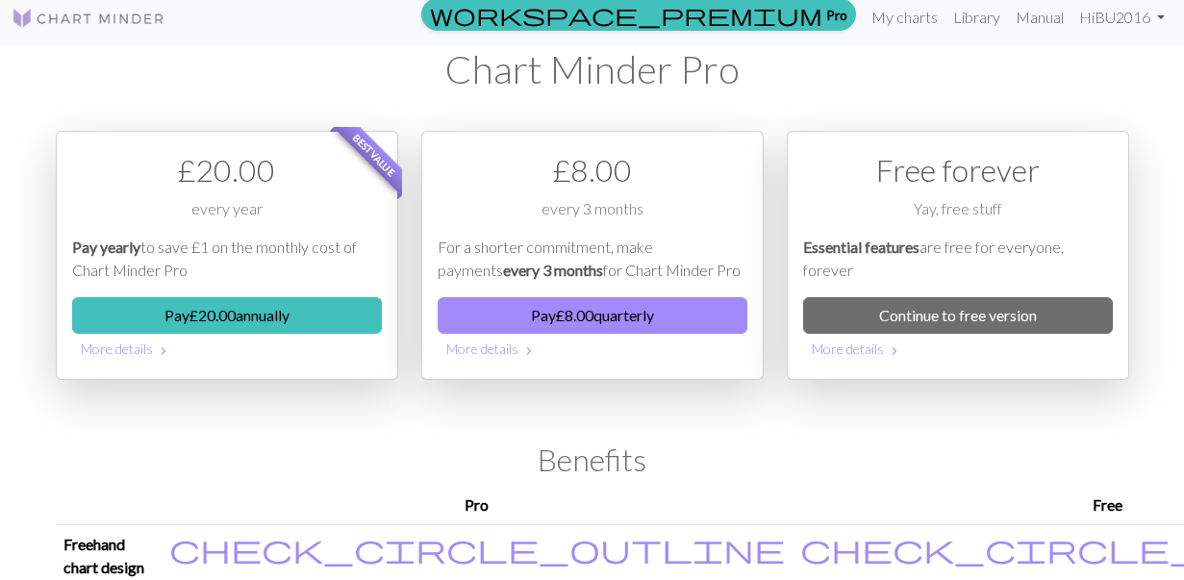
scroll to position [18, 0]
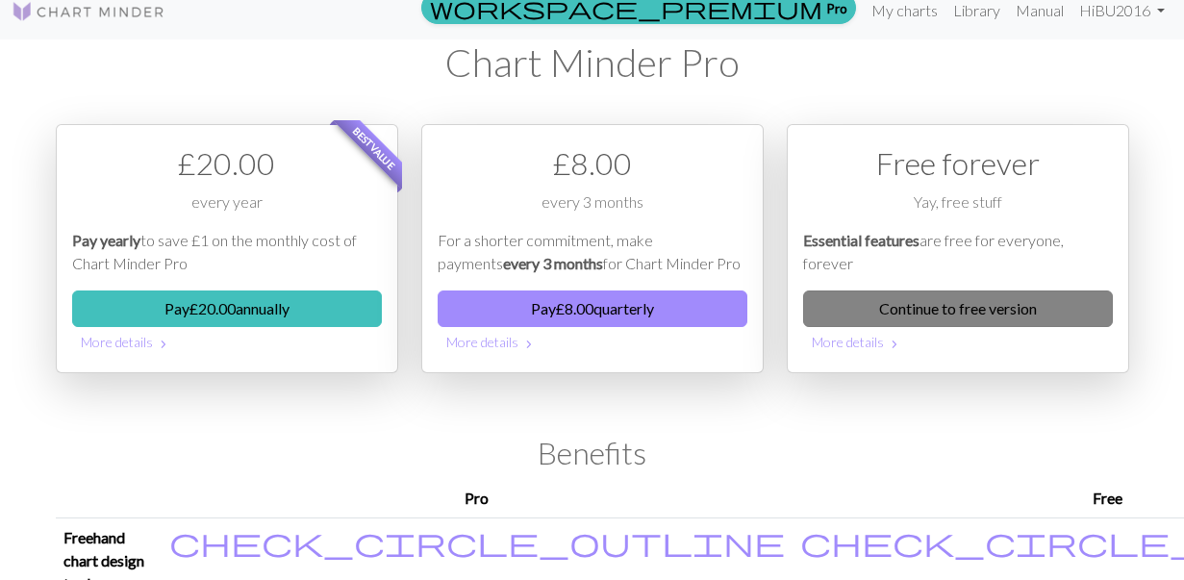
click at [1012, 311] on link "Continue to free version" at bounding box center [958, 308] width 310 height 37
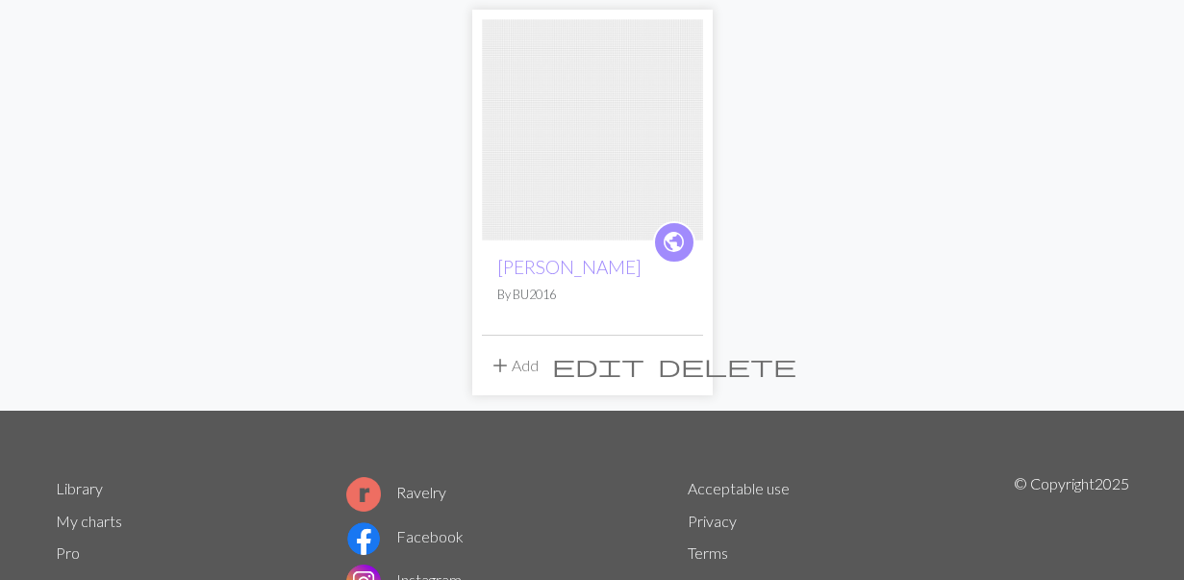
scroll to position [192, 0]
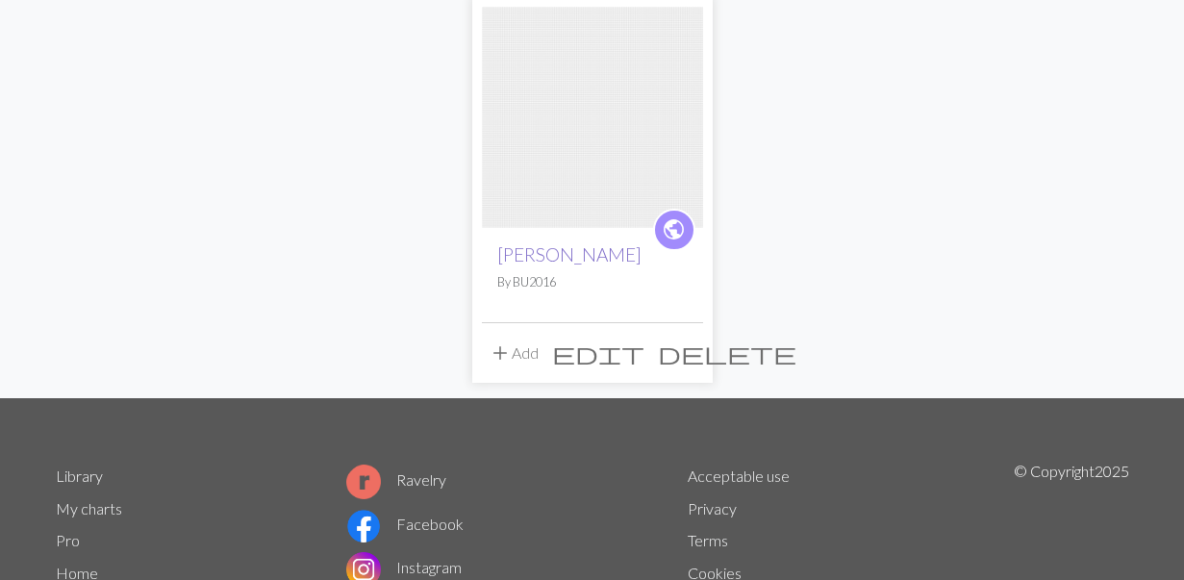
click at [575, 261] on link "[PERSON_NAME]" at bounding box center [569, 254] width 144 height 22
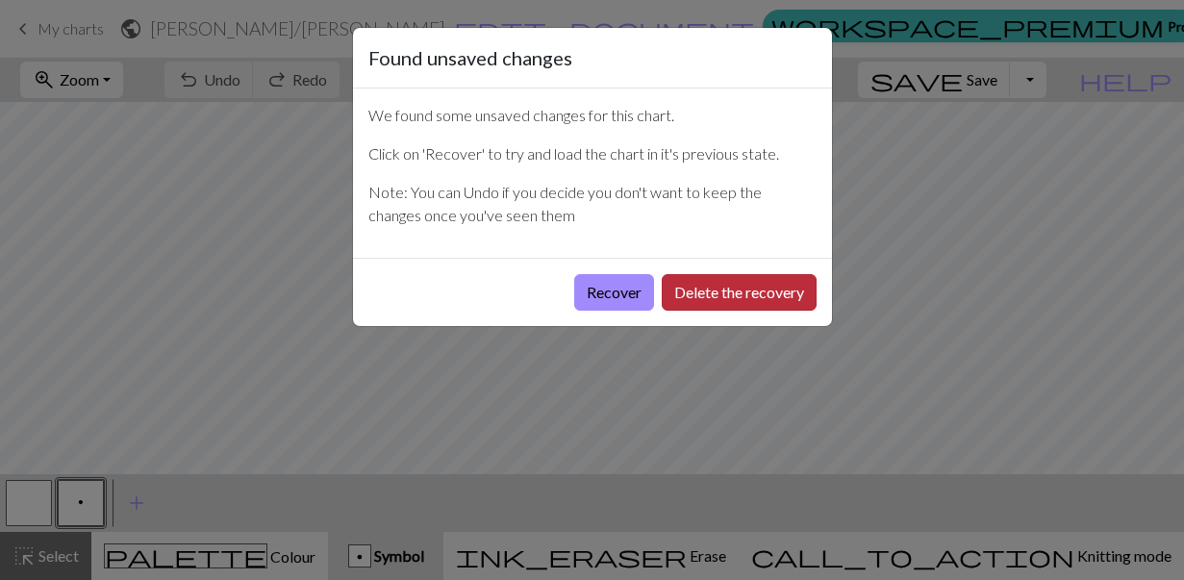
click at [694, 280] on button "Delete the recovery" at bounding box center [739, 292] width 155 height 37
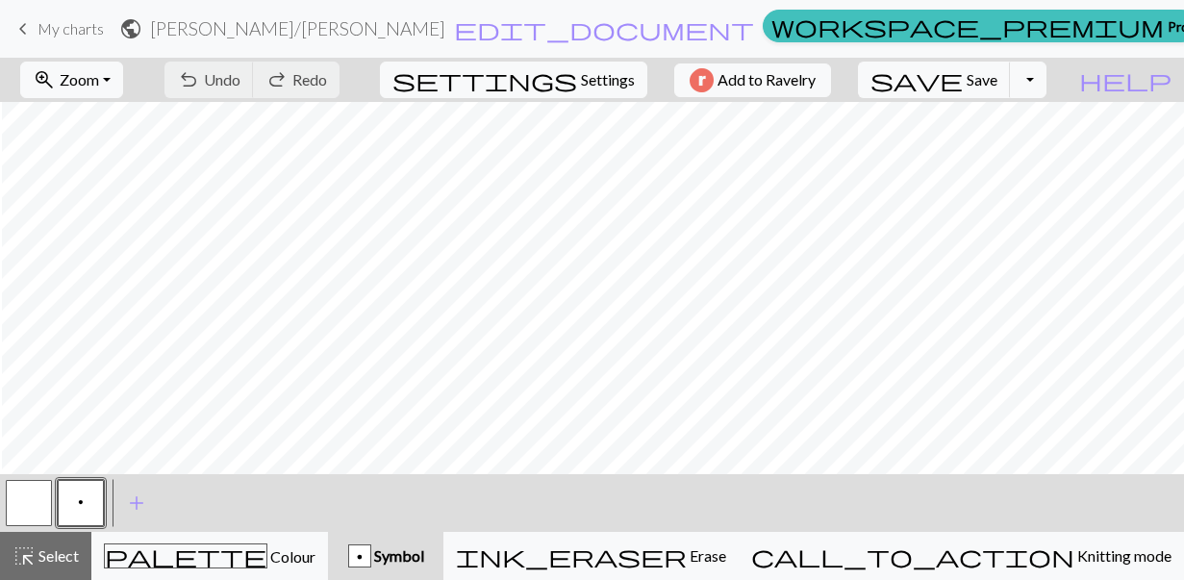
scroll to position [1599, 5378]
click at [142, 508] on span "add" at bounding box center [136, 502] width 23 height 27
click at [141, 508] on button "button" at bounding box center [133, 503] width 46 height 46
click at [135, 501] on button "button" at bounding box center [133, 503] width 46 height 46
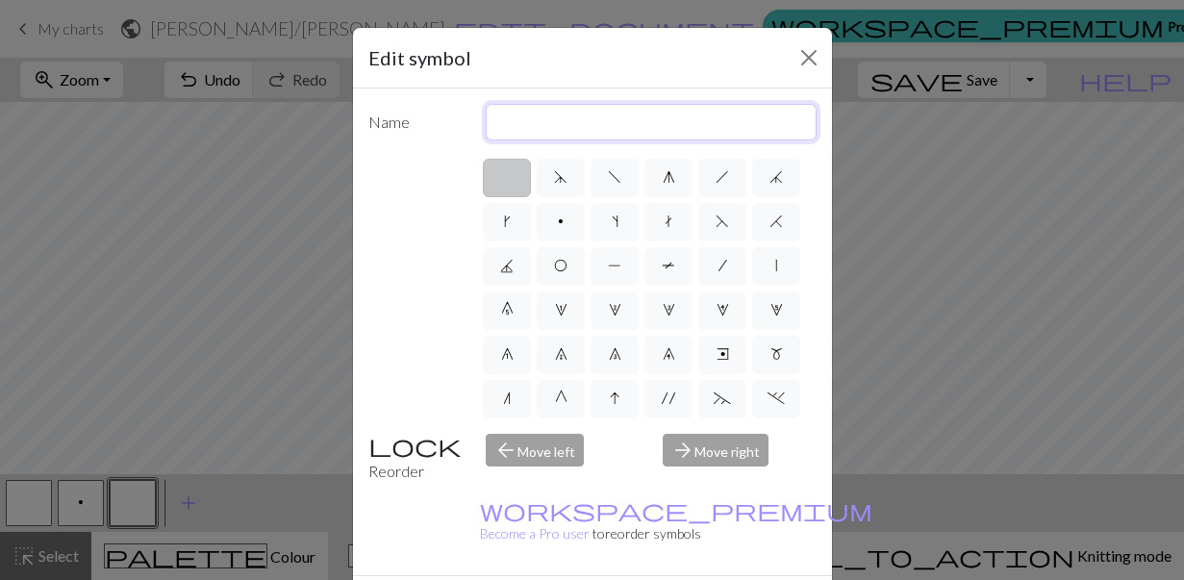
click at [654, 124] on input "text" at bounding box center [651, 122] width 331 height 37
type input "R"
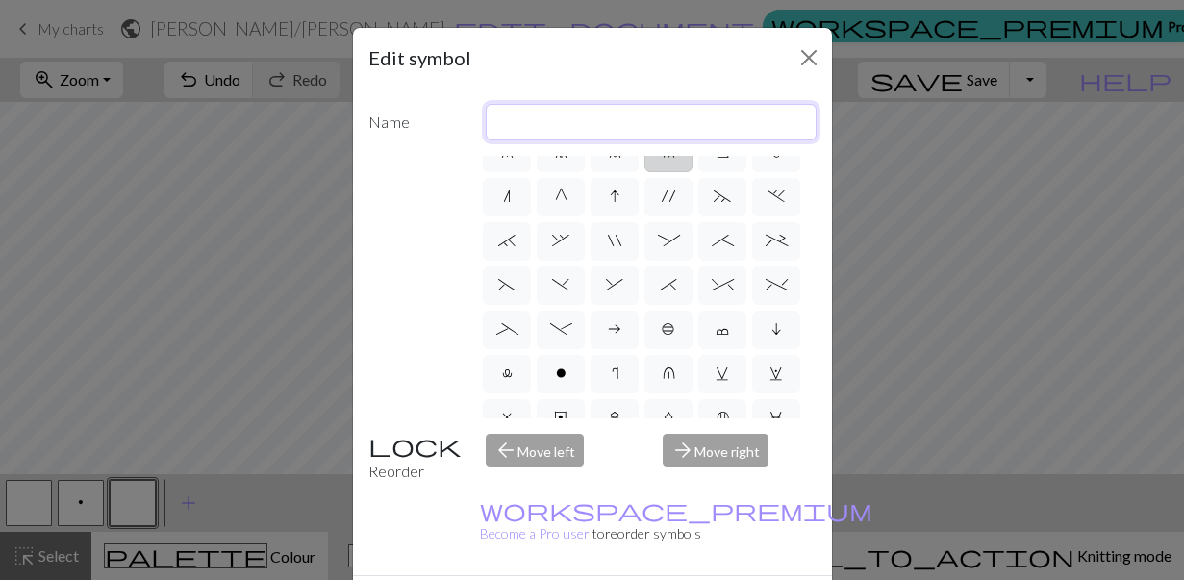
scroll to position [204, 0]
click at [669, 288] on span "*" at bounding box center [668, 282] width 17 height 15
click at [669, 475] on input "*" at bounding box center [666, 481] width 13 height 13
radio input "true"
type input "right part of right 3+ stitch cable, wyib"
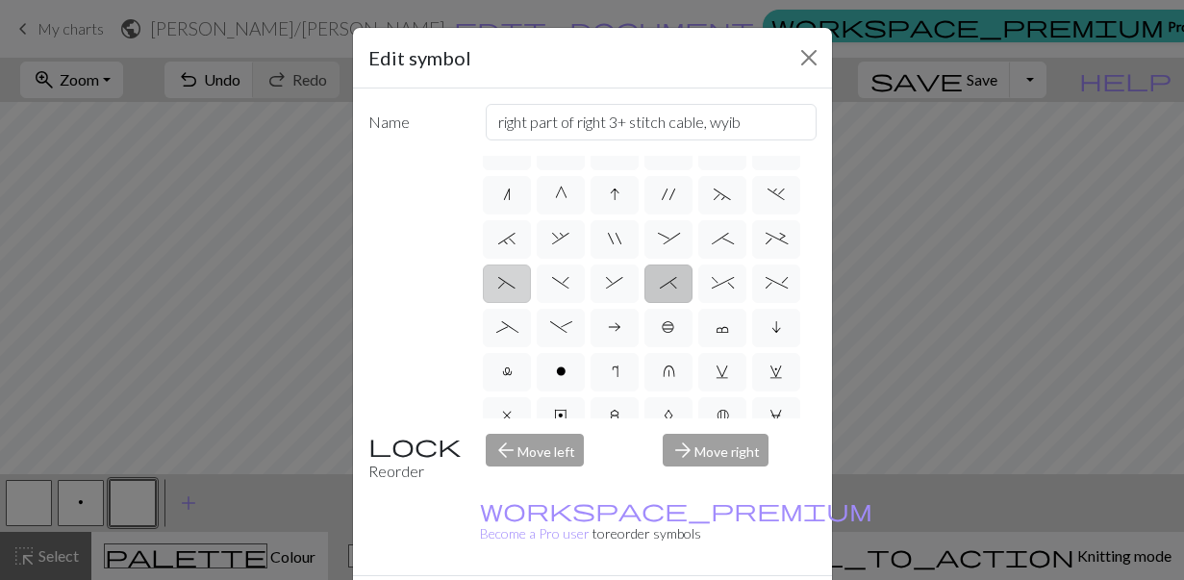
click at [529, 300] on label "(" at bounding box center [507, 283] width 48 height 38
click at [511, 475] on input "(" at bounding box center [504, 481] width 13 height 13
radio input "true"
type input "left part of left 3+ stitch cable, wyif"
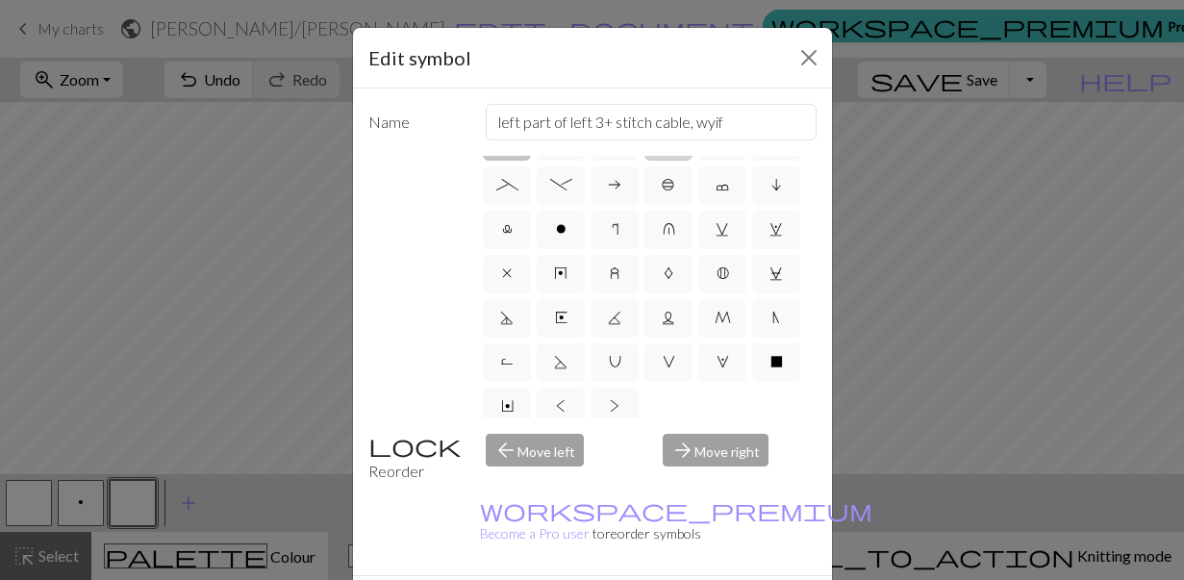
scroll to position [354, 0]
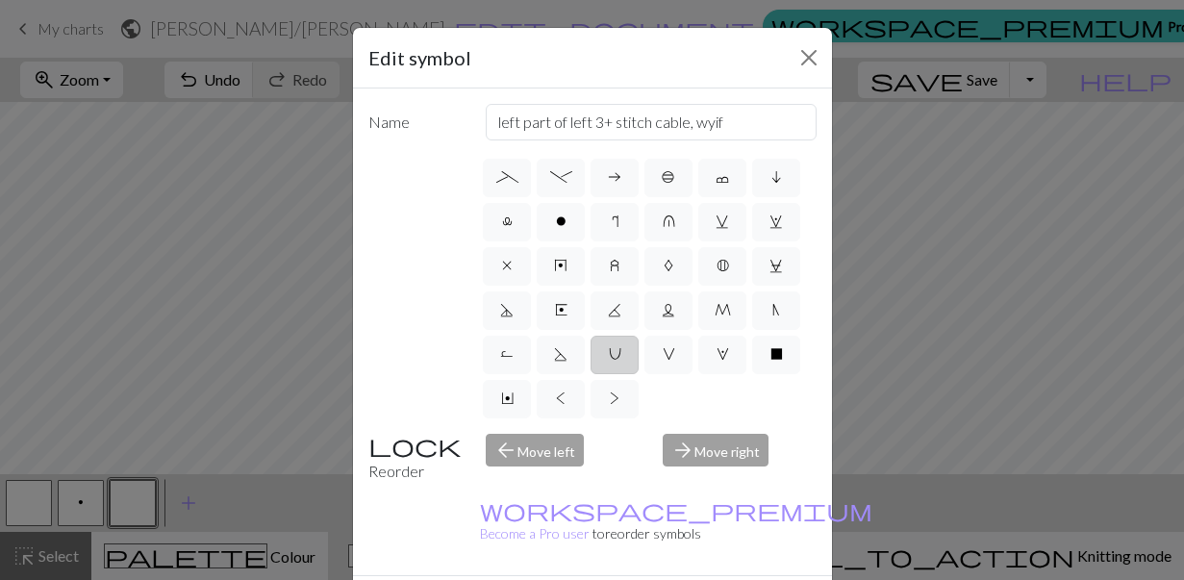
click at [614, 363] on label "U" at bounding box center [614, 355] width 48 height 38
radio input "true"
type input "eyelet"
click at [572, 356] on label "S" at bounding box center [561, 355] width 48 height 38
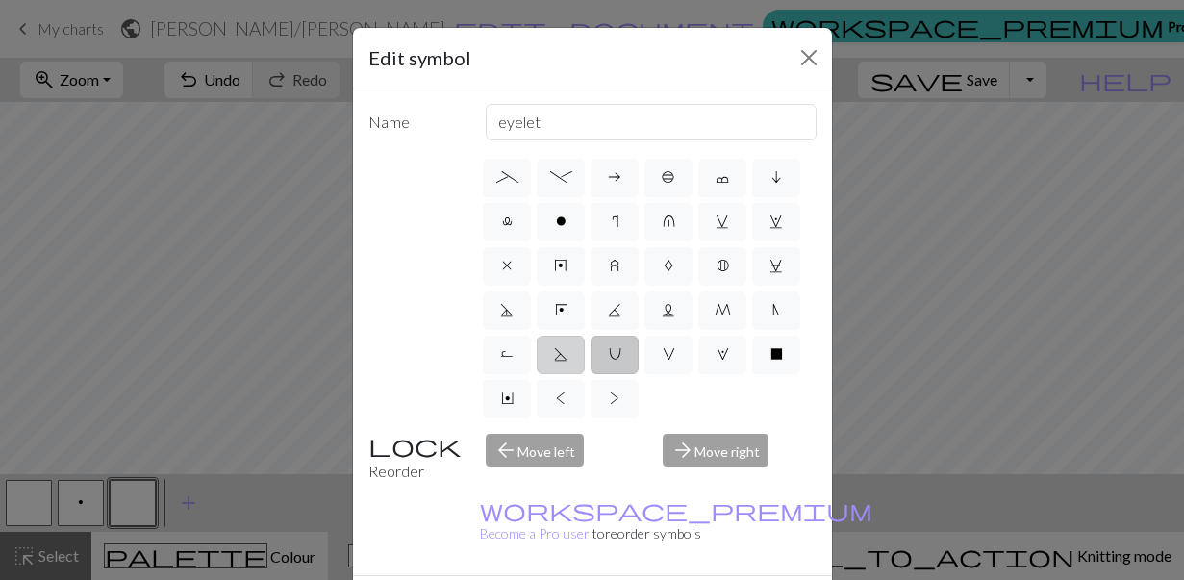
radio input "true"
type input "p2tog tbl"
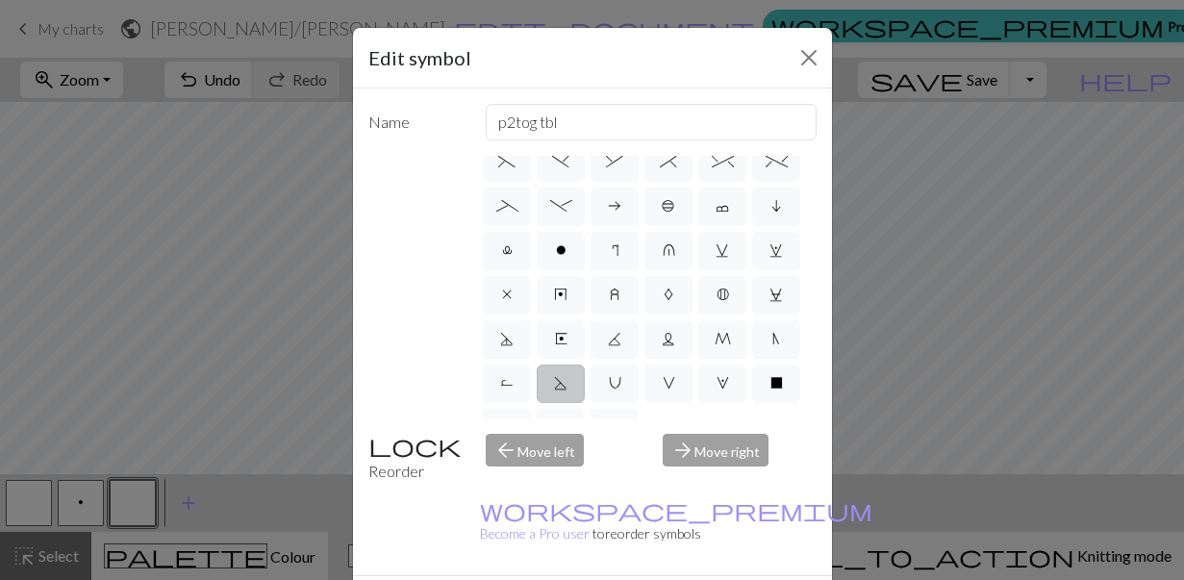
scroll to position [321, 0]
click at [619, 349] on span "K" at bounding box center [614, 342] width 13 height 15
radio input "true"
click at [565, 379] on span "S" at bounding box center [560, 386] width 13 height 15
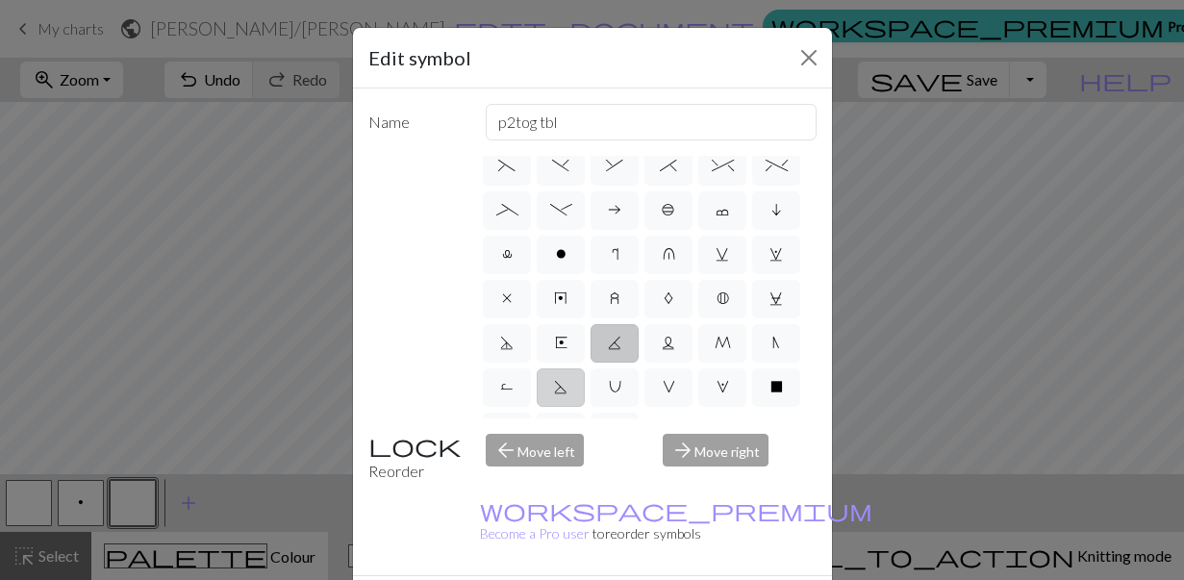
radio input "true"
click at [621, 341] on label "K" at bounding box center [614, 343] width 48 height 38
radio input "true"
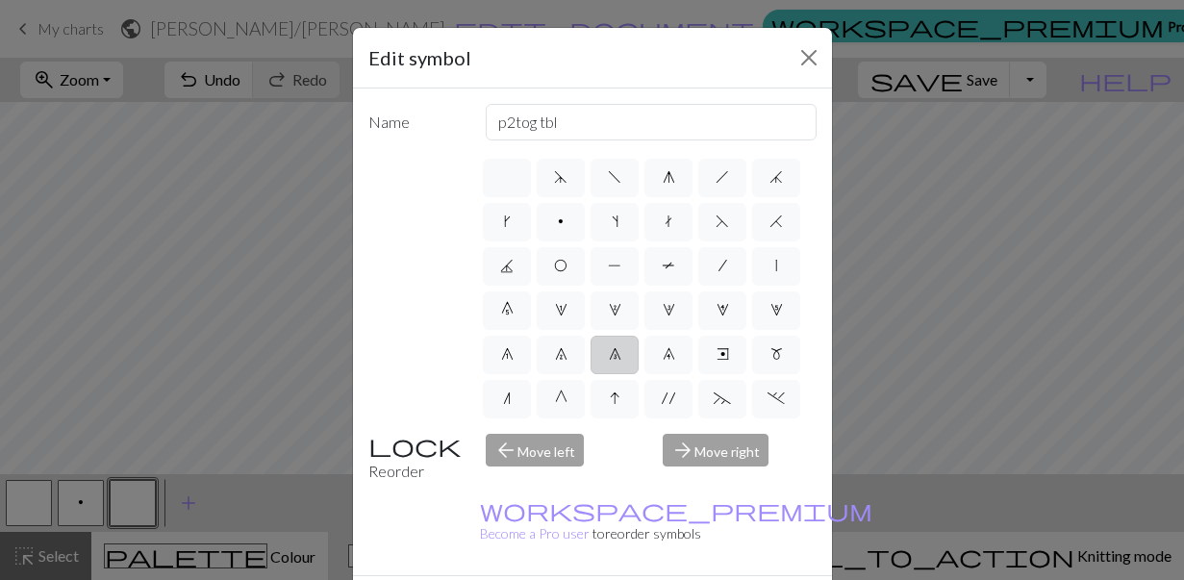
scroll to position [0, 0]
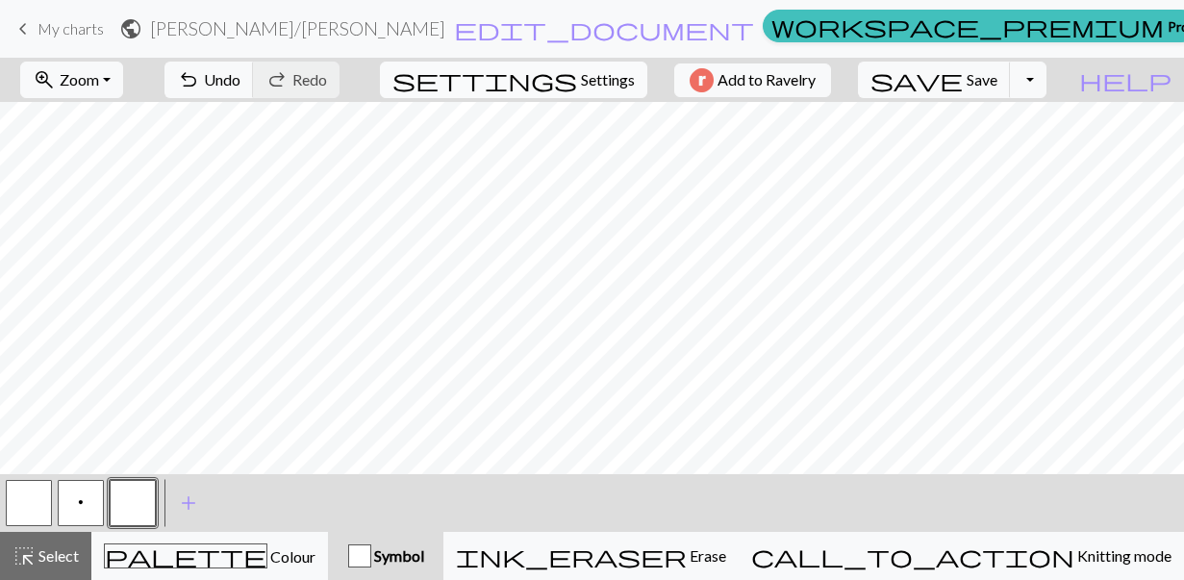
click at [581, 85] on span "Settings" at bounding box center [608, 79] width 54 height 23
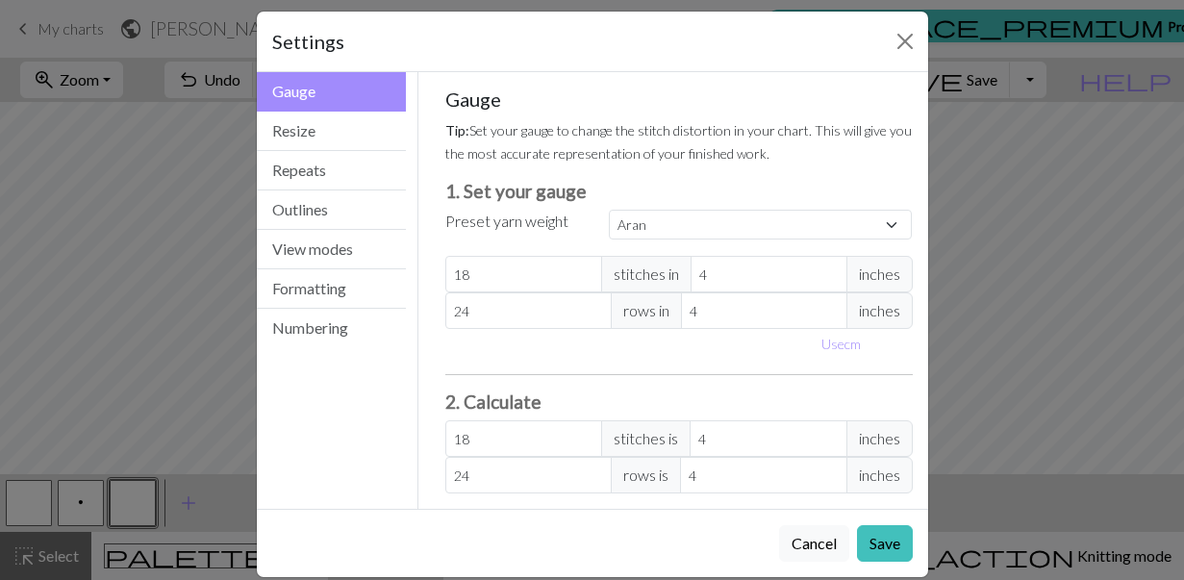
scroll to position [21, 0]
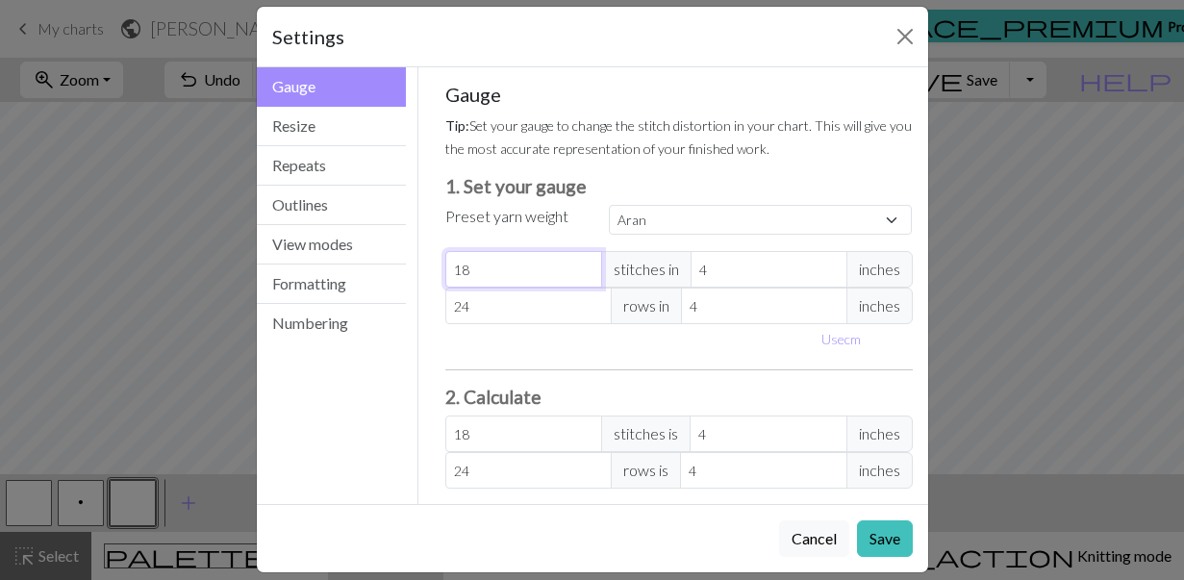
drag, startPoint x: 538, startPoint y: 283, endPoint x: 447, endPoint y: 270, distance: 91.3
click at [447, 270] on input "18" at bounding box center [523, 269] width 157 height 37
select select "custom"
type input "2"
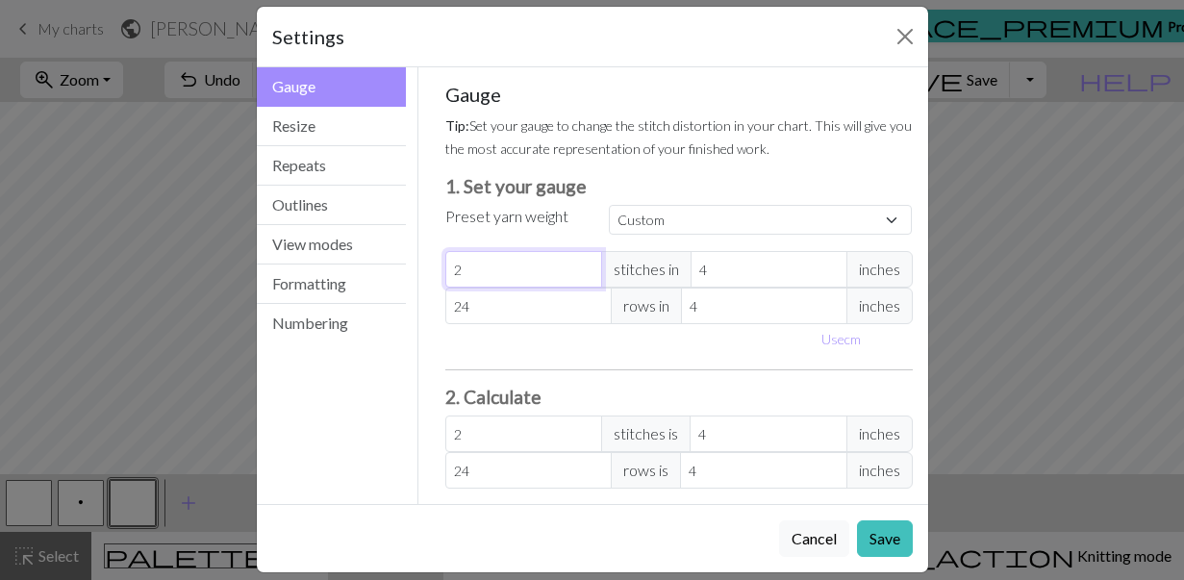
type input "20"
drag, startPoint x: 529, startPoint y: 310, endPoint x: 437, endPoint y: 312, distance: 92.3
click at [437, 312] on div "Gauge Tip: Set your gauge to change the stitch distortion in your chart. This w…" at bounding box center [679, 285] width 498 height 437
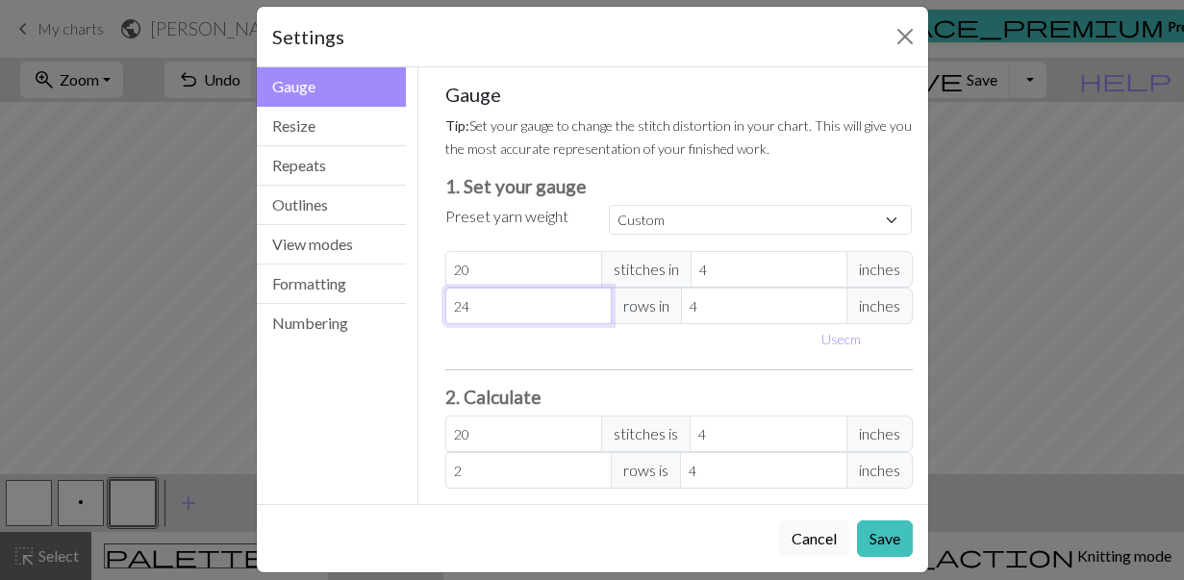
type input "2"
type input "28"
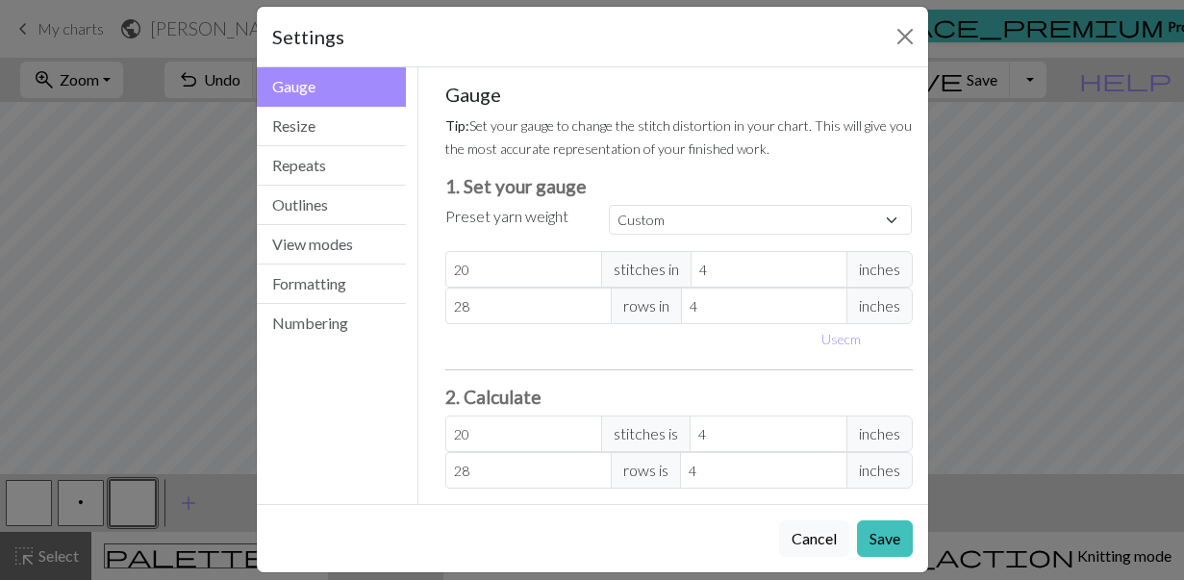
click at [563, 354] on div "Gauge Tip: Set your gauge to change the stitch distortion in your chart. This w…" at bounding box center [678, 286] width 467 height 406
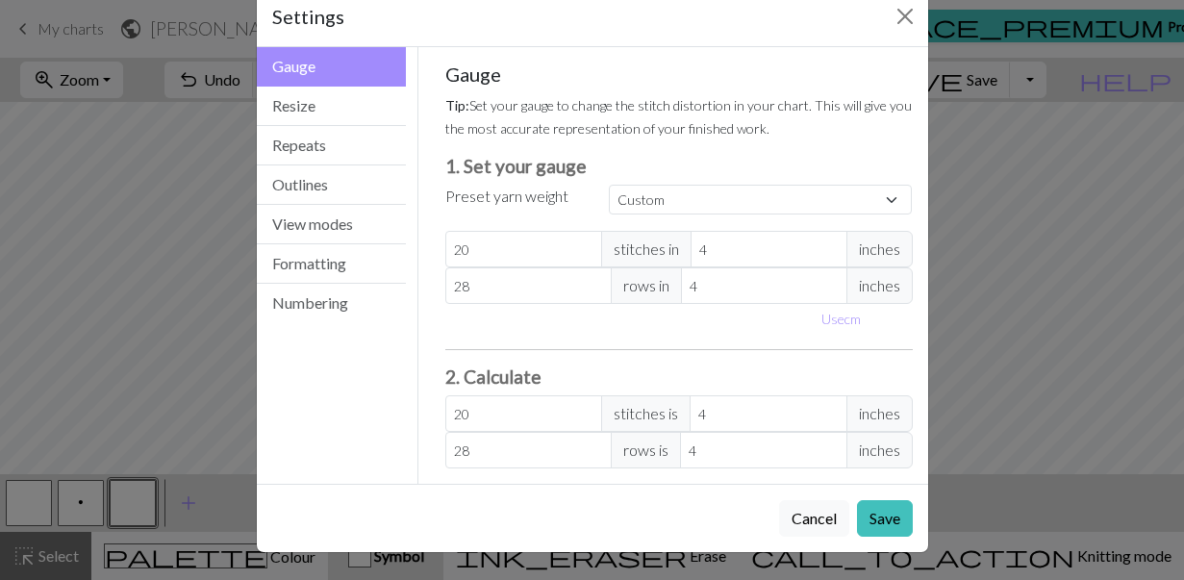
scroll to position [41, 0]
click at [302, 98] on button "Resize" at bounding box center [332, 106] width 150 height 39
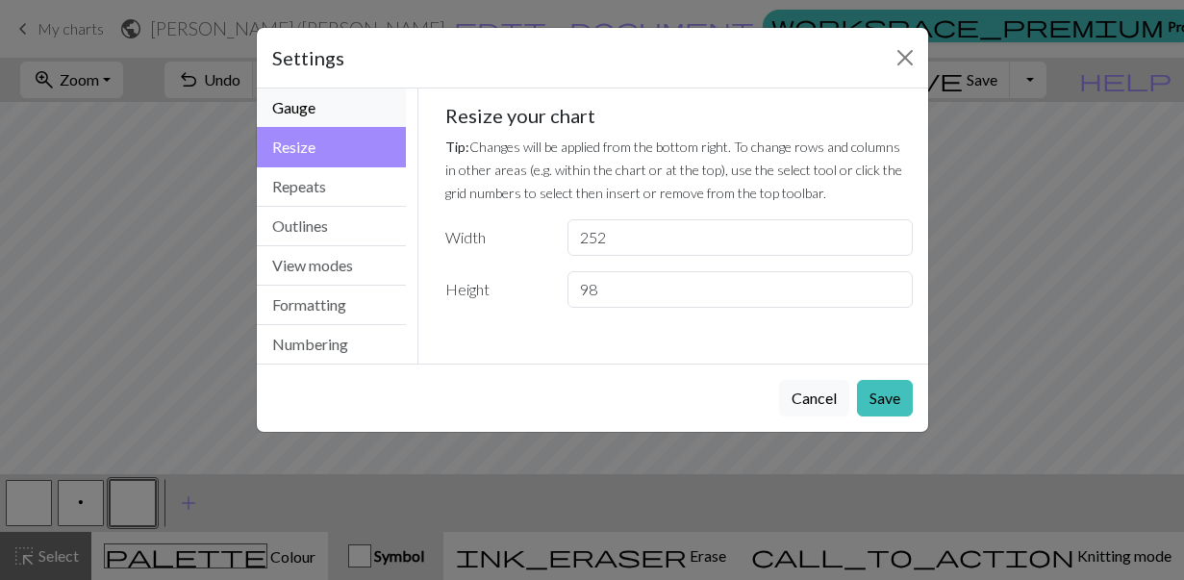
scroll to position [0, 0]
click at [318, 183] on button "Repeats" at bounding box center [332, 186] width 150 height 39
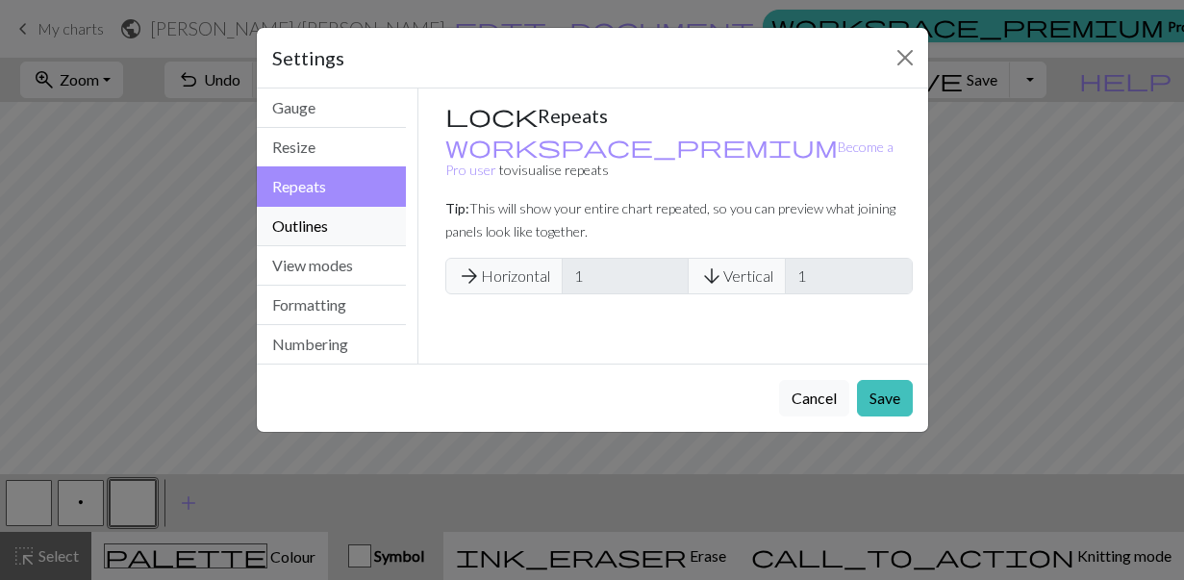
click at [313, 233] on button "Outlines" at bounding box center [332, 226] width 150 height 39
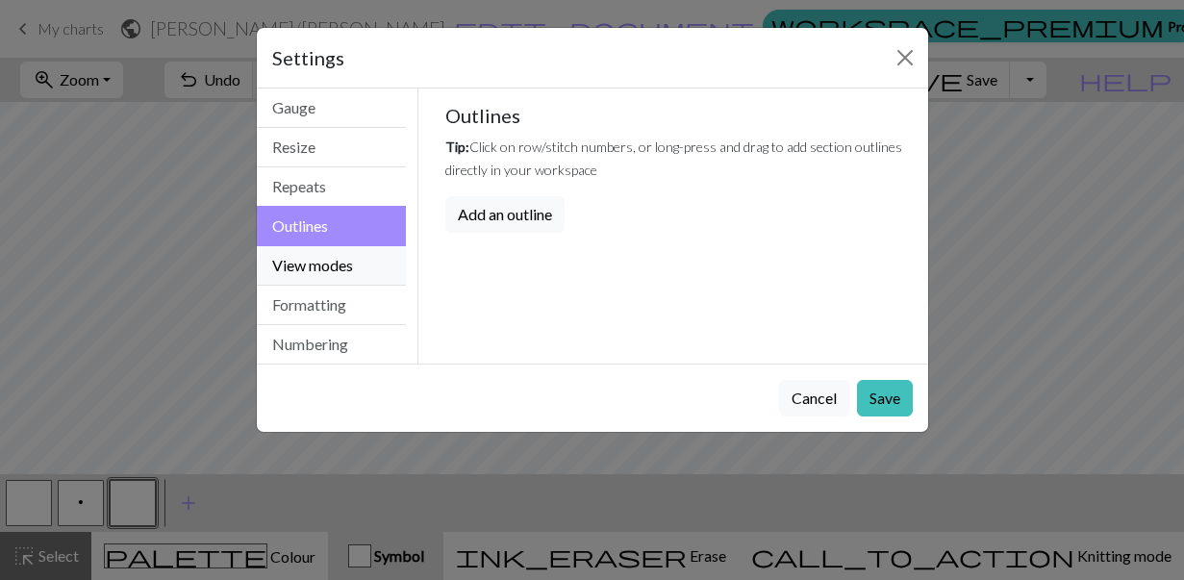
click at [321, 266] on button "View modes" at bounding box center [332, 265] width 150 height 39
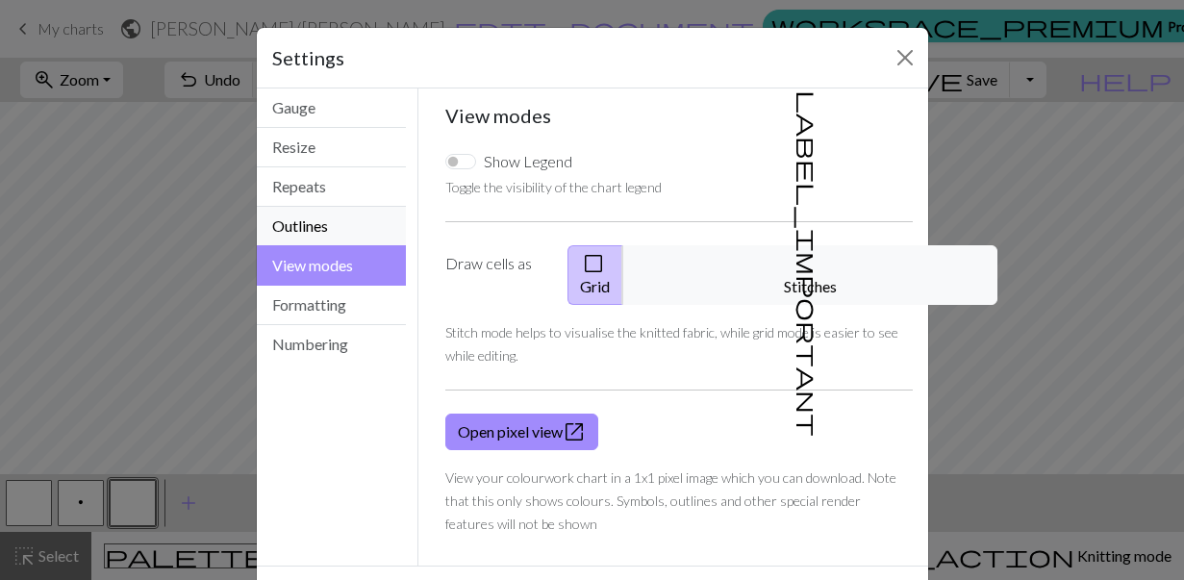
click at [320, 223] on button "Outlines" at bounding box center [332, 226] width 150 height 39
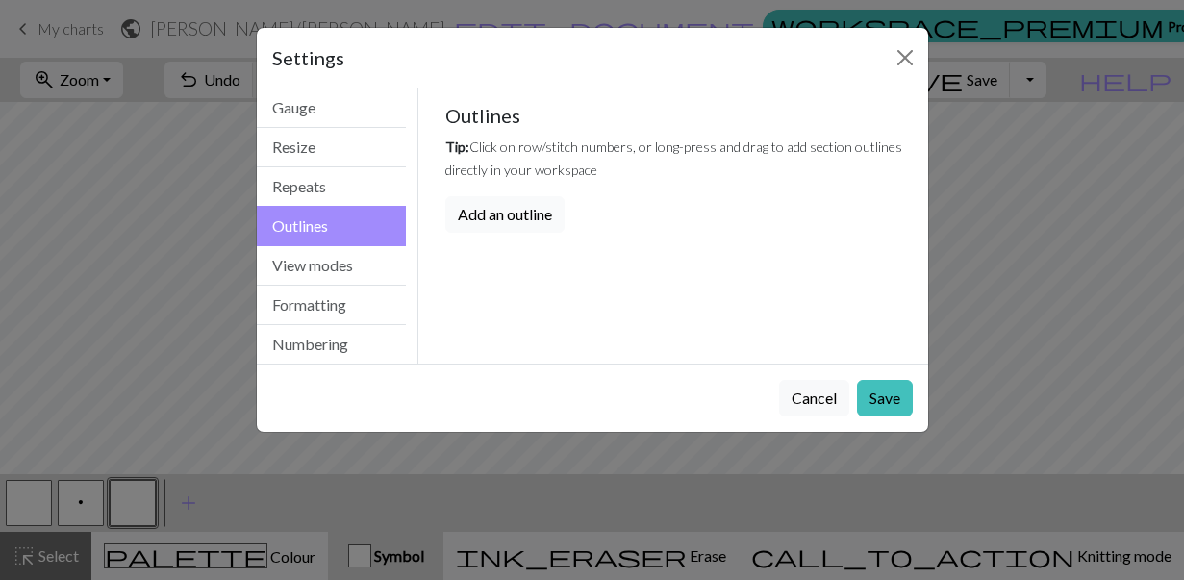
click at [508, 224] on button "Add an outline" at bounding box center [504, 214] width 119 height 37
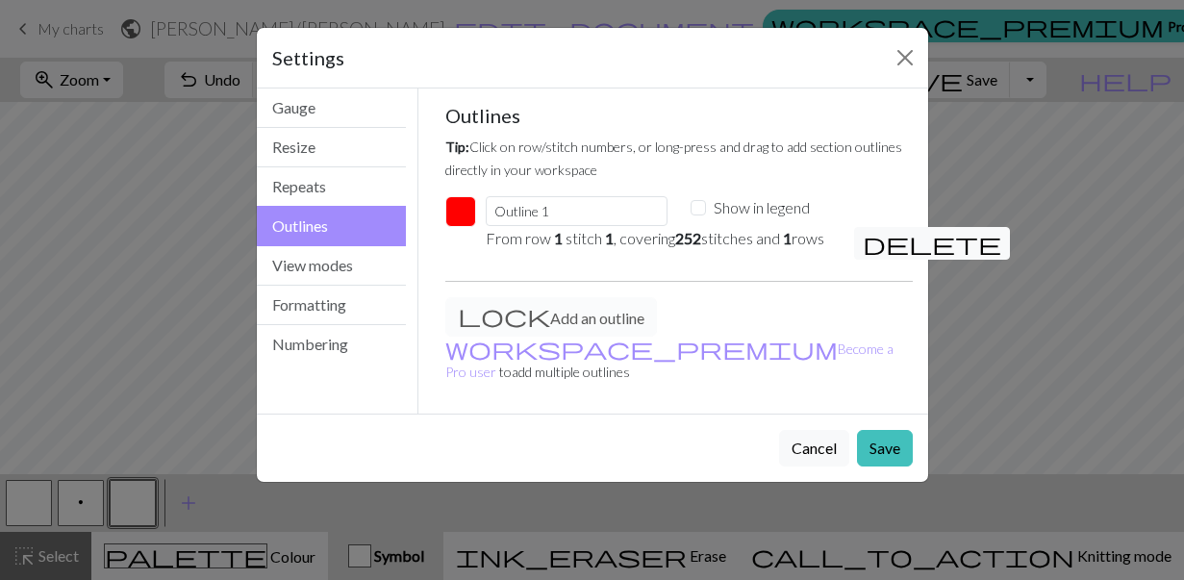
click at [611, 241] on em "1" at bounding box center [609, 238] width 9 height 18
click at [880, 248] on span "delete" at bounding box center [932, 243] width 138 height 27
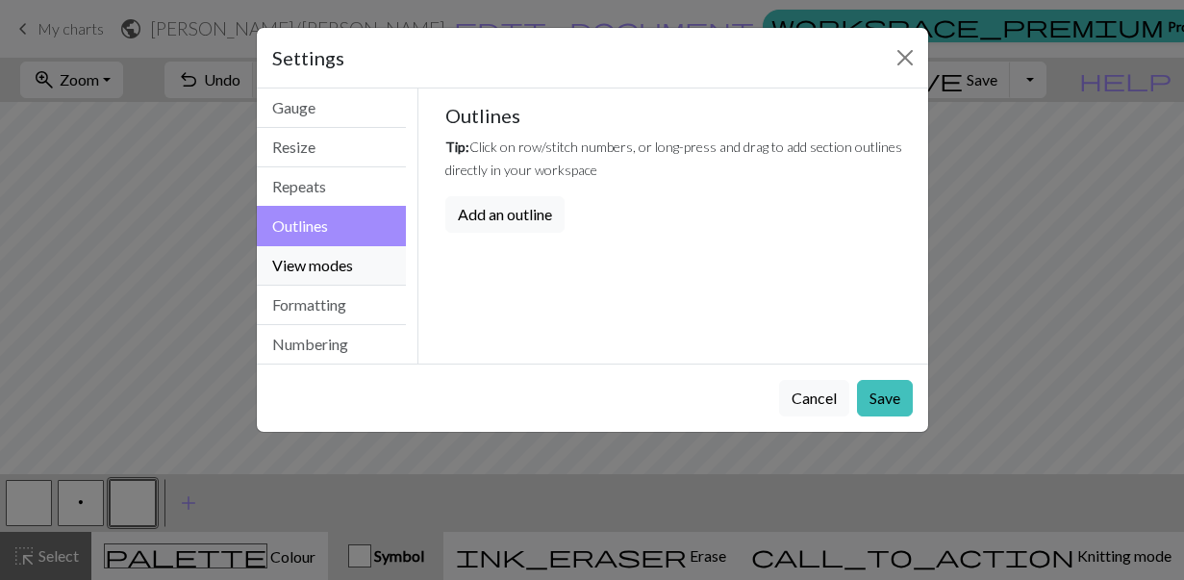
click at [325, 263] on button "View modes" at bounding box center [332, 265] width 150 height 39
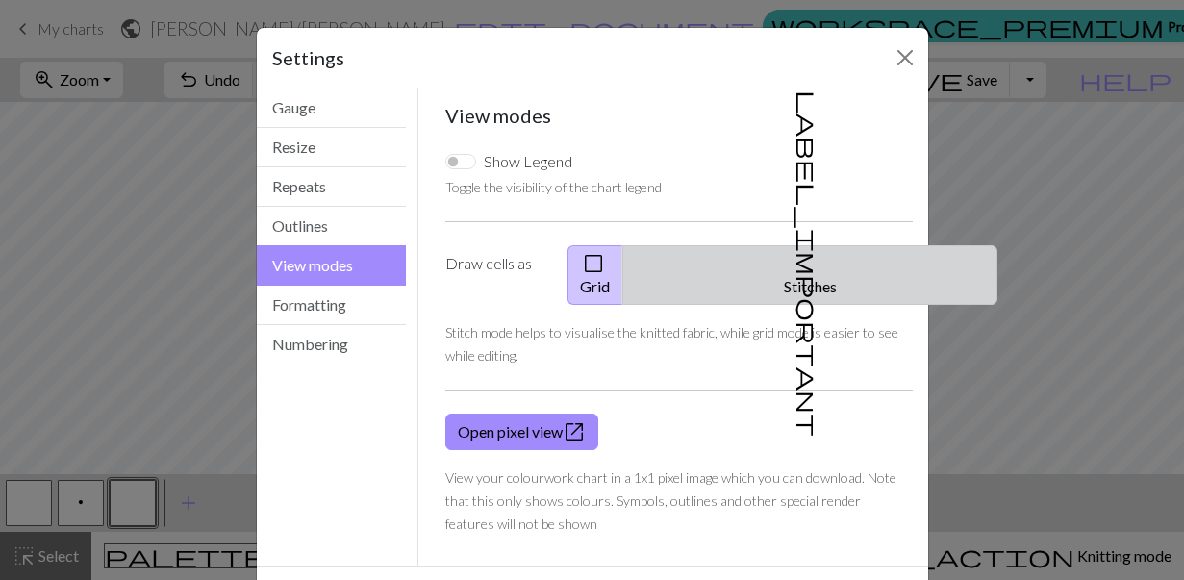
click at [800, 266] on span "label_important" at bounding box center [807, 263] width 27 height 346
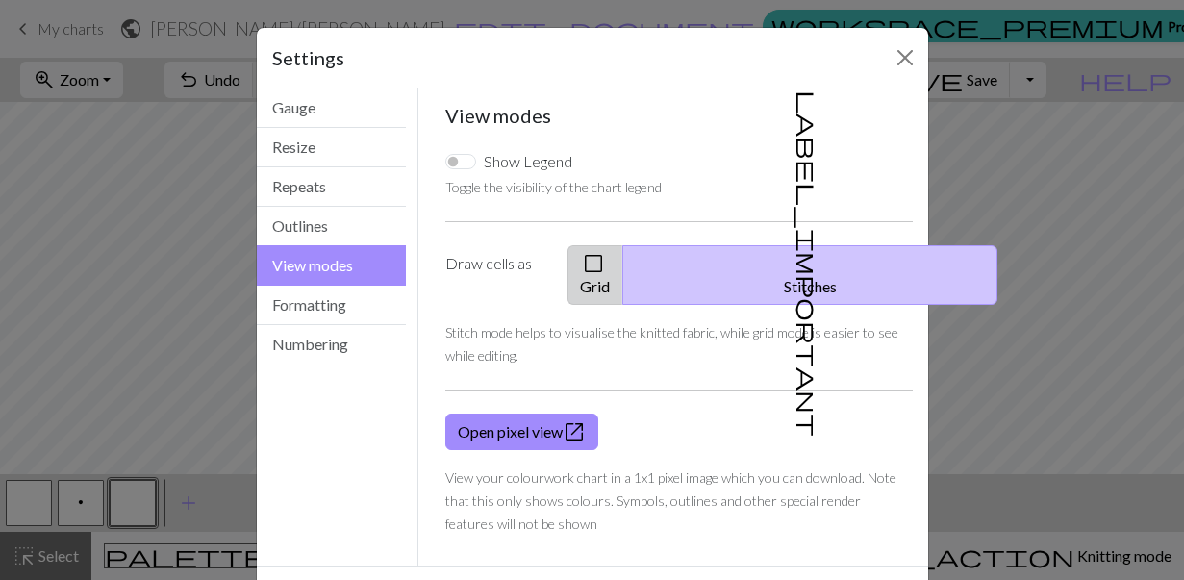
click at [605, 264] on span "check_box_outline_blank" at bounding box center [593, 263] width 23 height 27
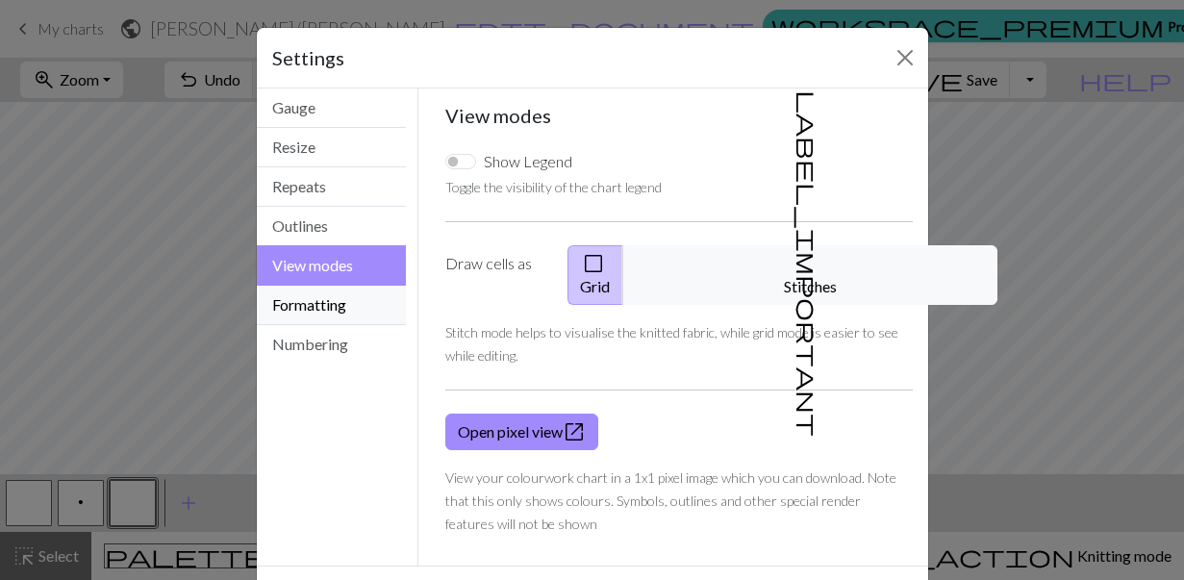
click at [339, 306] on button "Formatting" at bounding box center [332, 305] width 150 height 39
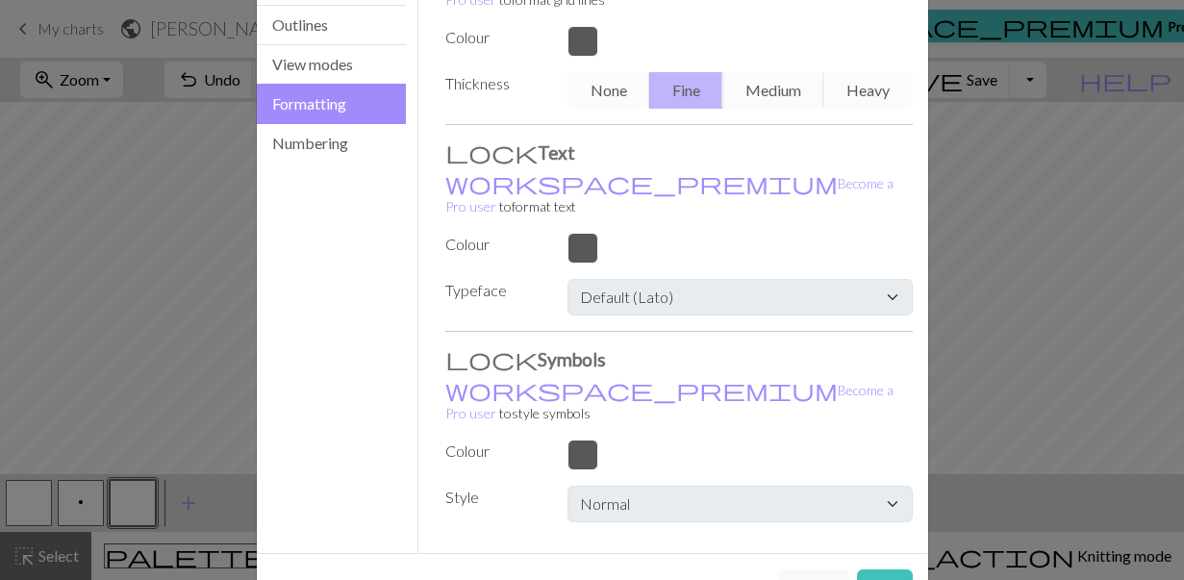
scroll to position [143, 0]
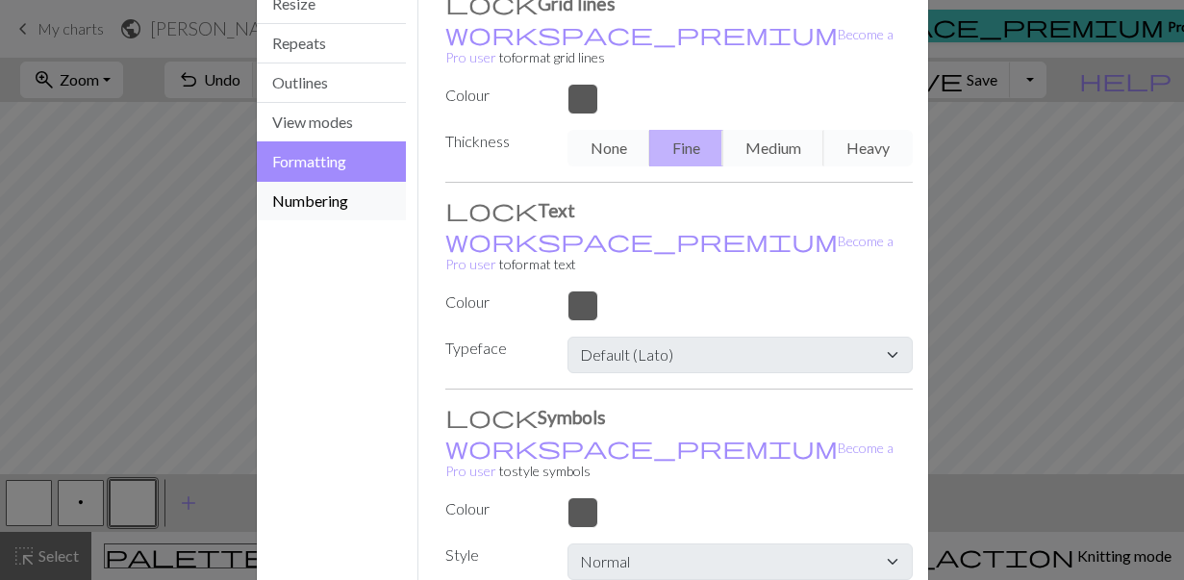
click at [335, 210] on button "Numbering" at bounding box center [332, 201] width 150 height 38
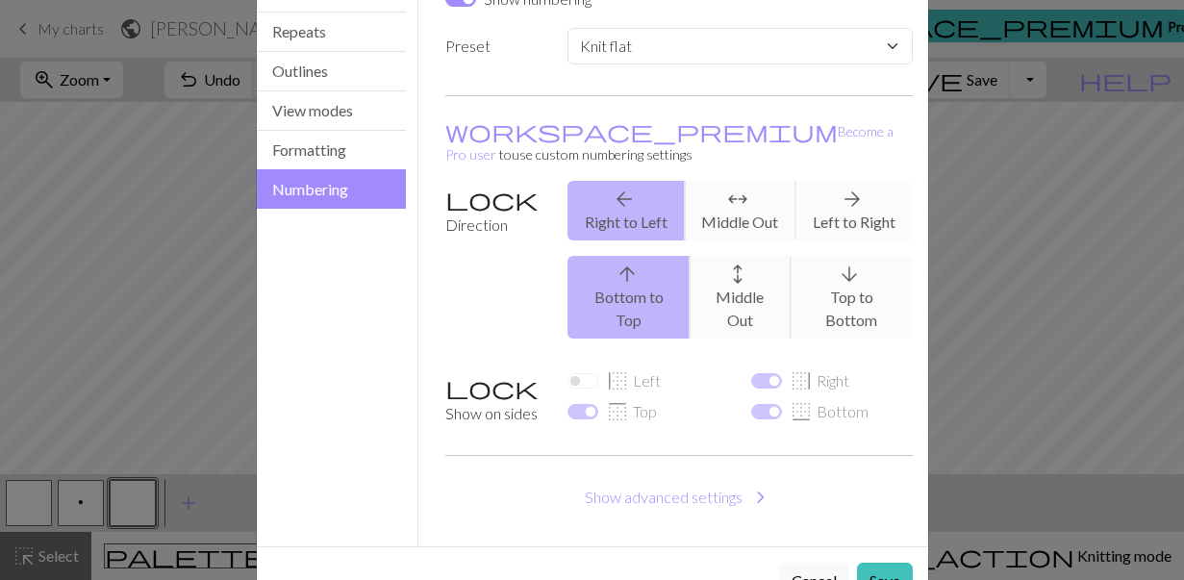
scroll to position [158, 0]
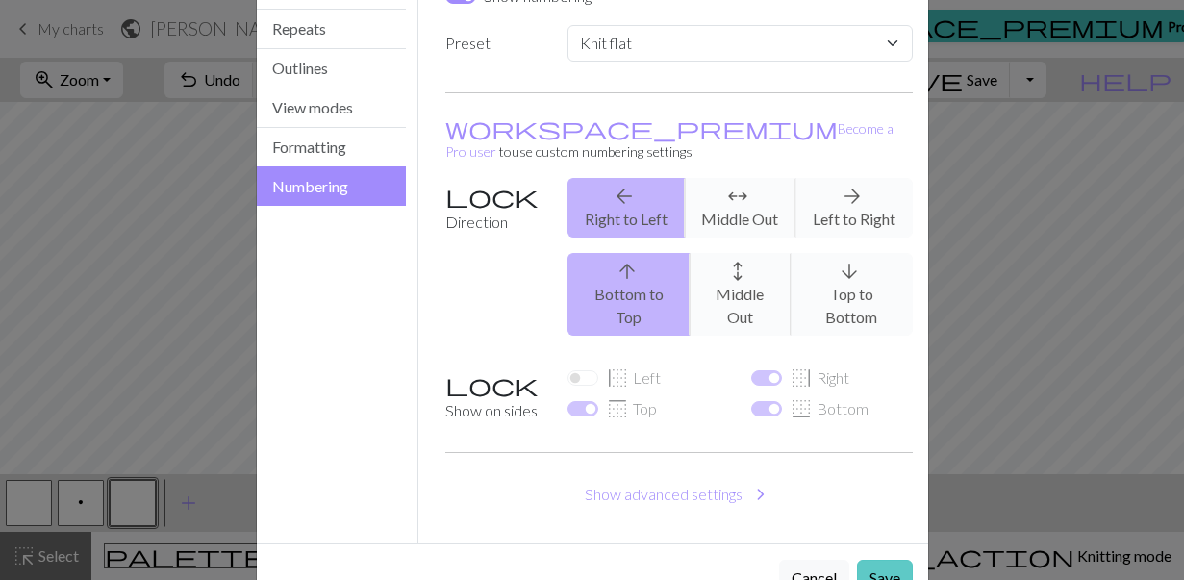
click at [876, 560] on button "Save" at bounding box center [885, 578] width 56 height 37
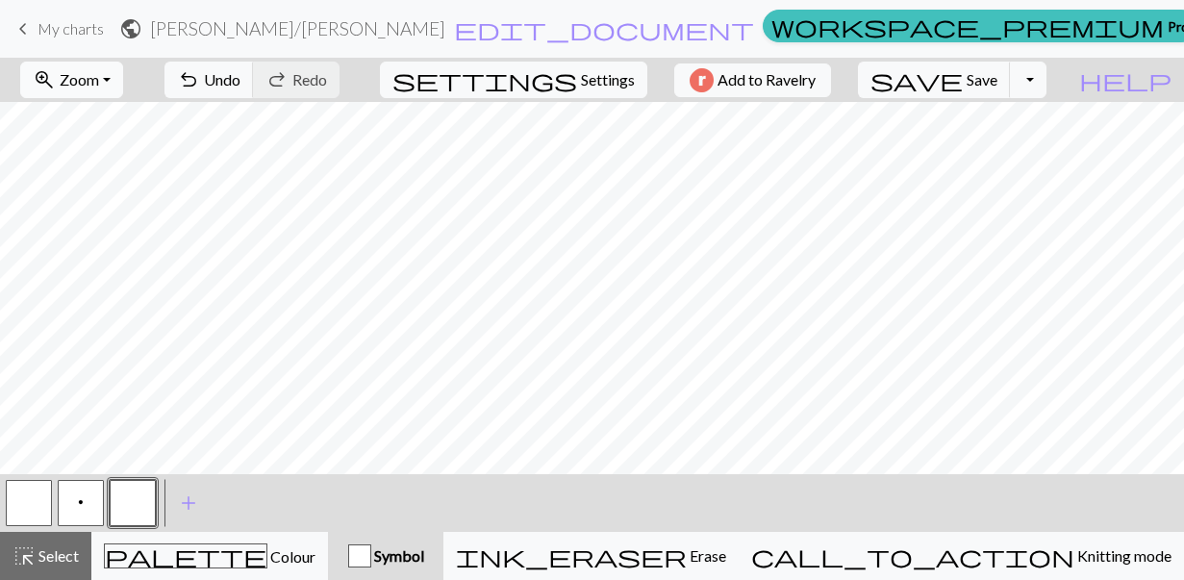
click at [99, 84] on span "Zoom" at bounding box center [79, 79] width 39 height 18
click at [117, 120] on button "Fit all" at bounding box center [97, 122] width 152 height 31
click at [123, 86] on button "zoom_in Zoom Zoom" at bounding box center [71, 80] width 103 height 37
click at [112, 266] on button "100%" at bounding box center [97, 261] width 152 height 31
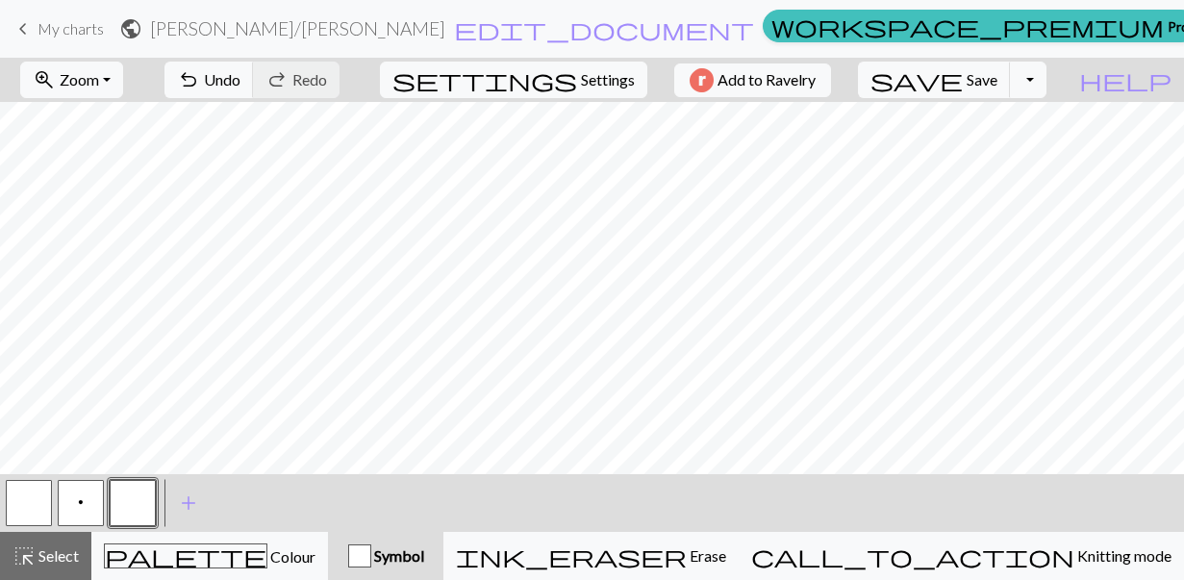
scroll to position [0, 0]
click at [548, 95] on button "settings Settings" at bounding box center [513, 80] width 267 height 37
select select "flat"
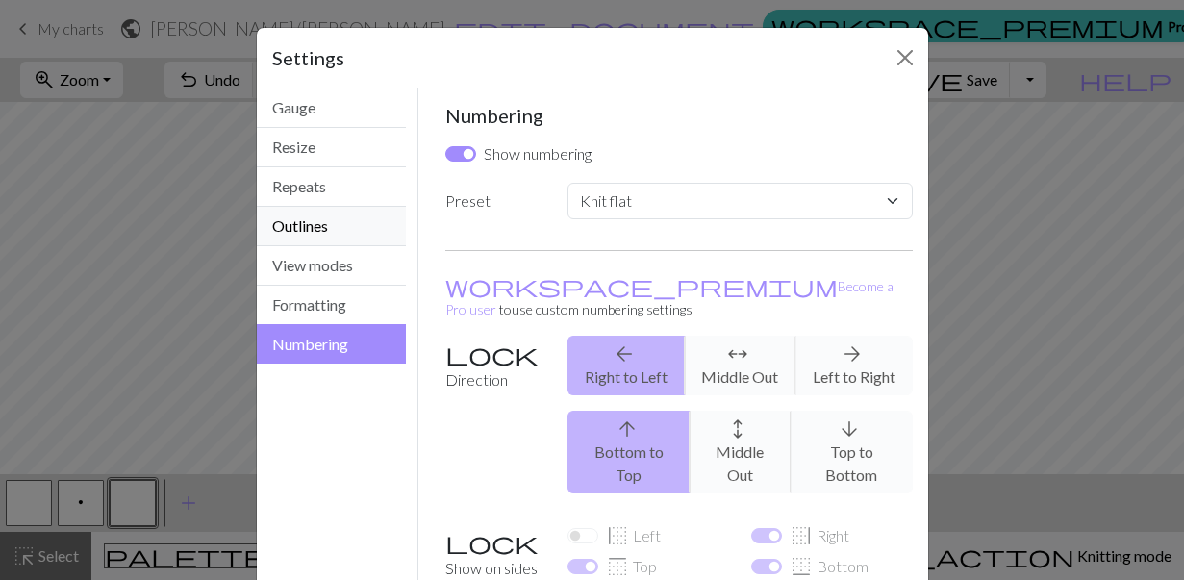
click at [319, 224] on button "Outlines" at bounding box center [332, 226] width 150 height 39
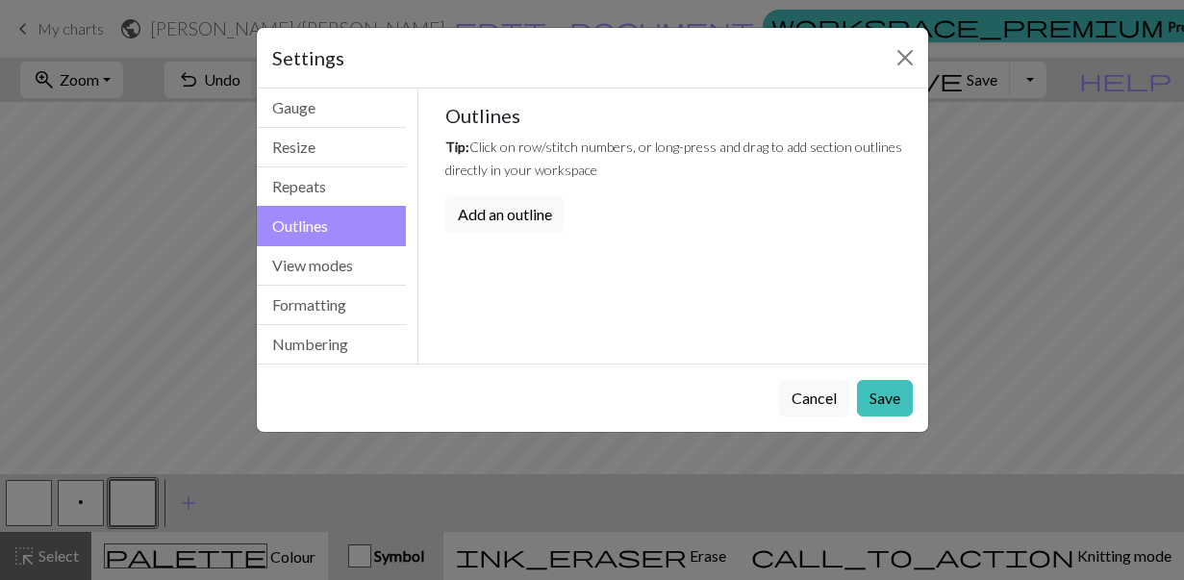
click at [475, 213] on button "Add an outline" at bounding box center [504, 214] width 119 height 37
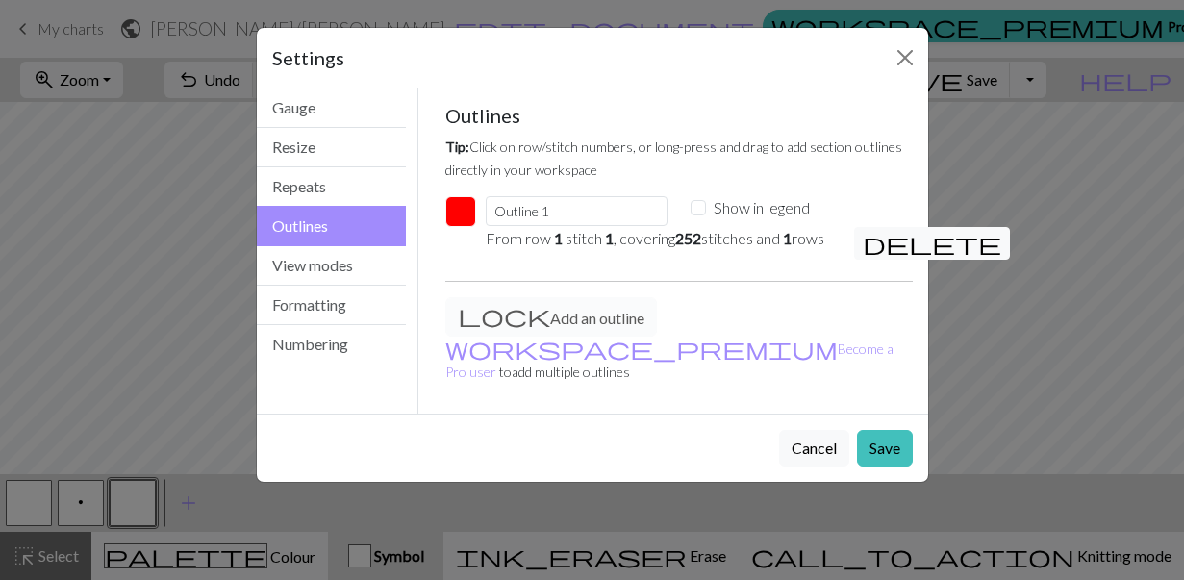
click at [556, 244] on em "1" at bounding box center [558, 238] width 9 height 18
click at [715, 205] on label "Show in legend" at bounding box center [762, 207] width 96 height 23
click at [706, 205] on input "Show in legend" at bounding box center [697, 207] width 15 height 15
checkbox input "true"
click at [897, 459] on button "Save" at bounding box center [885, 448] width 56 height 37
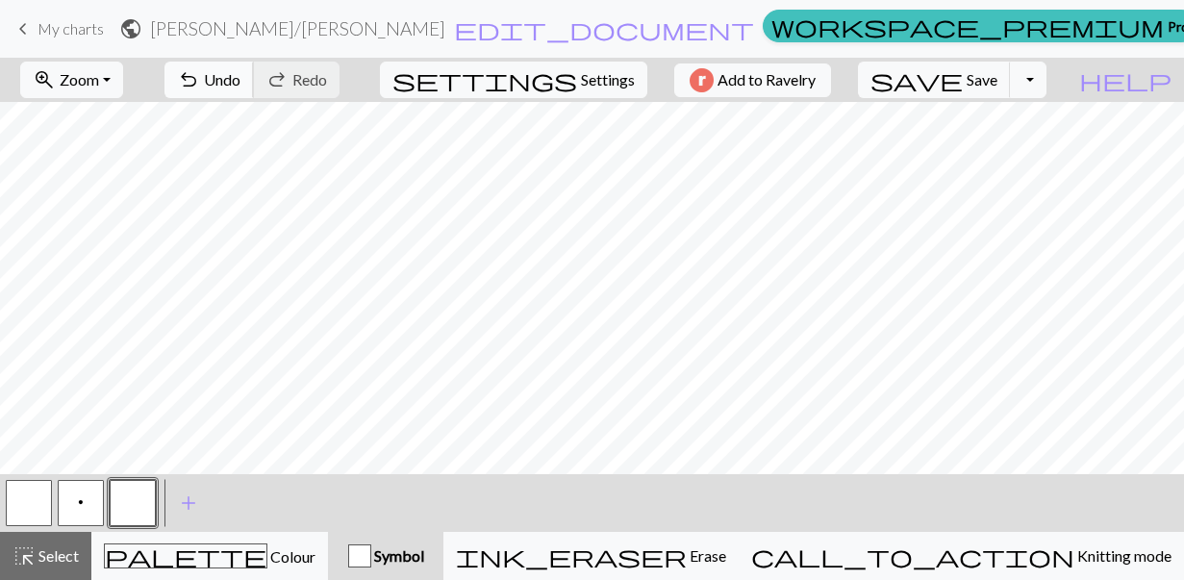
click at [240, 82] on span "Undo" at bounding box center [222, 79] width 37 height 18
click at [200, 83] on span "undo" at bounding box center [188, 79] width 23 height 27
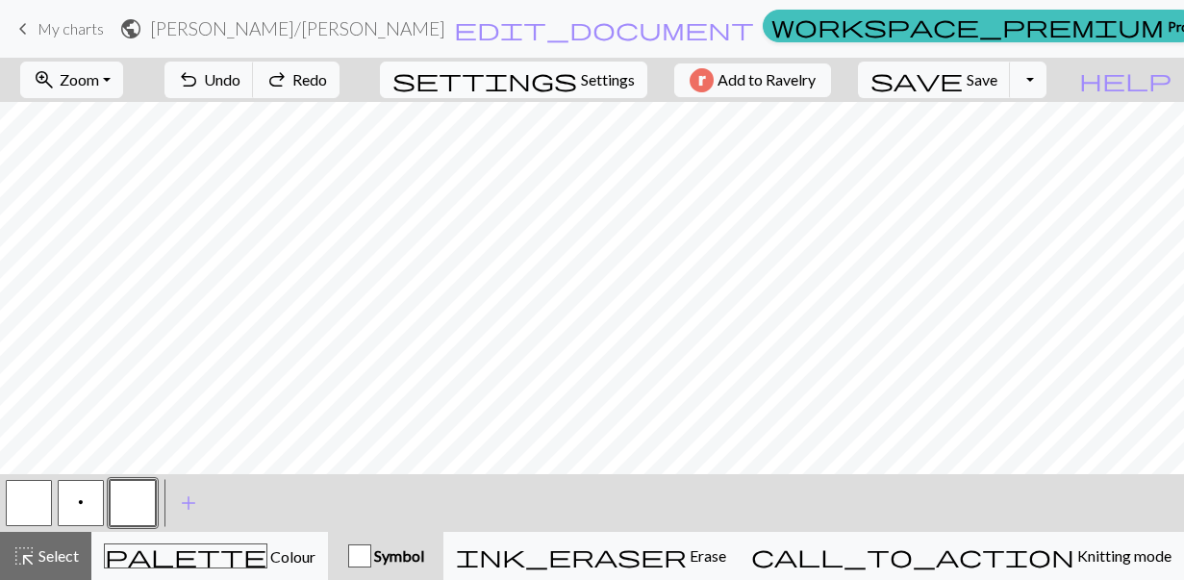
click at [560, 88] on span "settings" at bounding box center [484, 79] width 185 height 27
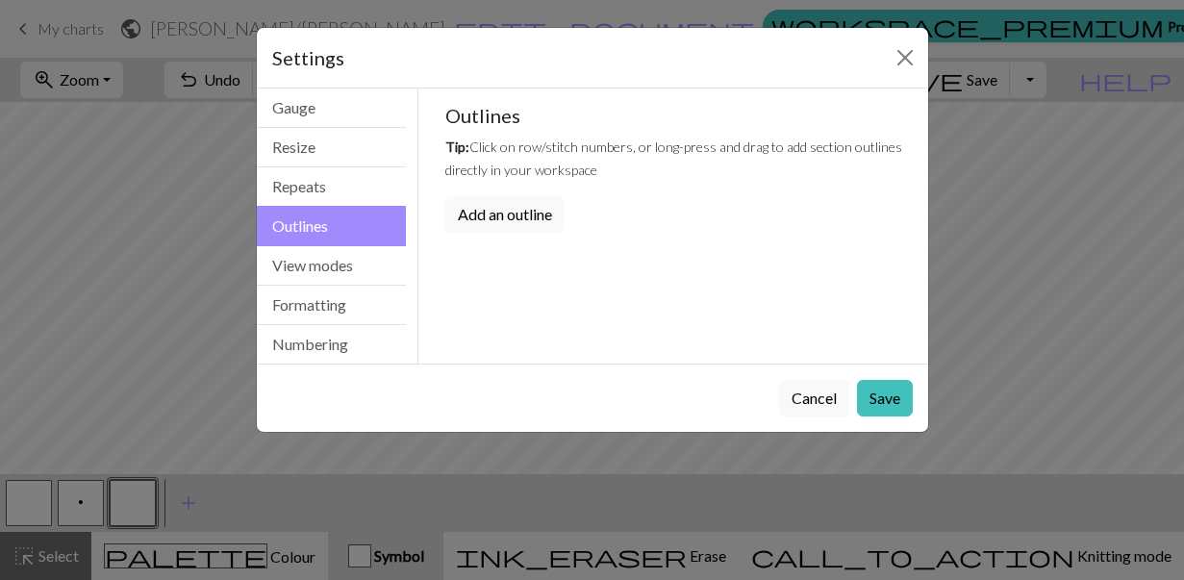
click at [507, 216] on button "Add an outline" at bounding box center [504, 214] width 119 height 37
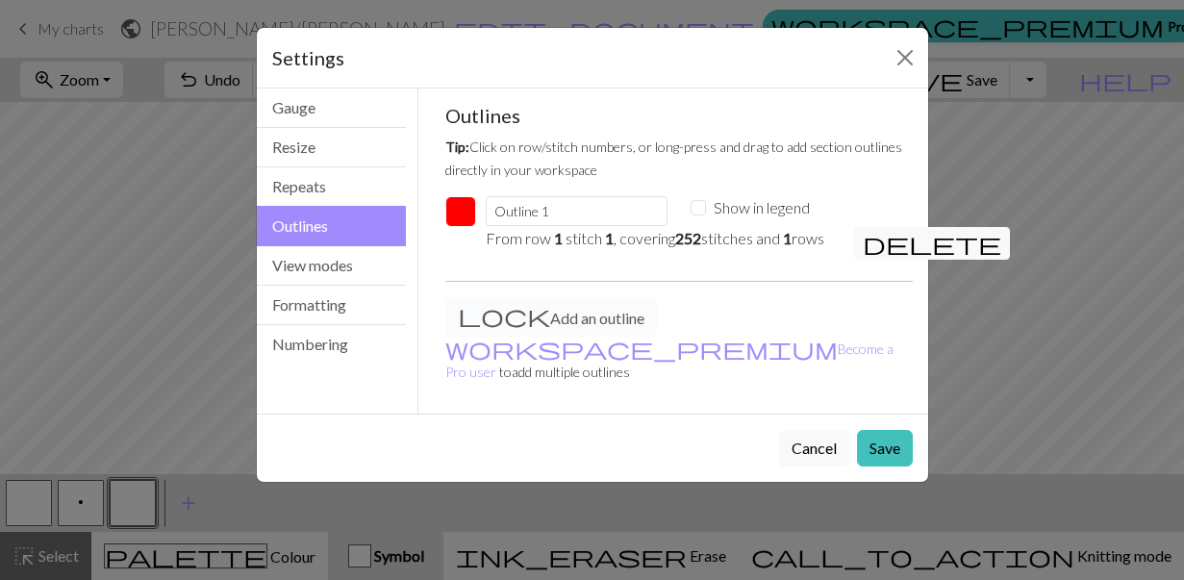
click at [509, 238] on p "From row 1 stitch 1 , covering 252 stitches and 1 rows" at bounding box center [658, 238] width 344 height 23
click at [543, 237] on p "From row 1 stitch 1 , covering 252 stitches and 1 rows" at bounding box center [658, 238] width 344 height 23
click at [544, 237] on p "From row 1 stitch 1 , covering 252 stitches and 1 rows" at bounding box center [658, 238] width 344 height 23
drag, startPoint x: 684, startPoint y: 242, endPoint x: 767, endPoint y: 245, distance: 83.7
click at [767, 245] on p "From row 1 stitch 1 , covering 252 stitches and 1 rows" at bounding box center [658, 238] width 344 height 23
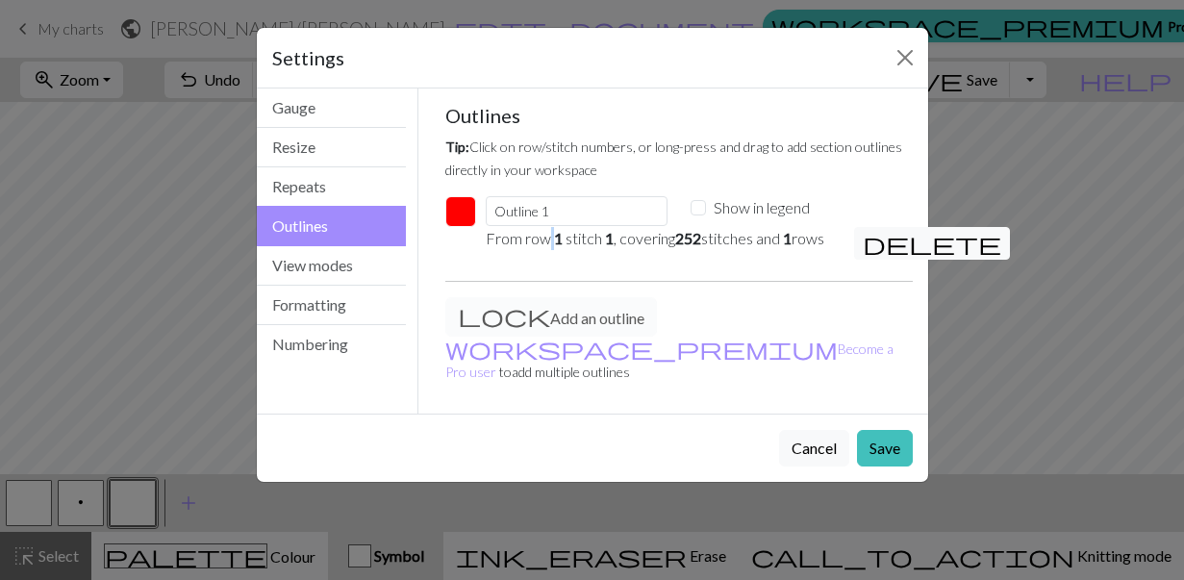
click at [767, 245] on p "From row 1 stitch 1 , covering 252 stitches and 1 rows" at bounding box center [658, 238] width 344 height 23
click at [816, 444] on button "Cancel" at bounding box center [814, 448] width 70 height 37
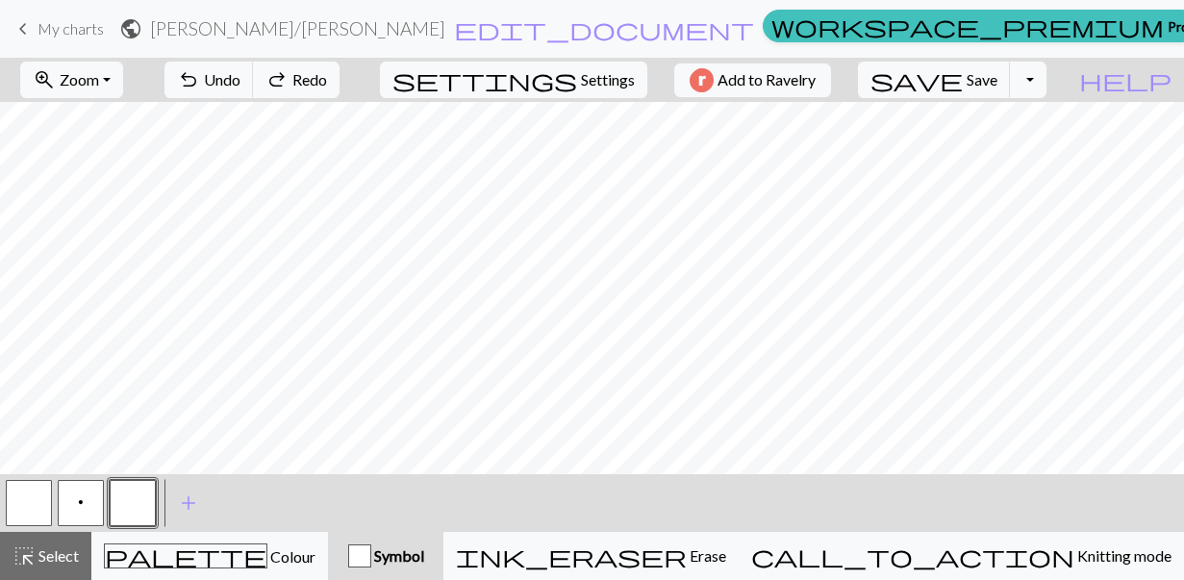
click at [119, 506] on button "button" at bounding box center [133, 503] width 46 height 46
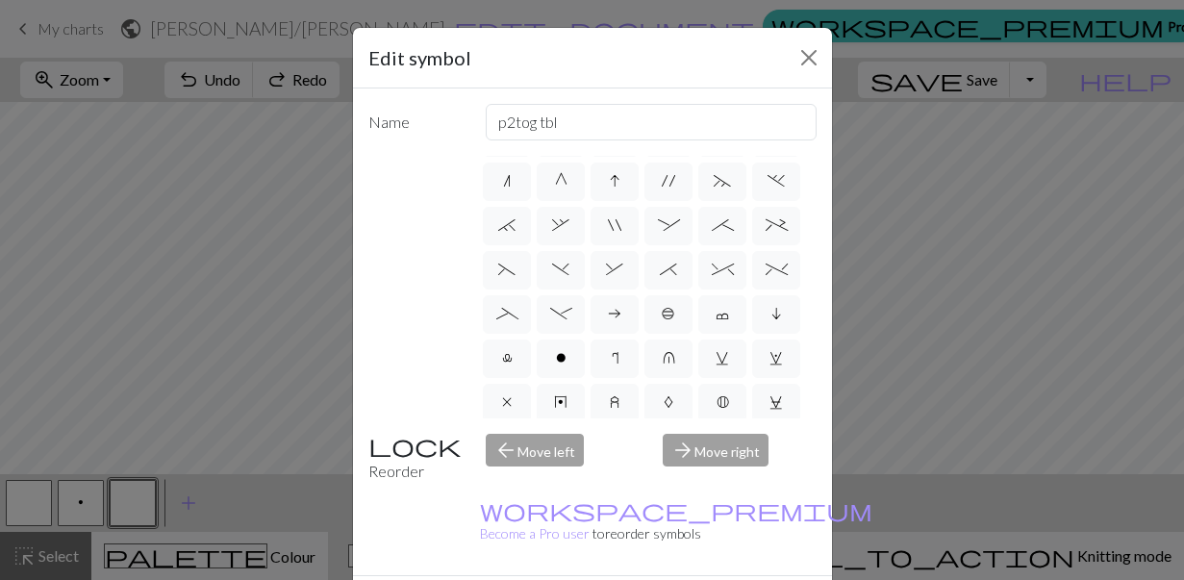
scroll to position [219, 0]
click at [506, 260] on span "(" at bounding box center [506, 267] width 17 height 15
click at [506, 475] on input "(" at bounding box center [504, 481] width 13 height 13
radio input "true"
type input "left part of left 3+ stitch cable, wyif"
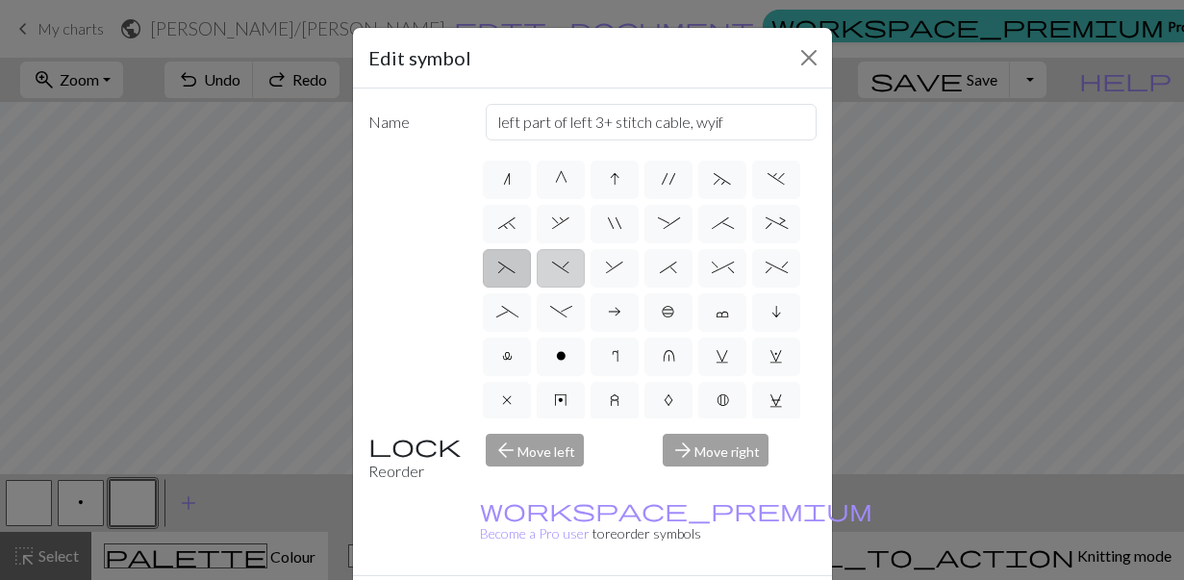
click at [551, 272] on label ")" at bounding box center [561, 268] width 48 height 38
click at [552, 475] on input ")" at bounding box center [558, 481] width 13 height 13
radio input "true"
type input "right part of left 3+ stitch cable, wyif"
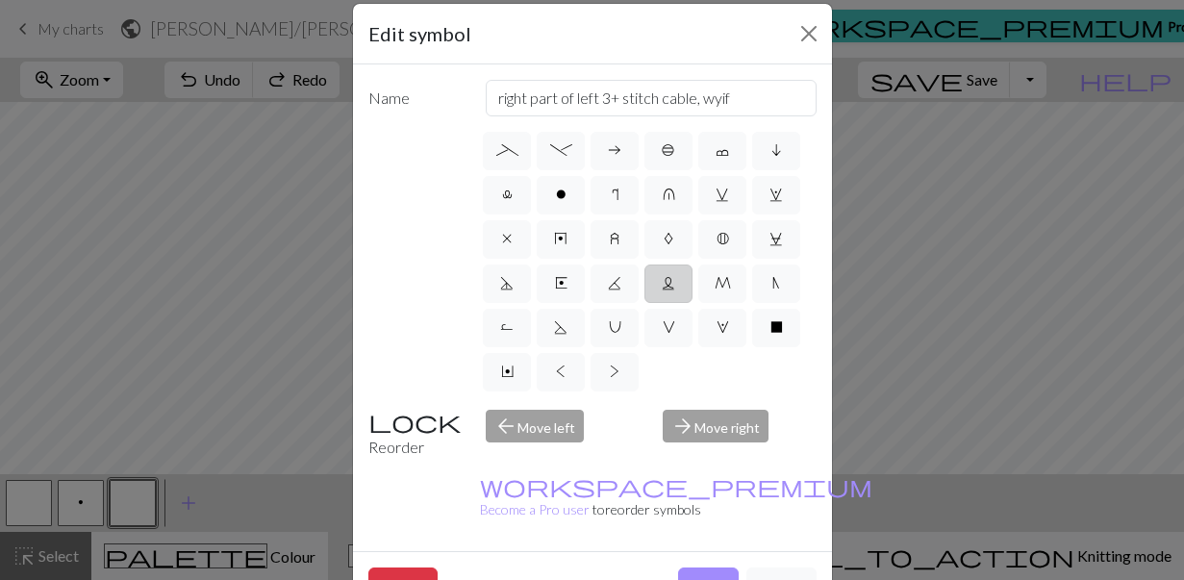
scroll to position [30, 0]
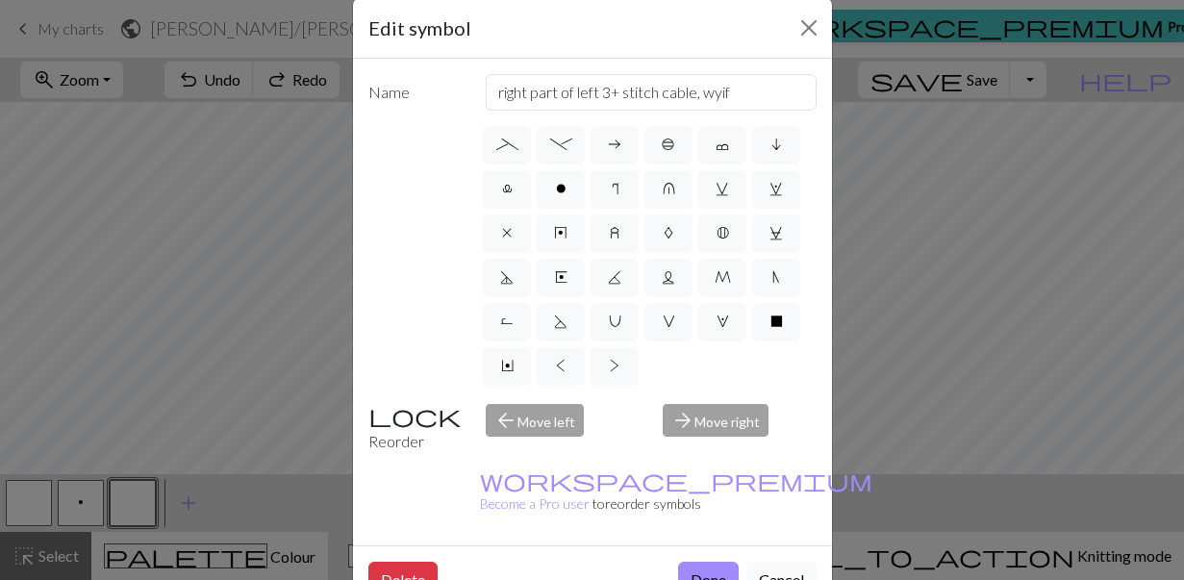
click at [780, 562] on button "Cancel" at bounding box center [781, 580] width 70 height 37
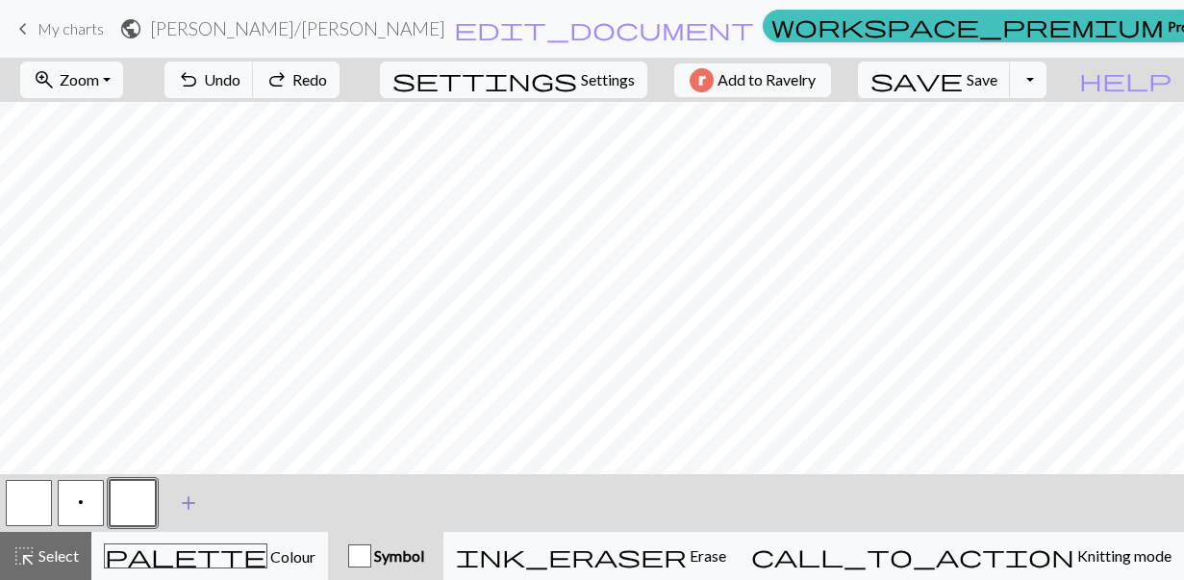
click at [188, 505] on span "add" at bounding box center [188, 502] width 23 height 27
click at [138, 510] on button "button" at bounding box center [133, 503] width 46 height 46
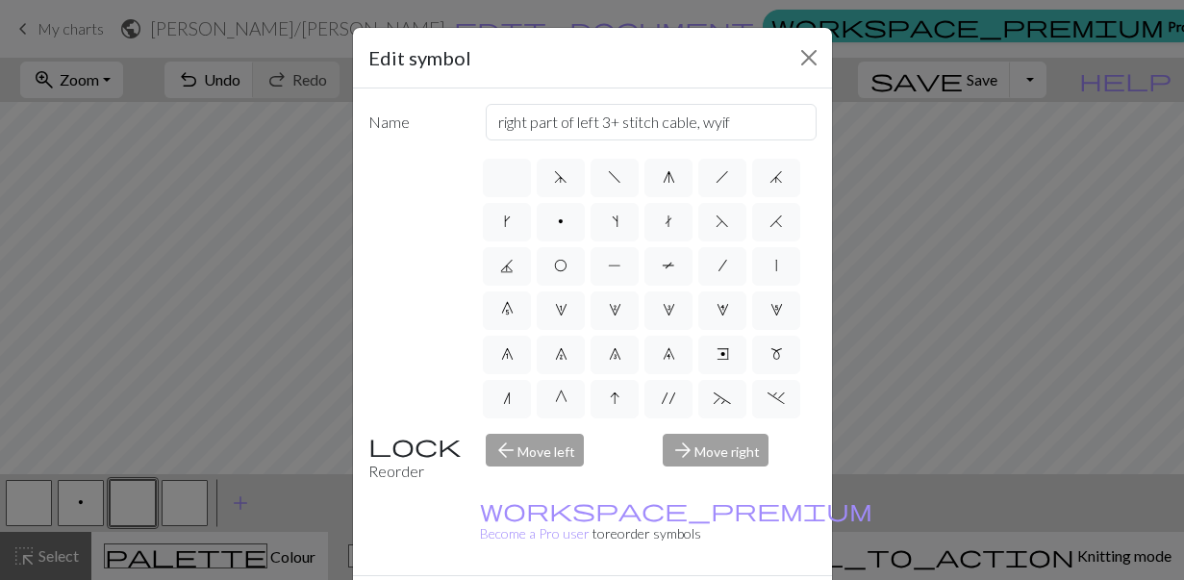
click at [84, 498] on div "Edit symbol Name right part of left 3+ stitch cable, wyif d f g h j k p s t F H…" at bounding box center [592, 290] width 1184 height 580
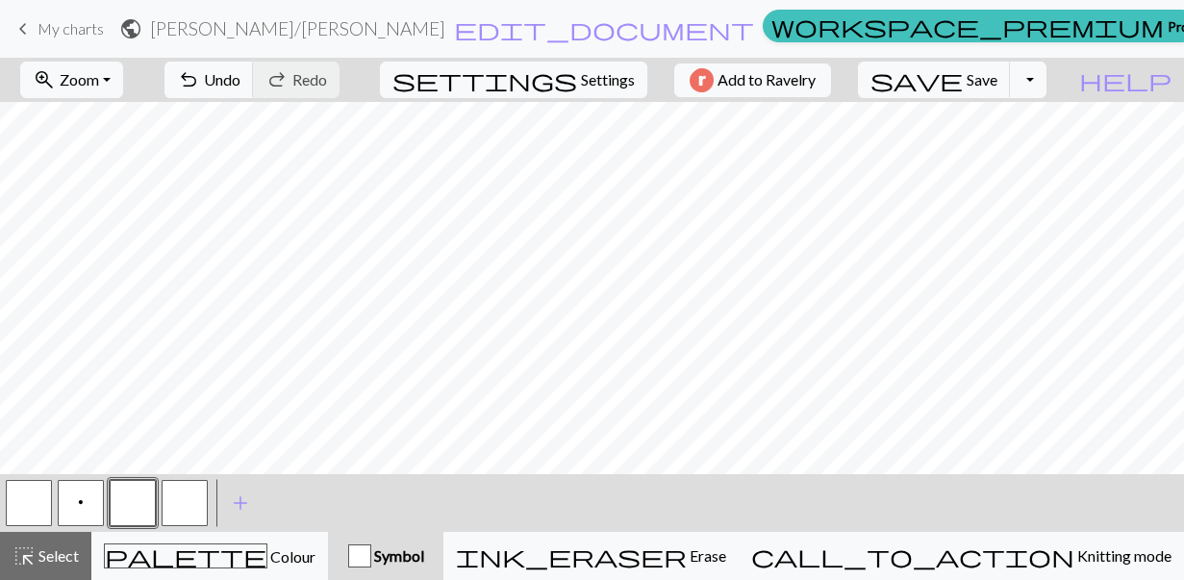
click at [84, 501] on button "p" at bounding box center [81, 503] width 46 height 46
click at [79, 500] on span "p" at bounding box center [81, 501] width 6 height 15
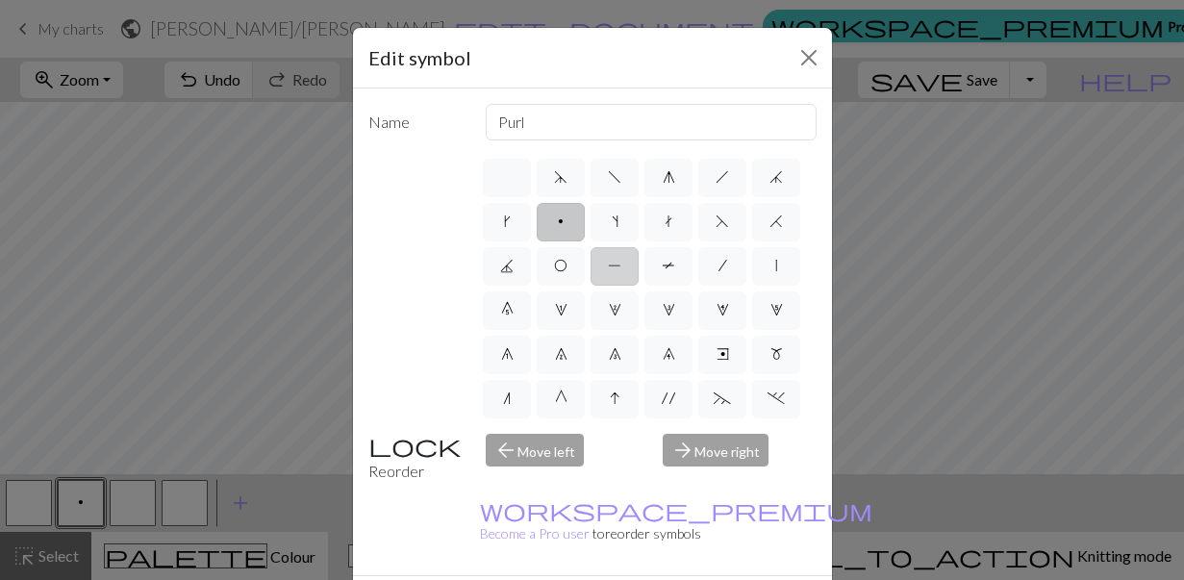
click at [604, 262] on label "P" at bounding box center [614, 266] width 48 height 38
click at [608, 262] on input "P" at bounding box center [614, 260] width 13 height 13
radio input "true"
type input "purl"
click at [149, 504] on div "Edit symbol Name purl d f g h j k p s t F H J O P T / | 0 1 2 3 4 5 6 7 8 9 e m…" at bounding box center [592, 290] width 1184 height 580
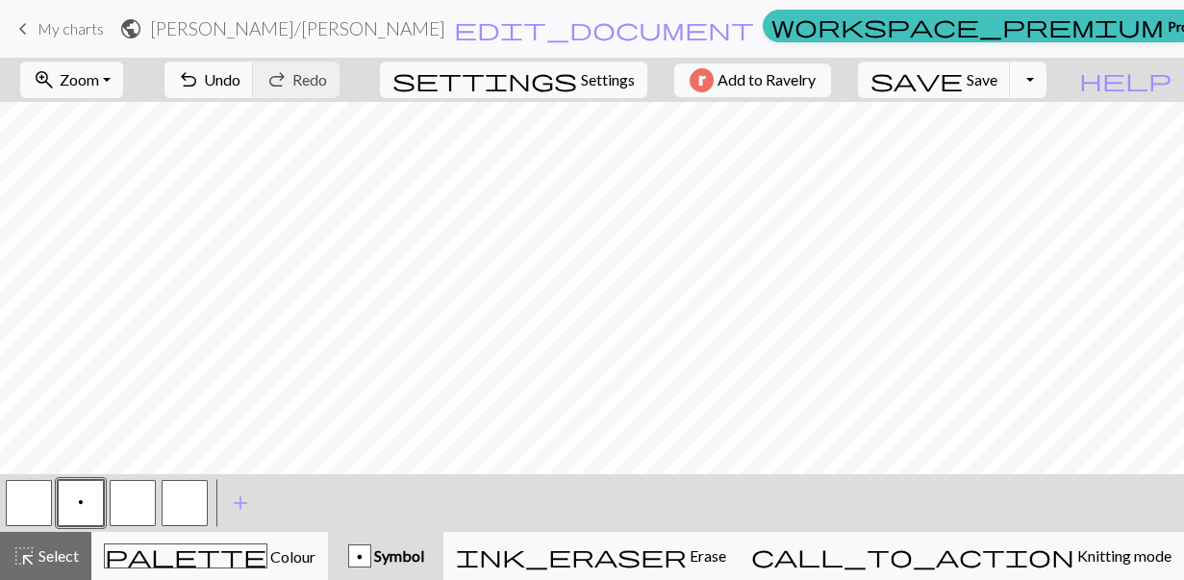
click at [87, 503] on button "p" at bounding box center [81, 503] width 46 height 46
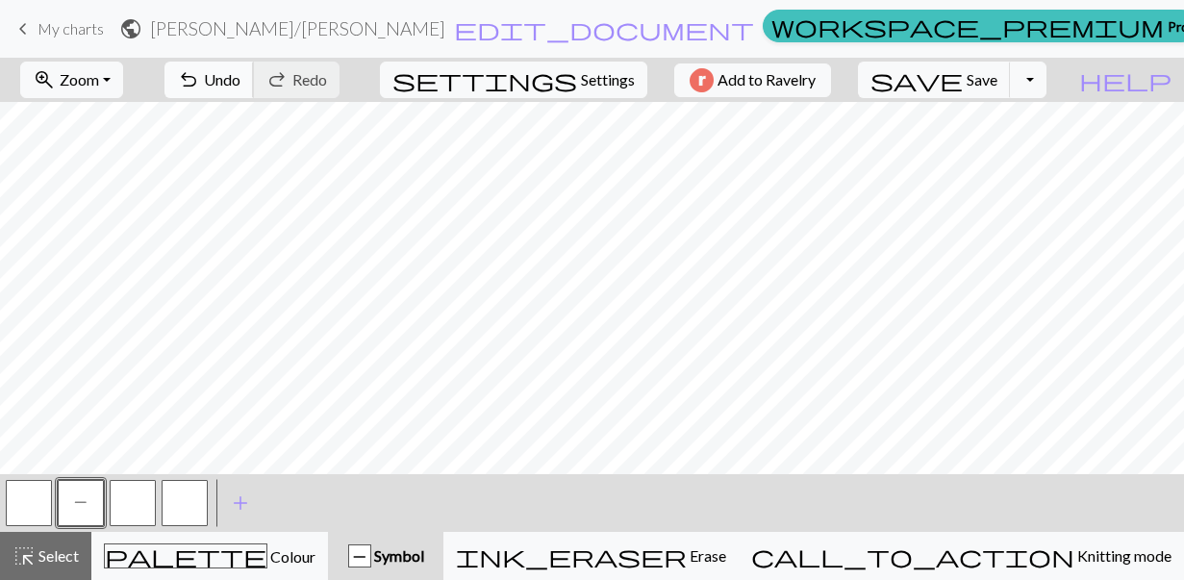
click at [200, 81] on span "undo" at bounding box center [188, 79] width 23 height 27
click at [611, 85] on span "Settings" at bounding box center [608, 79] width 54 height 23
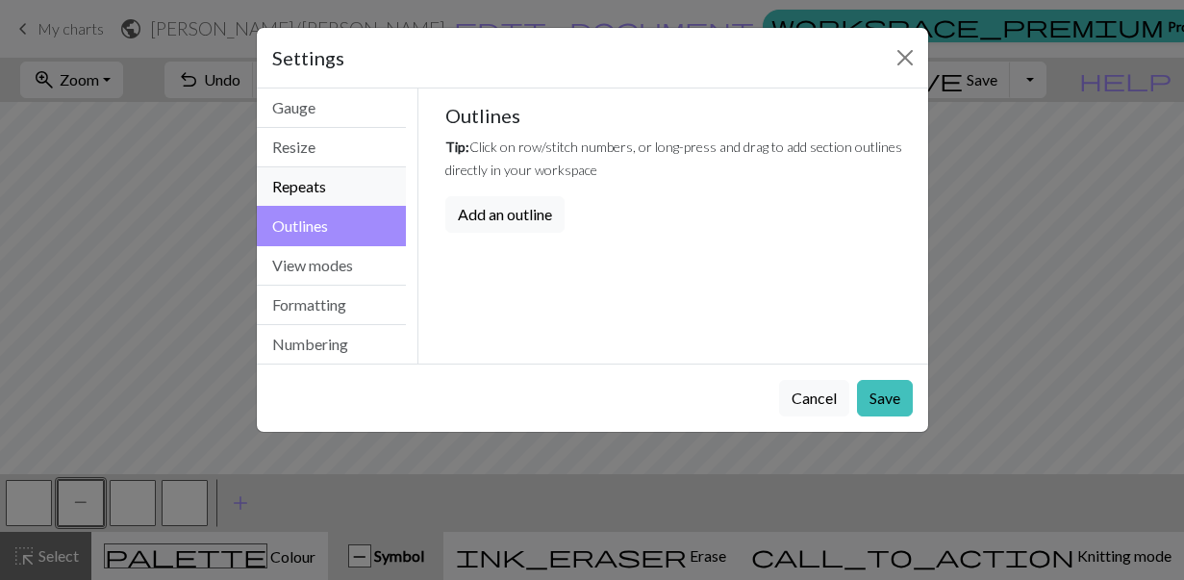
click at [308, 189] on button "Repeats" at bounding box center [332, 186] width 150 height 39
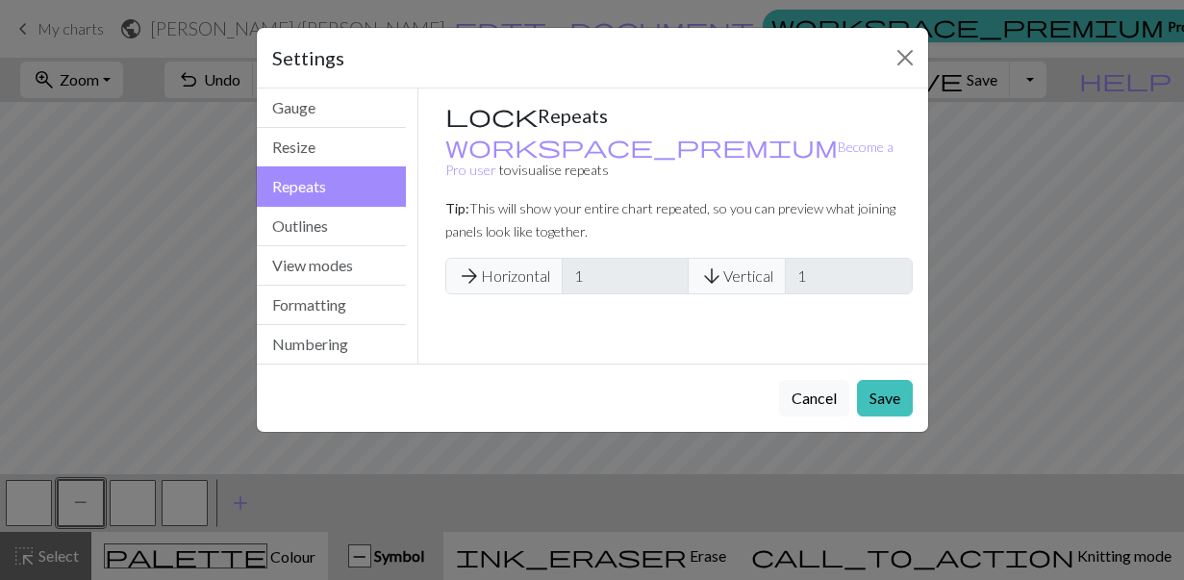
click at [520, 258] on span "arrow_forward Horizontal" at bounding box center [503, 276] width 117 height 37
click at [830, 404] on button "Cancel" at bounding box center [814, 398] width 70 height 37
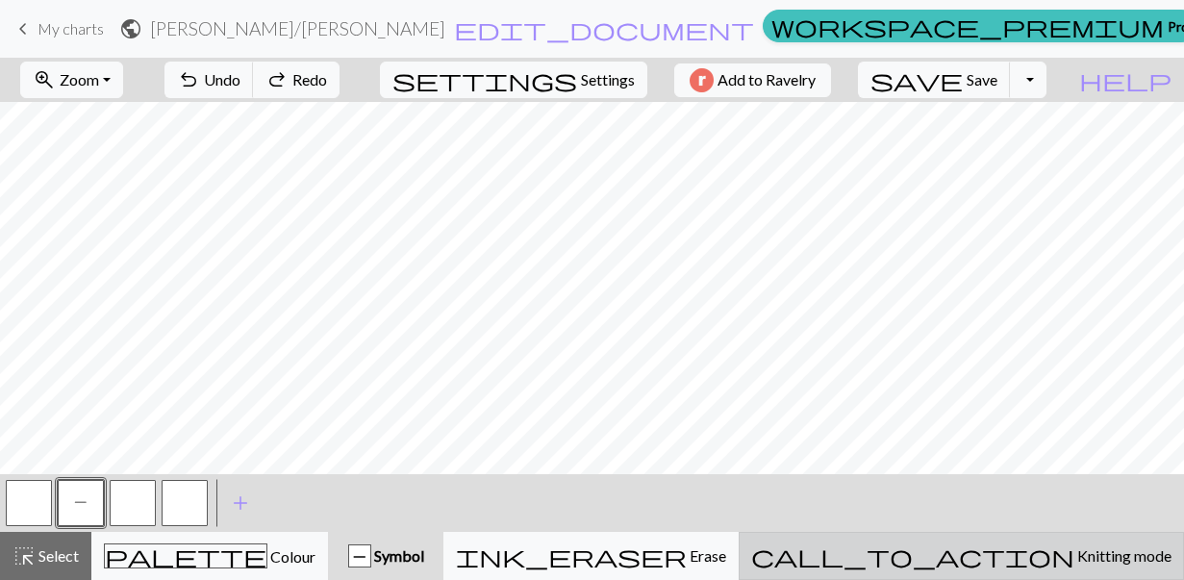
click at [1074, 557] on span "Knitting mode" at bounding box center [1122, 555] width 97 height 18
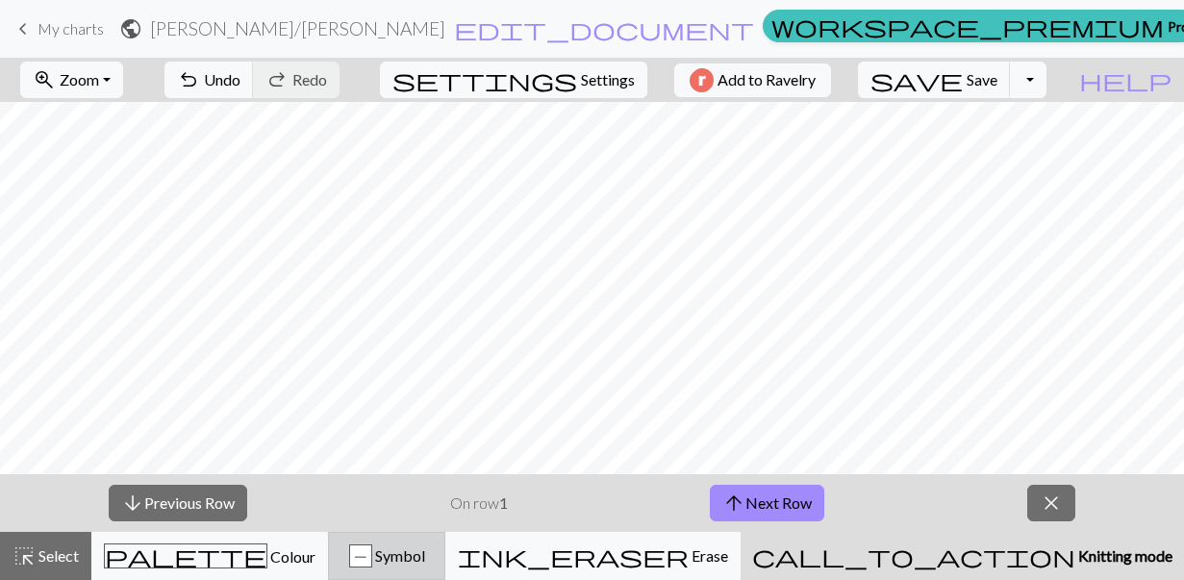
click at [433, 562] on div "P Symbol" at bounding box center [386, 555] width 92 height 23
